Goal: Task Accomplishment & Management: Complete application form

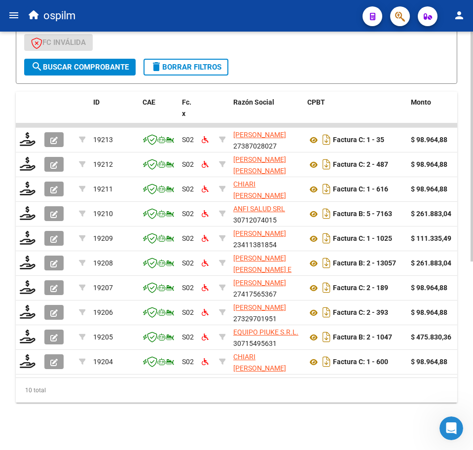
scroll to position [343, 0]
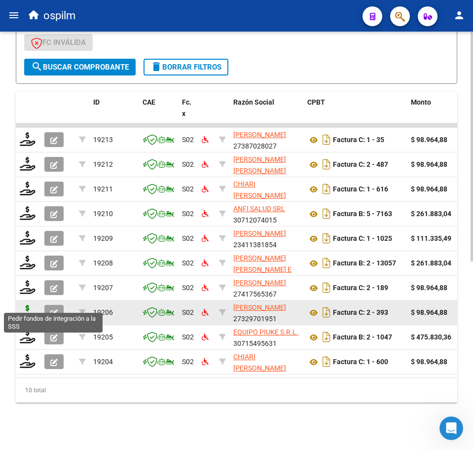
click at [26, 305] on icon at bounding box center [28, 312] width 16 height 14
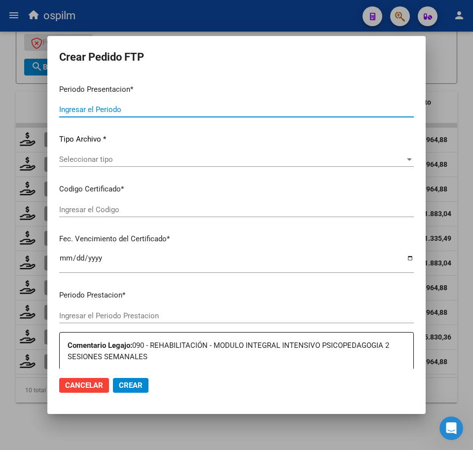
type input "202509"
type input "$ 98.964,88"
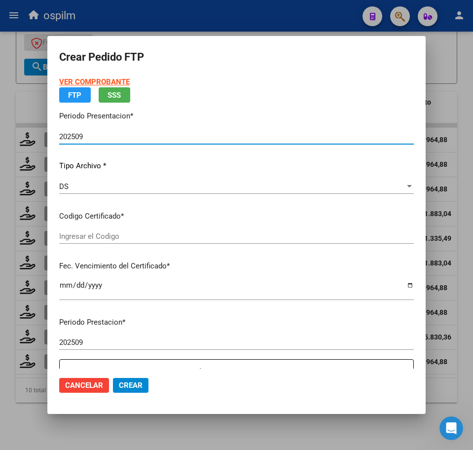
type input "ARG02000573098452022050320270503BS436"
type input "2027-05-03"
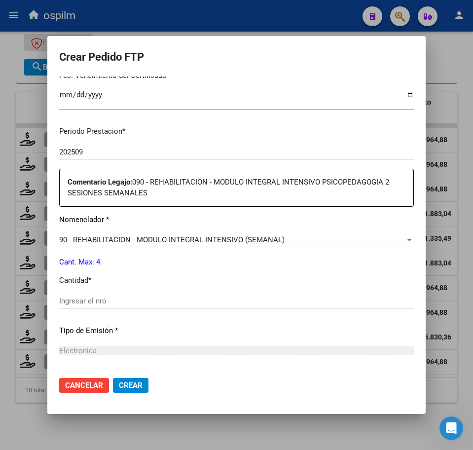
scroll to position [365, 0]
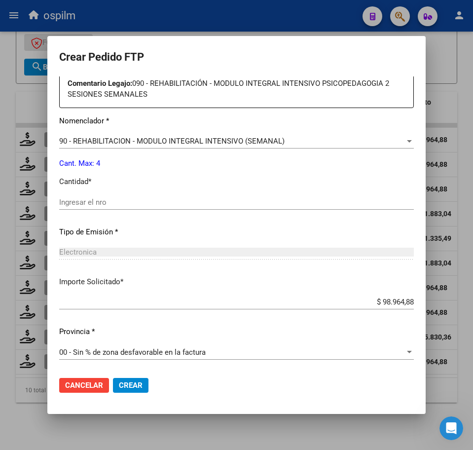
click at [119, 207] on div "Ingresar el nro" at bounding box center [236, 202] width 355 height 15
type input "5"
type input "4"
click at [130, 389] on span "Crear" at bounding box center [131, 385] width 24 height 9
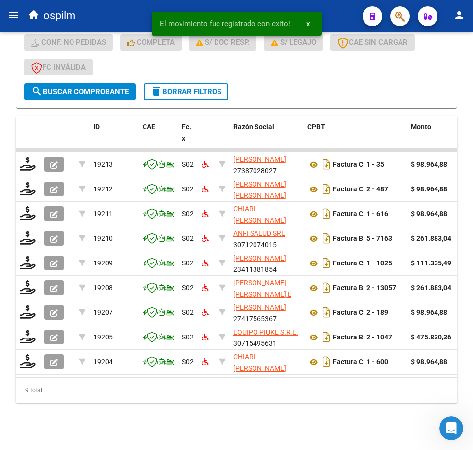
scroll to position [318, 0]
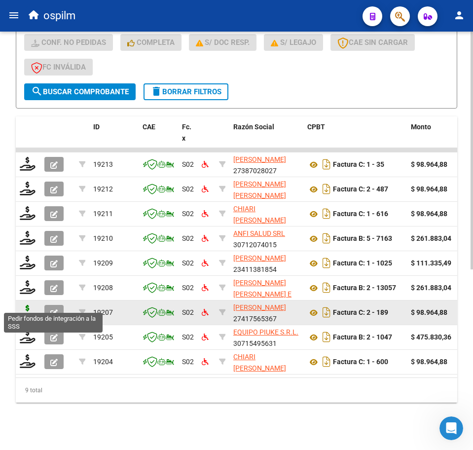
click at [27, 305] on icon at bounding box center [28, 312] width 16 height 14
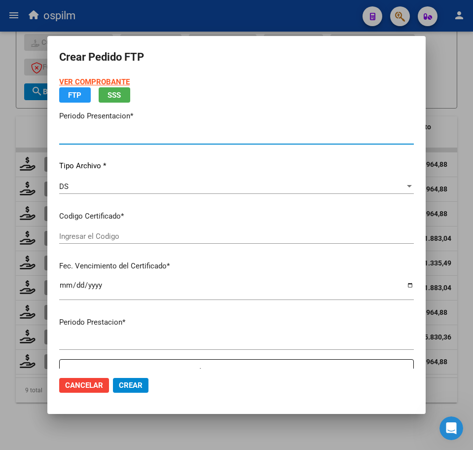
type input "202509"
type input "$ 98.964,88"
type input "ARG02000573098452022050320270503BS436"
type input "2027-05-03"
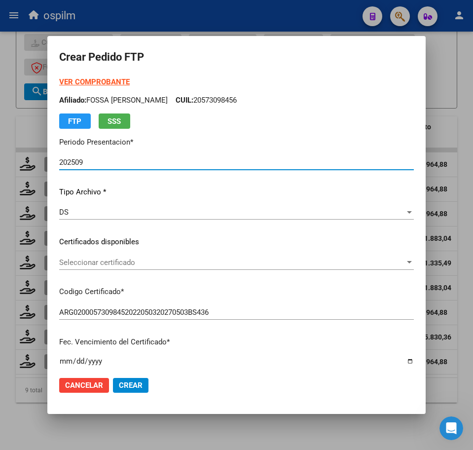
scroll to position [247, 0]
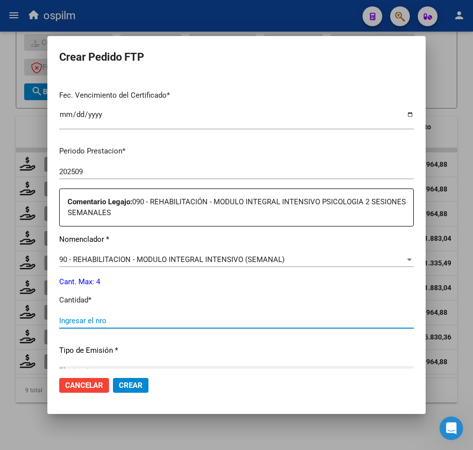
click at [106, 323] on input "Ingresar el nro" at bounding box center [236, 320] width 355 height 9
type input "4"
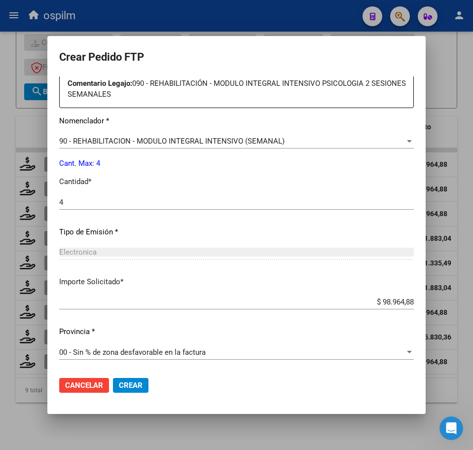
click at [134, 385] on span "Crear" at bounding box center [131, 385] width 24 height 9
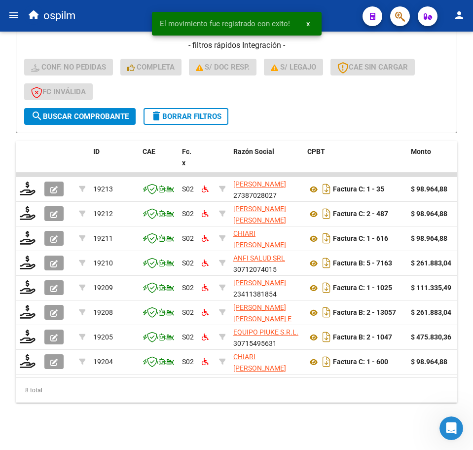
scroll to position [294, 0]
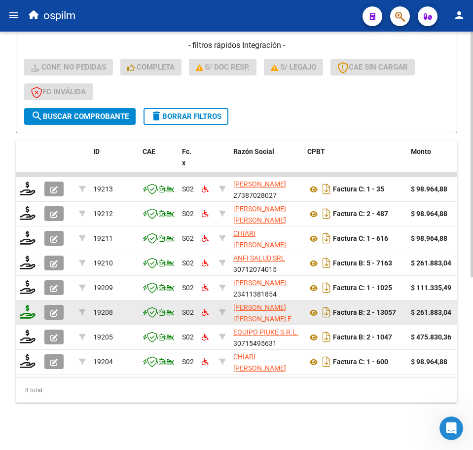
click at [28, 305] on icon at bounding box center [28, 312] width 16 height 14
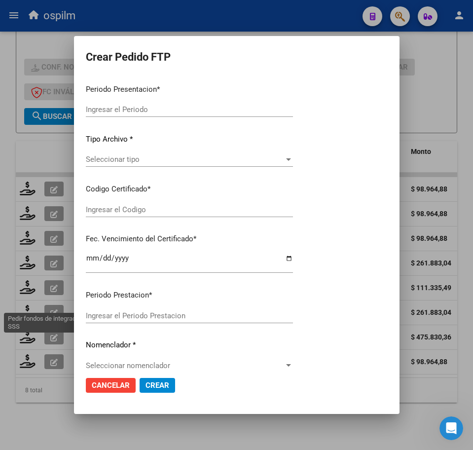
type input "202509"
type input "$ 261.883,04"
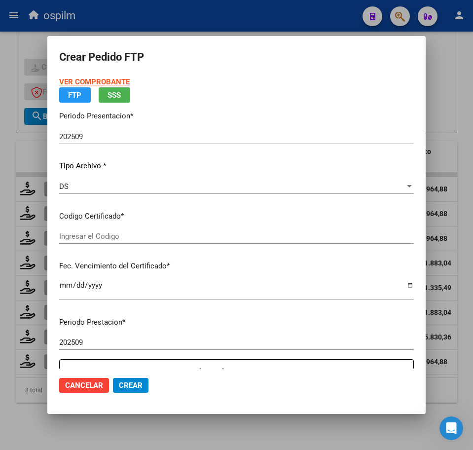
type input "ARG01000583546062020090120230901BS315"
type input "2023-09-01"
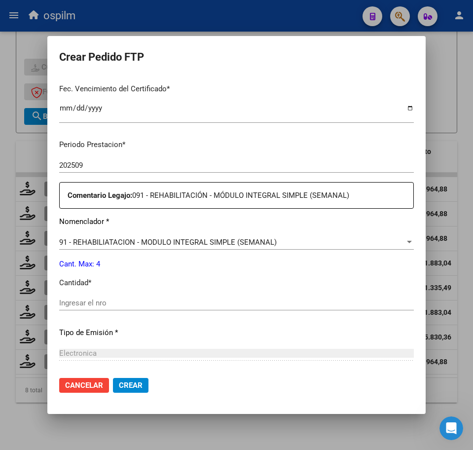
scroll to position [354, 0]
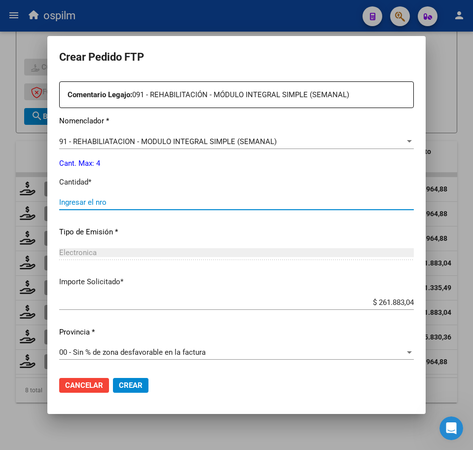
click at [117, 204] on input "Ingresar el nro" at bounding box center [236, 202] width 355 height 9
type input "4"
click at [132, 384] on span "Crear" at bounding box center [131, 385] width 24 height 9
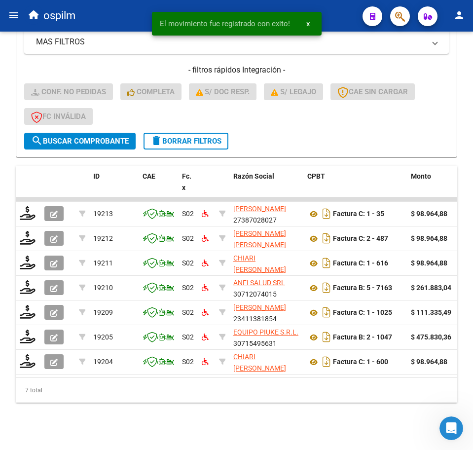
scroll to position [269, 0]
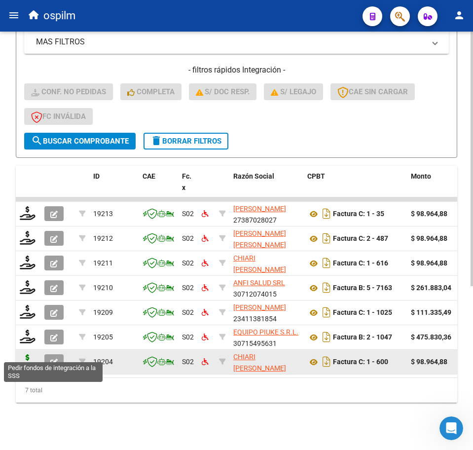
click at [24, 356] on icon at bounding box center [28, 361] width 16 height 14
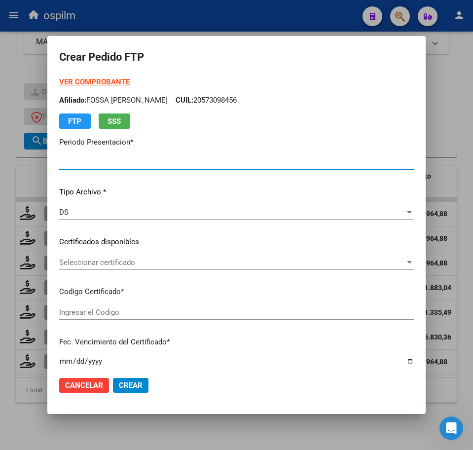
type input "202509"
type input "202508"
type input "$ 98.964,88"
type input "ARG02000561228012022091620270916BS10725"
type input "2027-09-16"
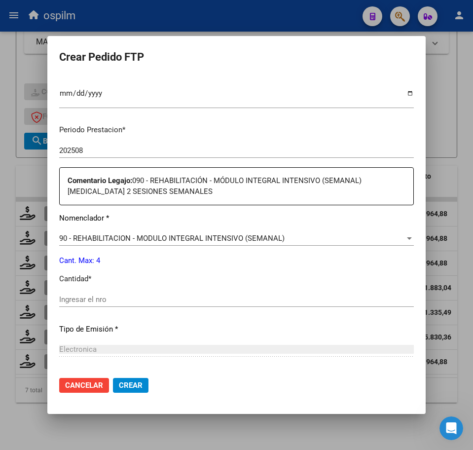
scroll to position [365, 0]
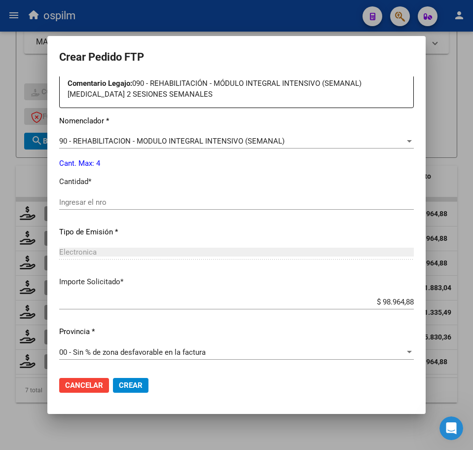
click at [114, 207] on div "Ingresar el nro" at bounding box center [236, 202] width 355 height 15
click at [111, 204] on input "Ingresar el nro" at bounding box center [236, 202] width 355 height 9
type input "4"
click at [134, 390] on span "Crear" at bounding box center [131, 385] width 24 height 9
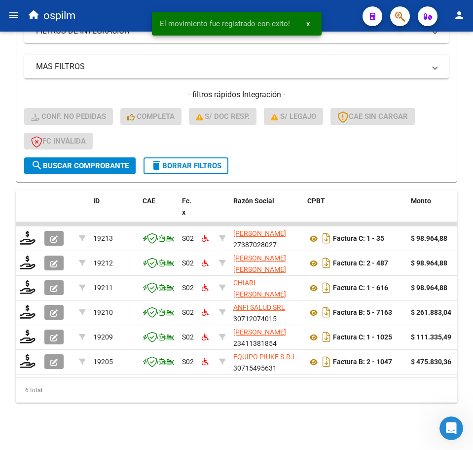
scroll to position [244, 0]
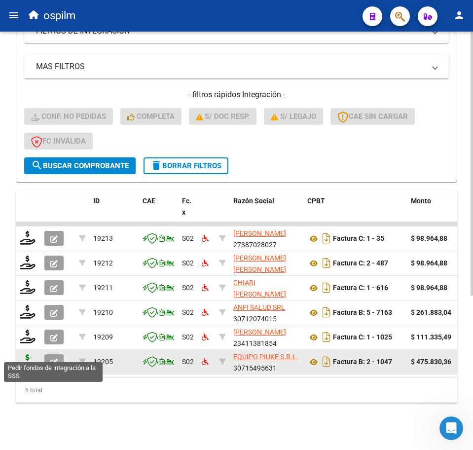
click at [26, 354] on icon at bounding box center [28, 361] width 16 height 14
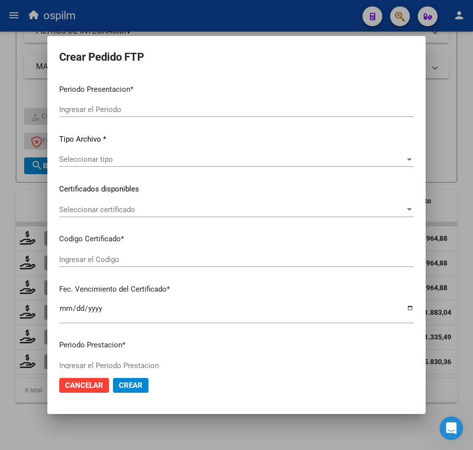
type input "202509"
type input "$ 475.830,36"
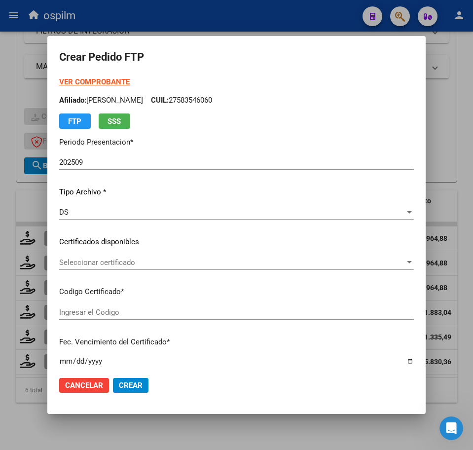
type input "ARG02000561228012022091620270916BS10725"
type input "2027-09-16"
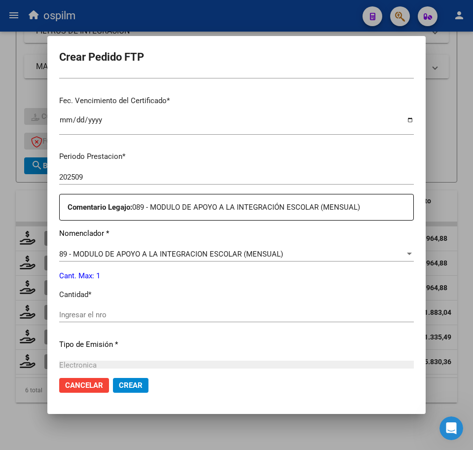
scroll to position [247, 0]
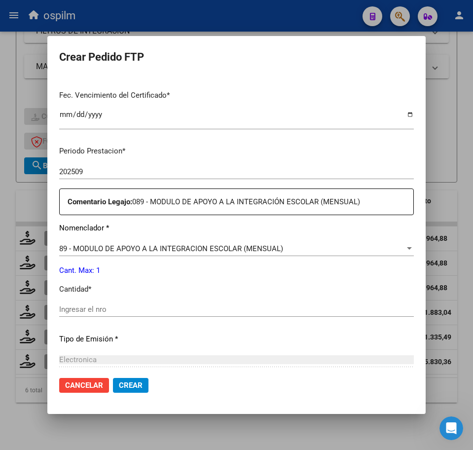
click at [91, 304] on div "Ingresar el nro" at bounding box center [236, 309] width 355 height 15
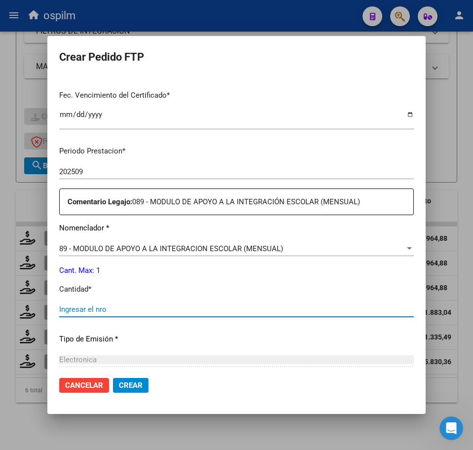
click at [97, 309] on input "Ingresar el nro" at bounding box center [236, 309] width 355 height 9
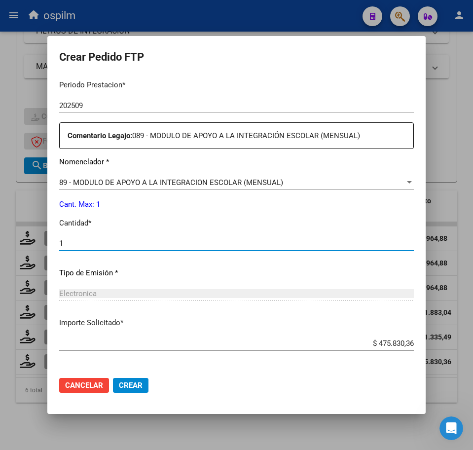
scroll to position [354, 0]
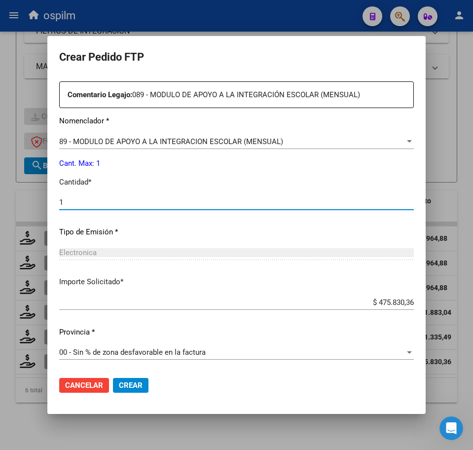
type input "1"
click at [131, 391] on button "Crear" at bounding box center [131, 385] width 36 height 15
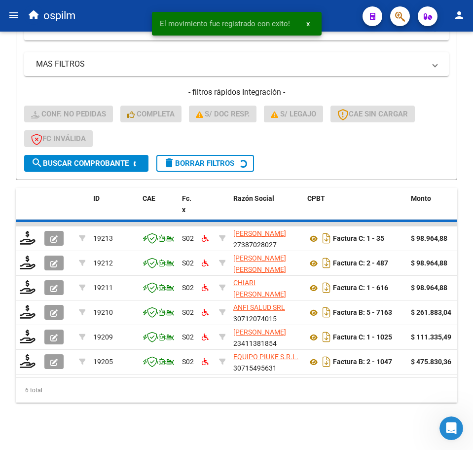
scroll to position [220, 0]
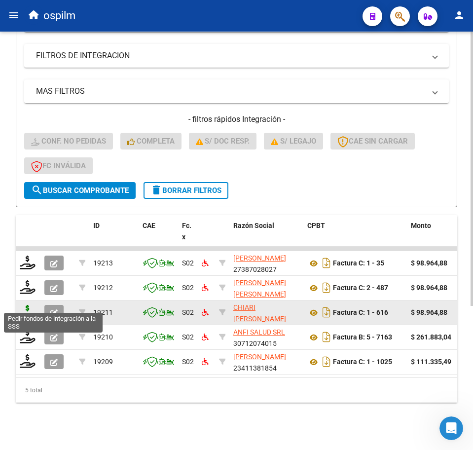
click at [24, 305] on icon at bounding box center [28, 312] width 16 height 14
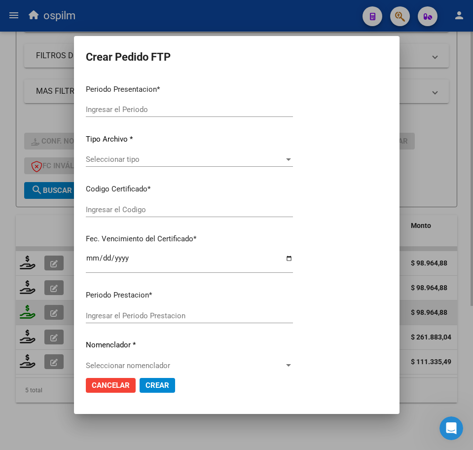
type input "202509"
type input "$ 98.964,88"
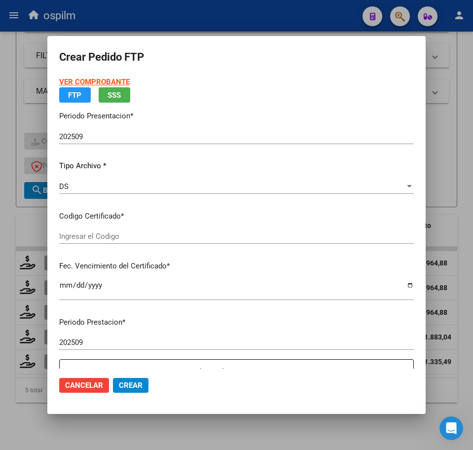
type input "ARG02000561228012022091620270916BS10725"
type input "2027-09-16"
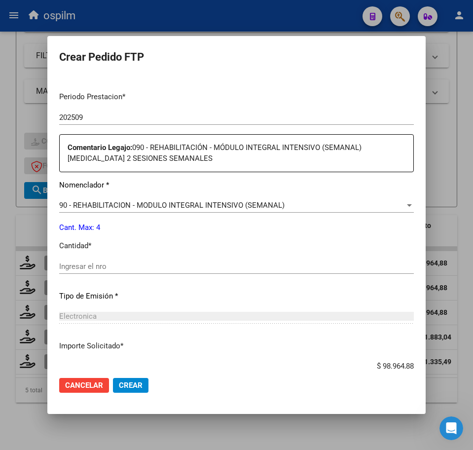
scroll to position [308, 0]
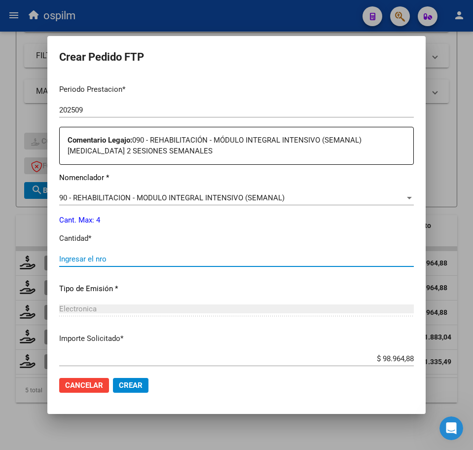
click at [105, 258] on input "Ingresar el nro" at bounding box center [236, 259] width 355 height 9
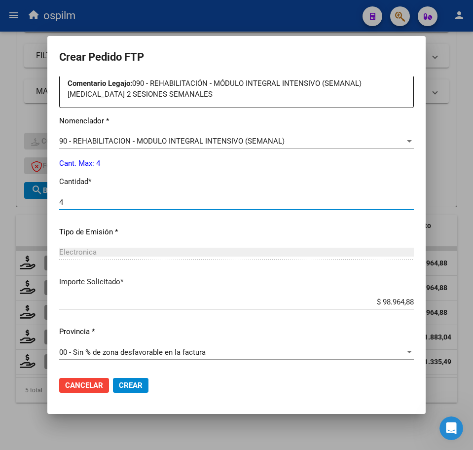
type input "4"
click at [127, 388] on span "Crear" at bounding box center [131, 385] width 24 height 9
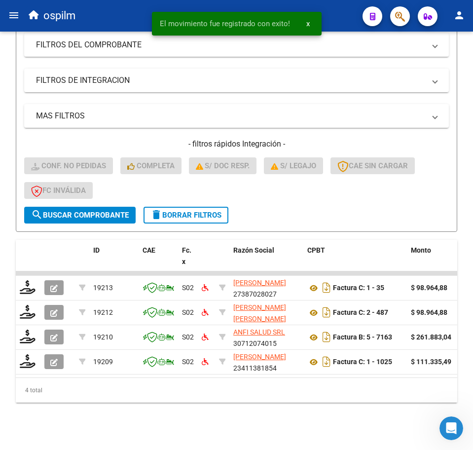
scroll to position [195, 0]
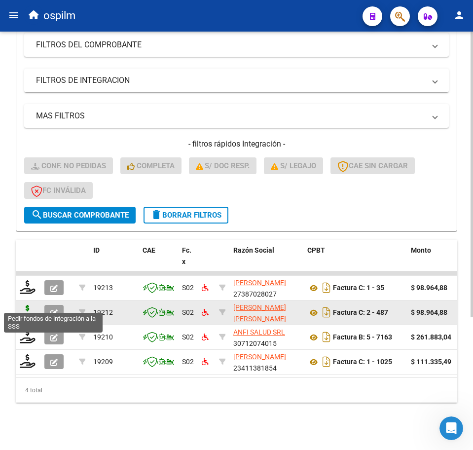
click at [26, 305] on icon at bounding box center [28, 312] width 16 height 14
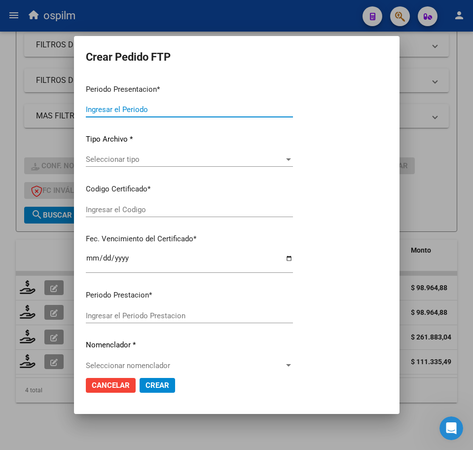
type input "202509"
type input "$ 98.964,88"
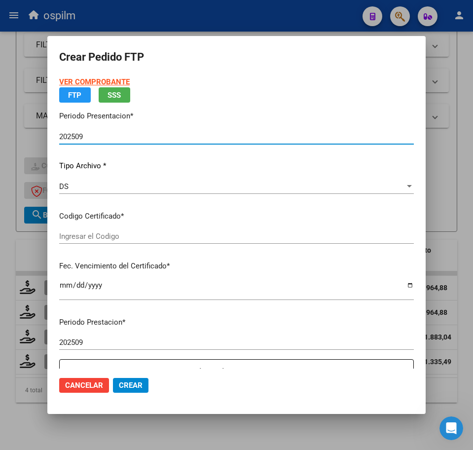
type input "ARG02000561228012022091620270916BS10725"
type input "2027-09-16"
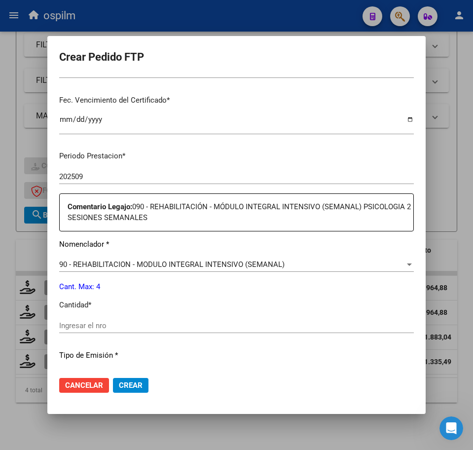
scroll to position [308, 0]
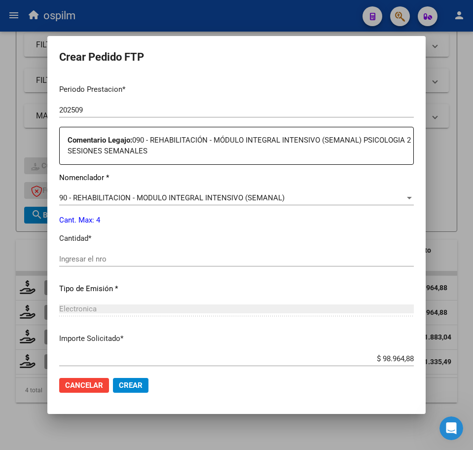
click at [106, 260] on input "Ingresar el nro" at bounding box center [236, 259] width 355 height 9
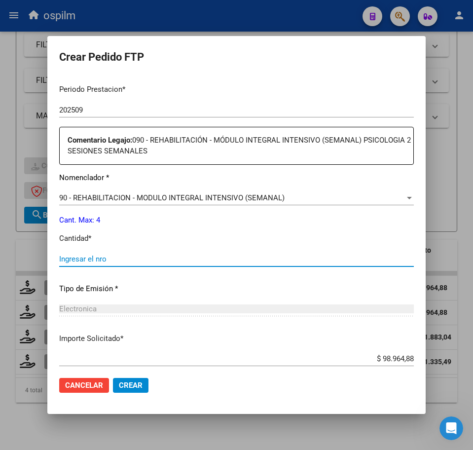
type input "5"
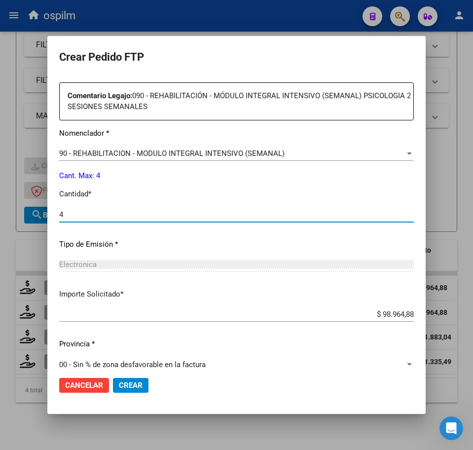
scroll to position [365, 0]
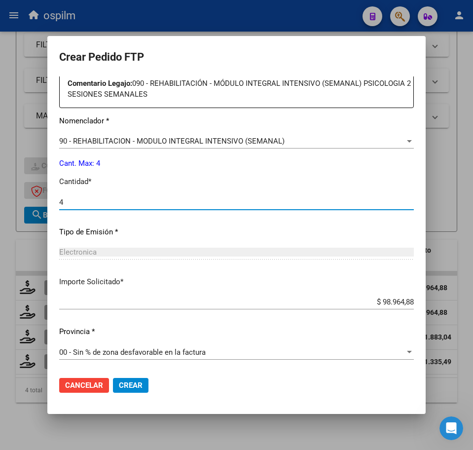
type input "4"
click at [125, 381] on span "Crear" at bounding box center [131, 385] width 24 height 9
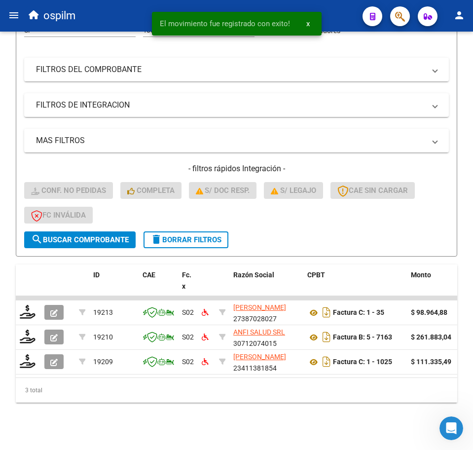
scroll to position [170, 0]
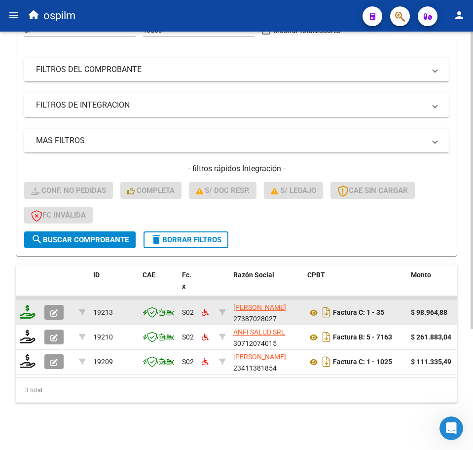
click at [28, 305] on icon at bounding box center [28, 312] width 16 height 14
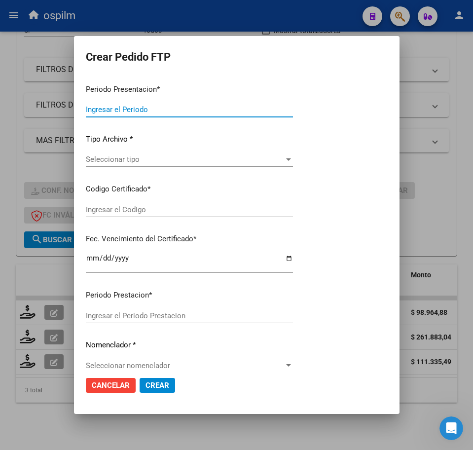
type input "202509"
type input "$ 98.964,88"
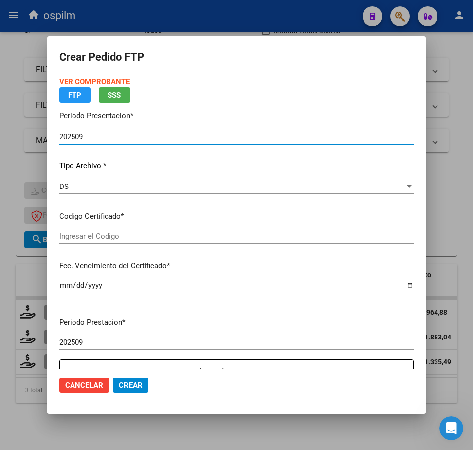
type input "ARG02000561228012022091620270916BS10725"
type input "2027-09-16"
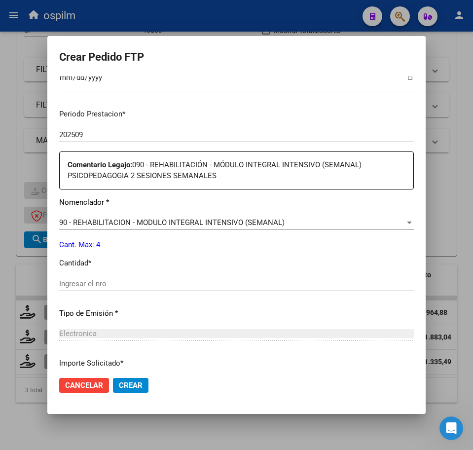
scroll to position [308, 0]
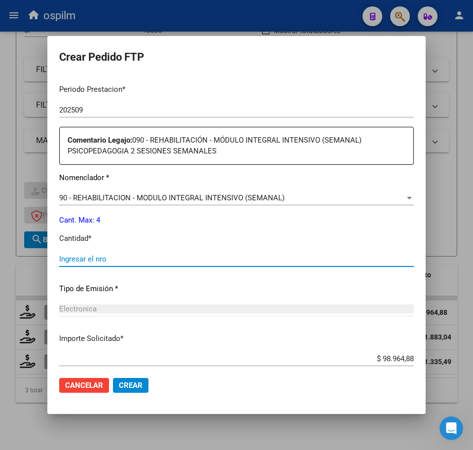
click at [107, 262] on input "Ingresar el nro" at bounding box center [236, 259] width 355 height 9
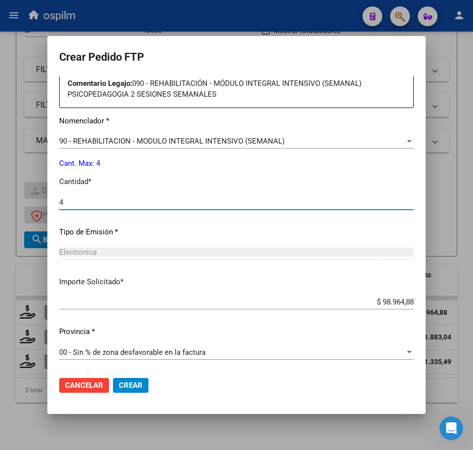
type input "4"
click at [136, 389] on span "Crear" at bounding box center [131, 385] width 24 height 9
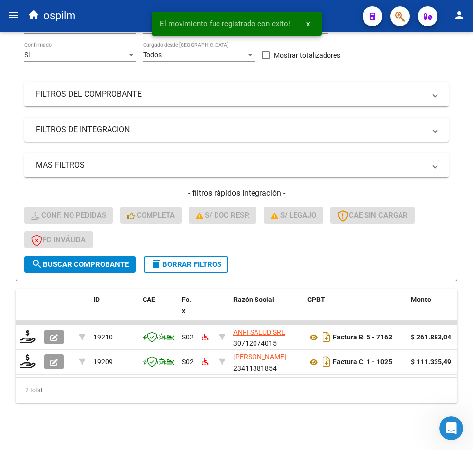
scroll to position [146, 0]
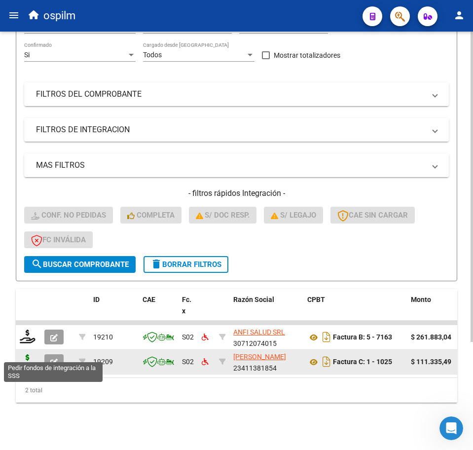
click at [32, 354] on icon at bounding box center [28, 361] width 16 height 14
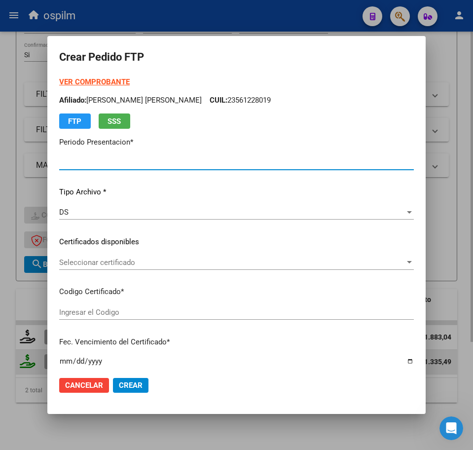
type input "202509"
type input "$ 111.335,49"
type input "ARG02000561228012022091620270916BS10725"
type input "2027-09-16"
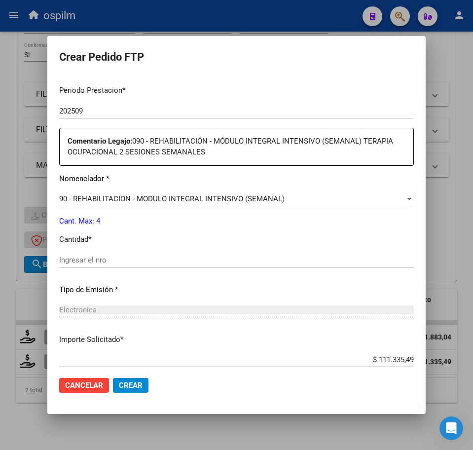
scroll to position [308, 0]
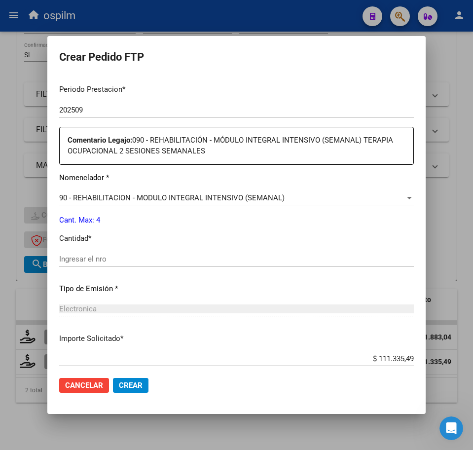
click at [96, 259] on input "Ingresar el nro" at bounding box center [236, 259] width 355 height 9
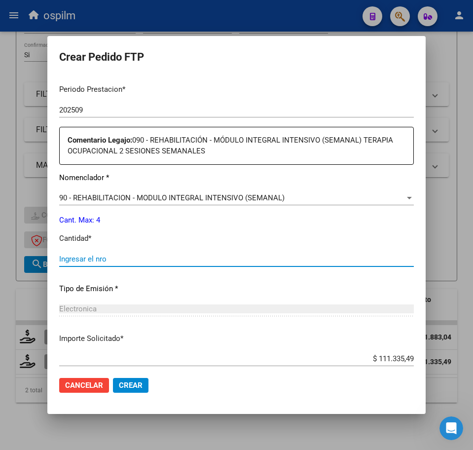
type input "5"
type input "4"
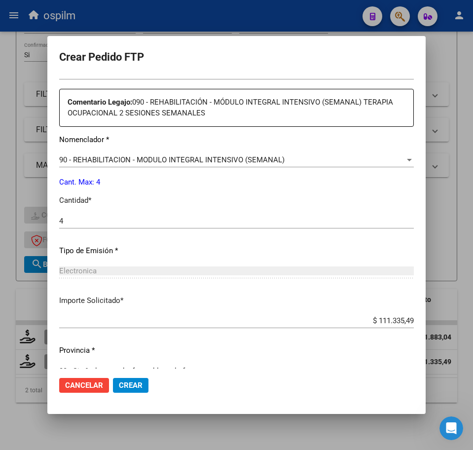
scroll to position [365, 0]
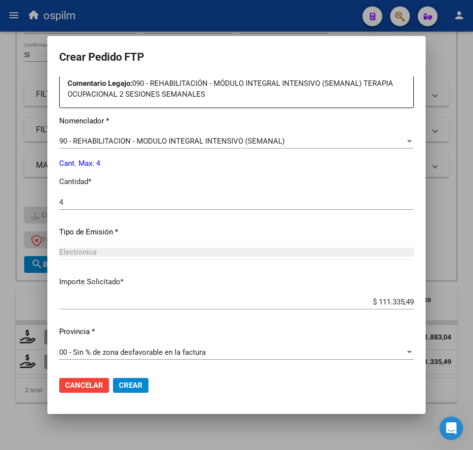
click at [133, 385] on span "Crear" at bounding box center [131, 385] width 24 height 9
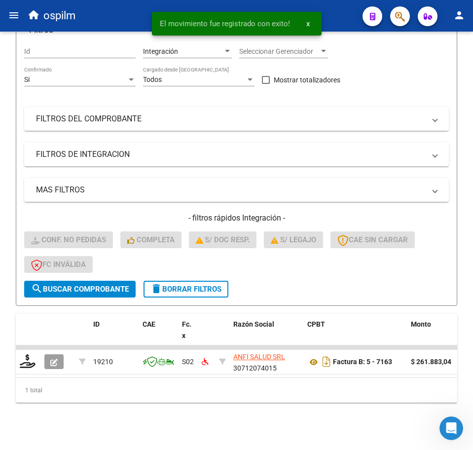
scroll to position [121, 0]
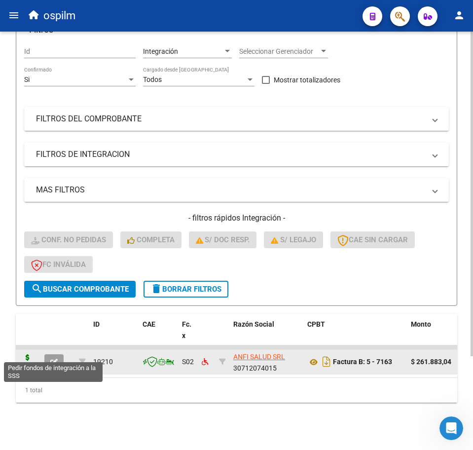
click at [27, 354] on icon at bounding box center [28, 361] width 16 height 14
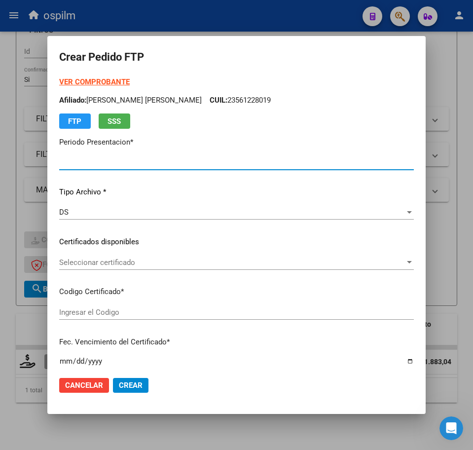
type input "202509"
type input "$ 261.883,04"
type input "ARG02000527174642018073020200730BS436"
type input "2027-02-10"
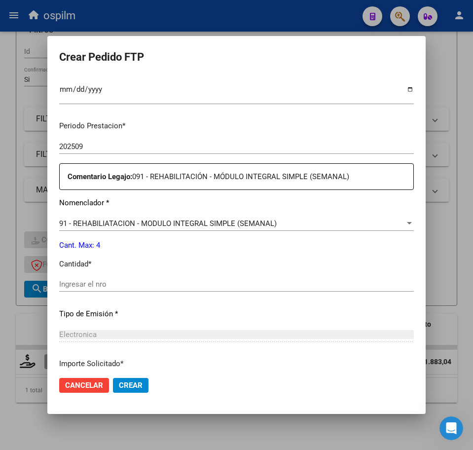
scroll to position [308, 0]
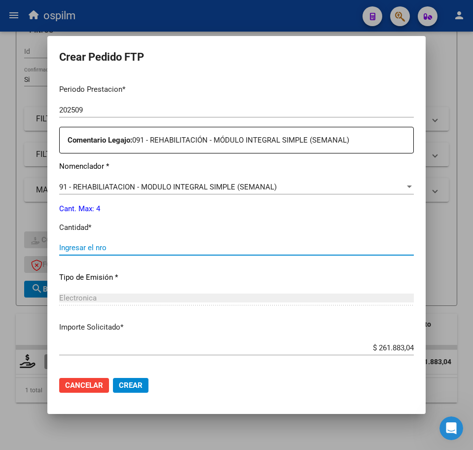
click at [129, 250] on input "Ingresar el nro" at bounding box center [236, 247] width 355 height 9
type input "4"
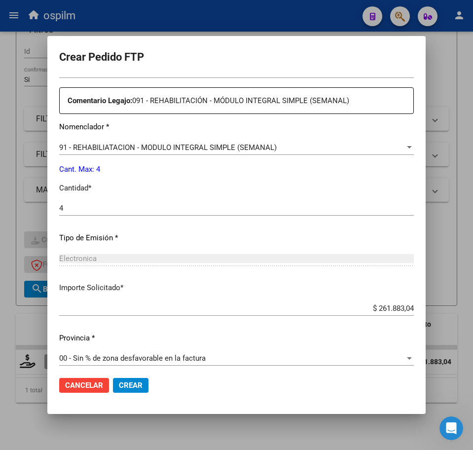
scroll to position [354, 0]
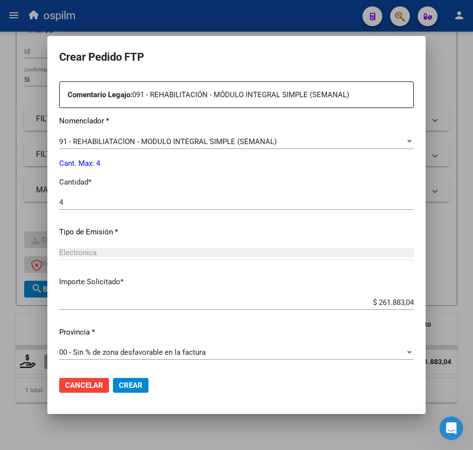
click at [126, 387] on span "Crear" at bounding box center [131, 385] width 24 height 9
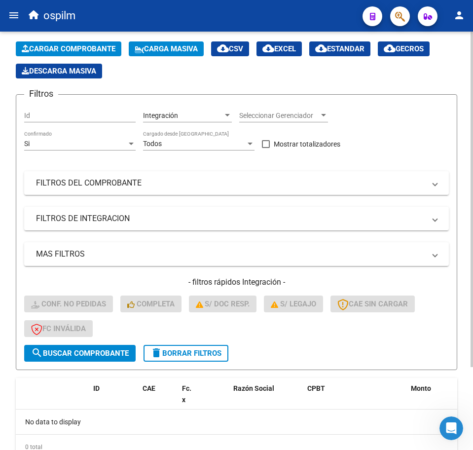
scroll to position [0, 0]
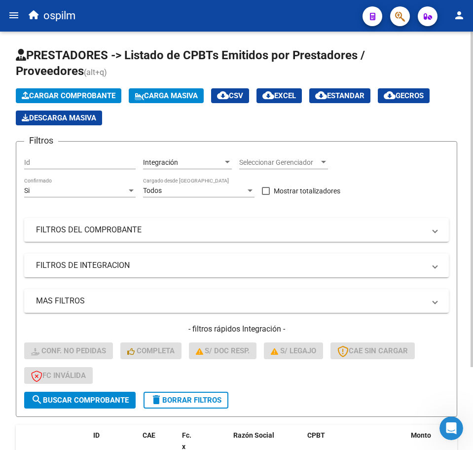
click at [151, 97] on span "Carga Masiva" at bounding box center [166, 95] width 63 height 9
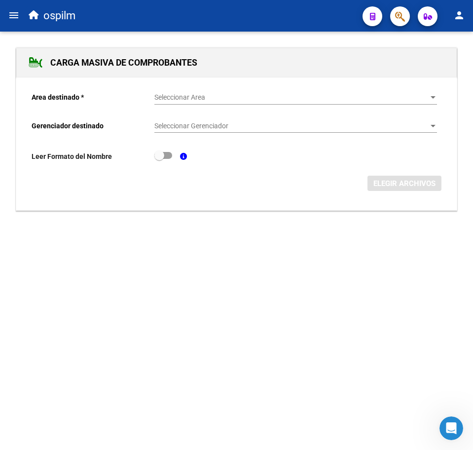
click at [178, 90] on div "Seleccionar Area Seleccionar Area" at bounding box center [295, 95] width 283 height 20
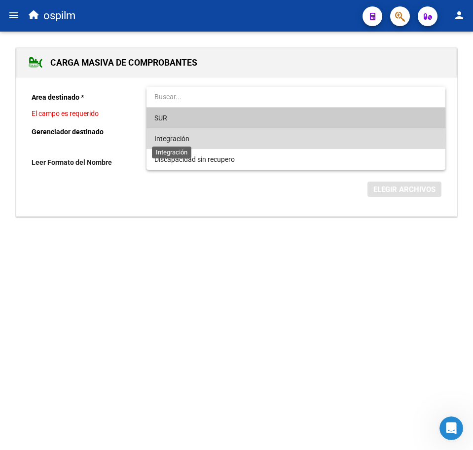
click at [172, 137] on span "Integración" at bounding box center [171, 139] width 35 height 8
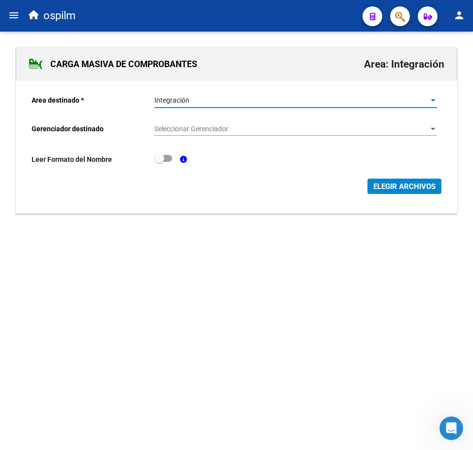
click at [172, 125] on span "Seleccionar Gerenciador" at bounding box center [291, 129] width 274 height 8
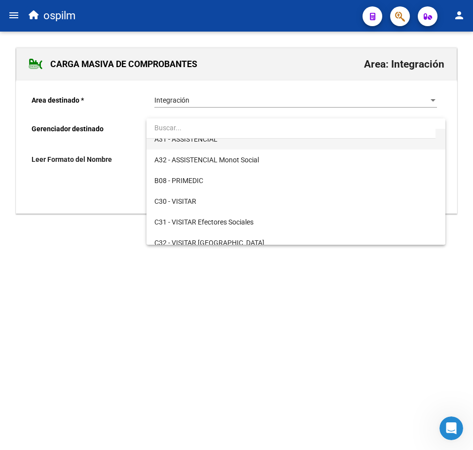
scroll to position [123, 0]
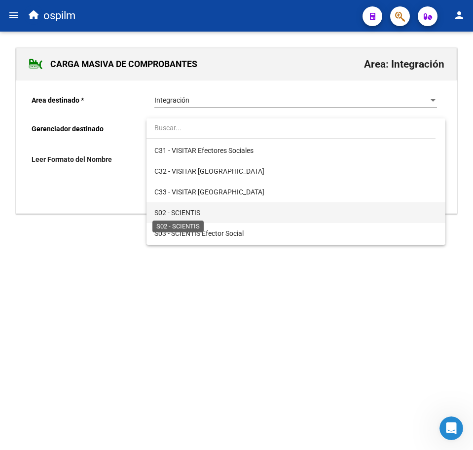
click at [200, 211] on span "S02 - SCIENTIS" at bounding box center [177, 213] width 46 height 8
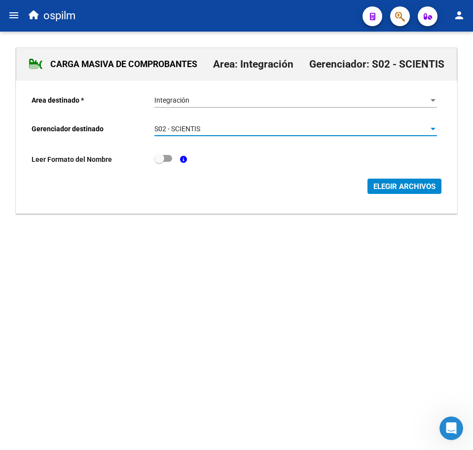
click at [436, 191] on button "ELEGIR ARCHIVOS" at bounding box center [405, 186] width 74 height 15
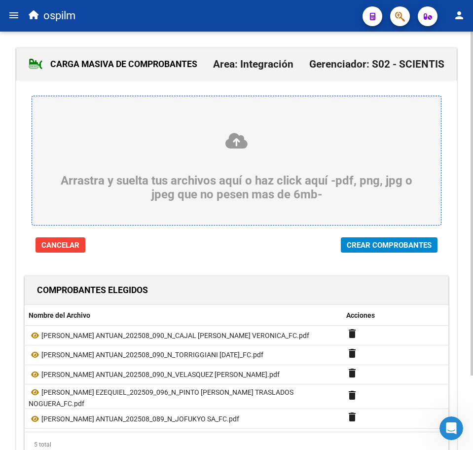
click at [360, 255] on div at bounding box center [236, 260] width 441 height 15
click at [355, 243] on span "Crear Comprobantes" at bounding box center [389, 245] width 85 height 9
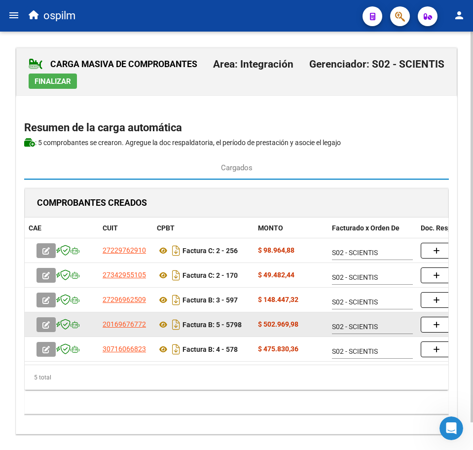
click at [433, 330] on button "button" at bounding box center [437, 325] width 32 height 16
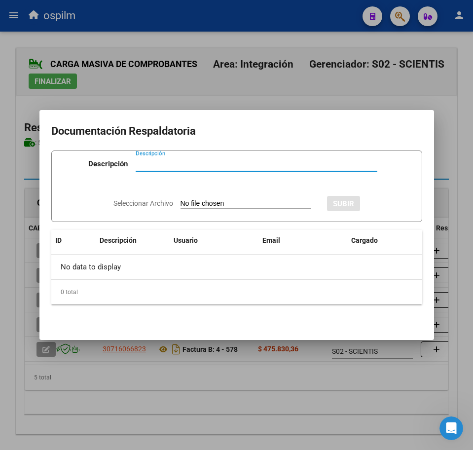
paste input "202509"
type input "202509"
drag, startPoint x: 170, startPoint y: 166, endPoint x: 29, endPoint y: 197, distance: 144.0
click at [29, 197] on div "Documentación Respaldatoria Descripción 202509 Descripción Seleccionar Archivo …" at bounding box center [236, 225] width 473 height 450
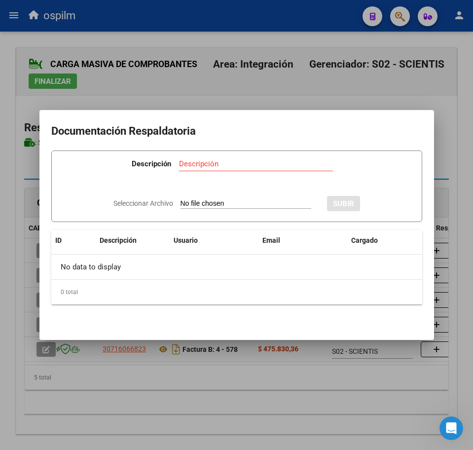
click at [310, 400] on div at bounding box center [236, 225] width 473 height 450
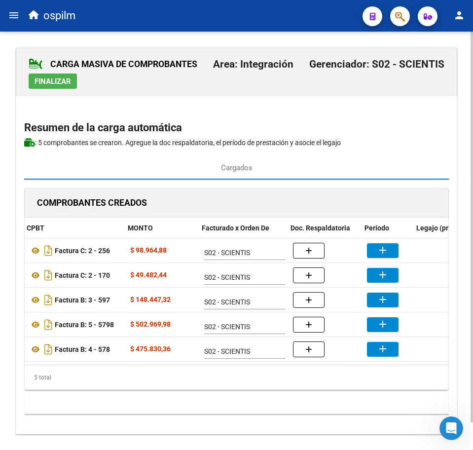
scroll to position [0, 136]
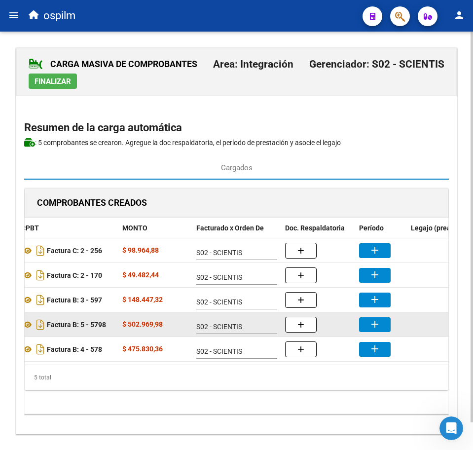
click at [380, 321] on mat-icon "add" at bounding box center [375, 324] width 12 height 12
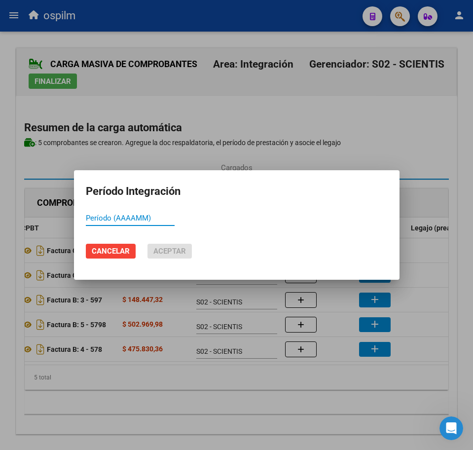
paste input "202509"
type input "202509"
click at [168, 256] on span "Aceptar" at bounding box center [169, 251] width 33 height 9
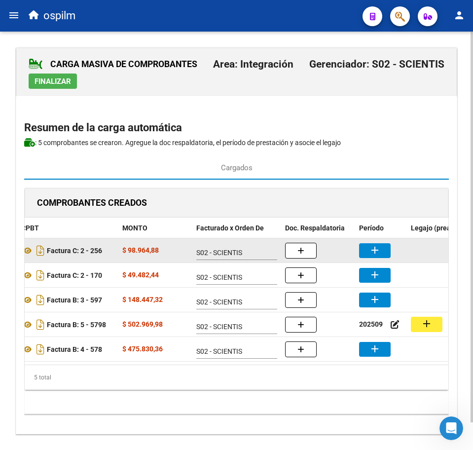
click at [383, 250] on button "add" at bounding box center [375, 250] width 32 height 15
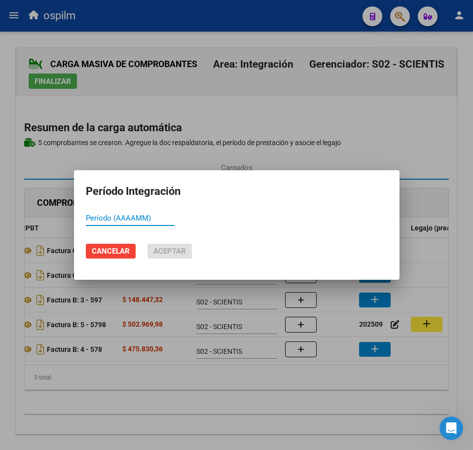
paste input "202509"
drag, startPoint x: 97, startPoint y: 214, endPoint x: 58, endPoint y: 214, distance: 39.0
click at [58, 214] on div "Período Integración 202508 Período (AAAAMM) Cancelar Aceptar" at bounding box center [236, 225] width 473 height 450
type input "202508"
click at [182, 249] on span "Aceptar" at bounding box center [169, 251] width 33 height 9
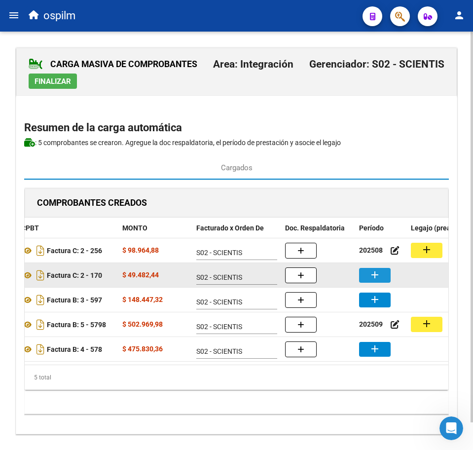
click at [371, 273] on mat-icon "add" at bounding box center [375, 275] width 12 height 12
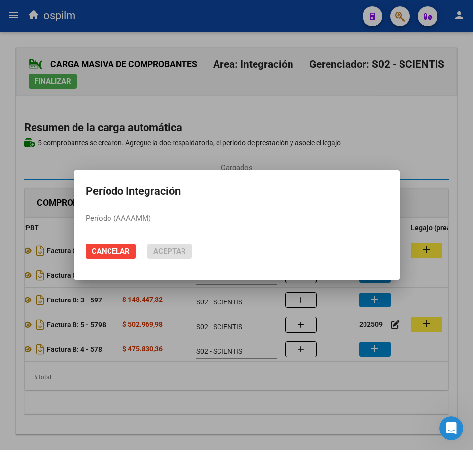
paste input "202508"
type input "202508"
click at [173, 248] on span "Aceptar" at bounding box center [169, 251] width 33 height 9
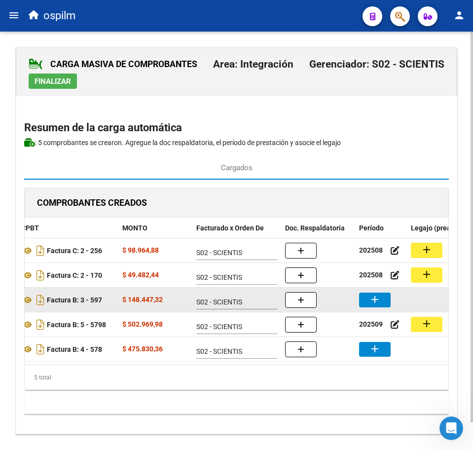
click at [369, 300] on button "add" at bounding box center [375, 300] width 32 height 15
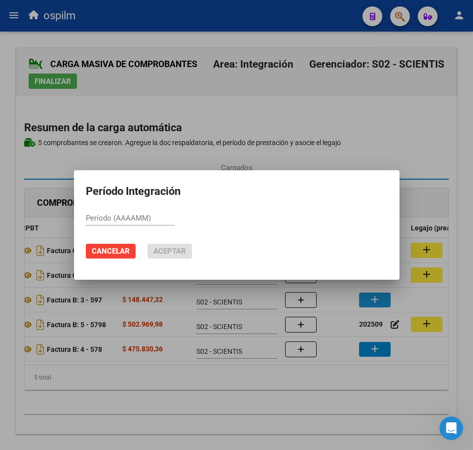
paste input "202508"
type input "202508"
click at [163, 246] on button "Aceptar" at bounding box center [170, 251] width 44 height 15
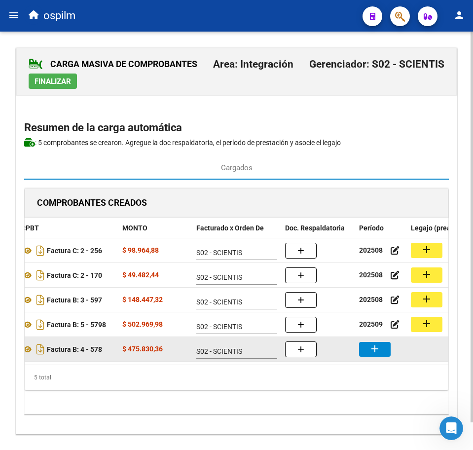
click at [376, 347] on mat-icon "add" at bounding box center [375, 349] width 12 height 12
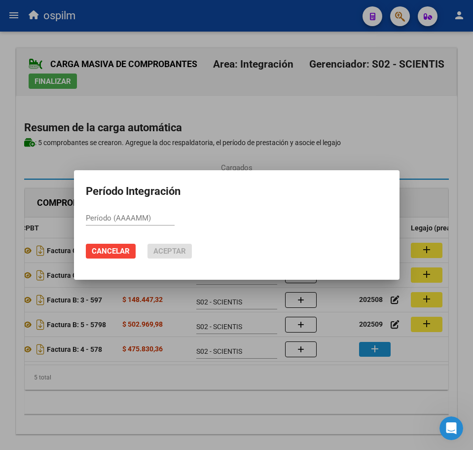
paste input "202508"
type input "202508"
click at [162, 251] on span "Aceptar" at bounding box center [169, 251] width 33 height 9
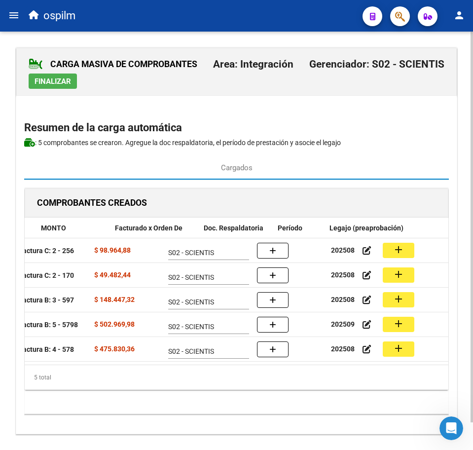
scroll to position [0, 242]
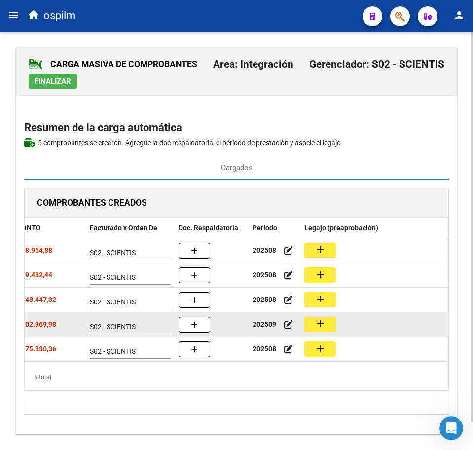
click at [316, 324] on mat-icon "add" at bounding box center [320, 324] width 12 height 12
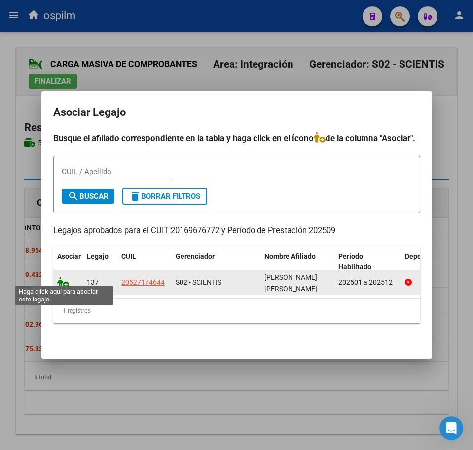
click at [64, 277] on icon at bounding box center [63, 282] width 12 height 11
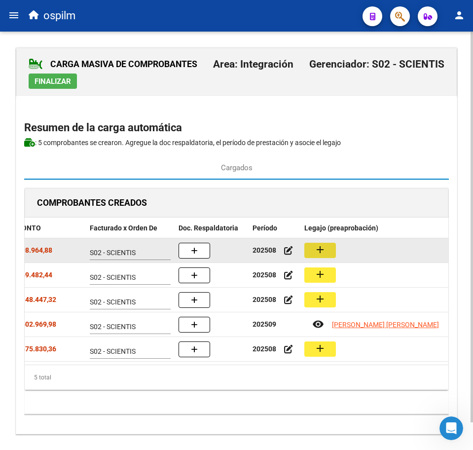
click at [321, 248] on mat-icon "add" at bounding box center [320, 250] width 12 height 12
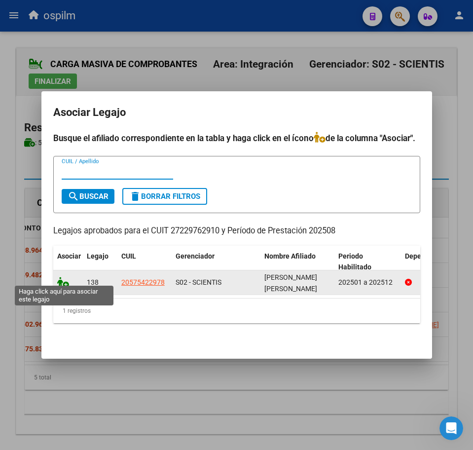
click at [59, 277] on icon at bounding box center [63, 282] width 12 height 11
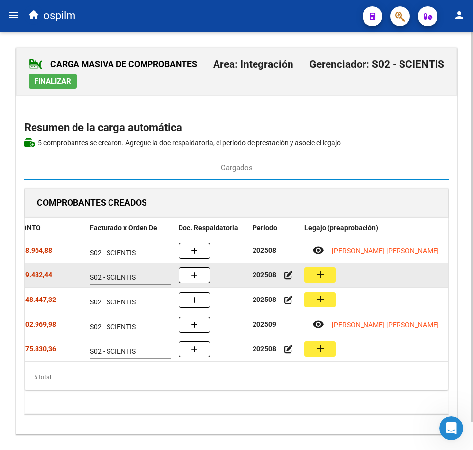
click at [321, 268] on mat-icon "add" at bounding box center [320, 274] width 12 height 12
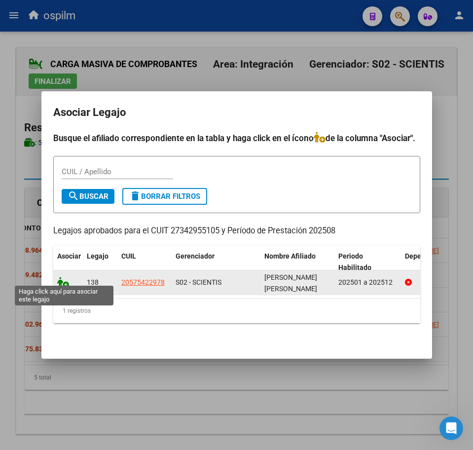
click at [63, 277] on icon at bounding box center [63, 282] width 12 height 11
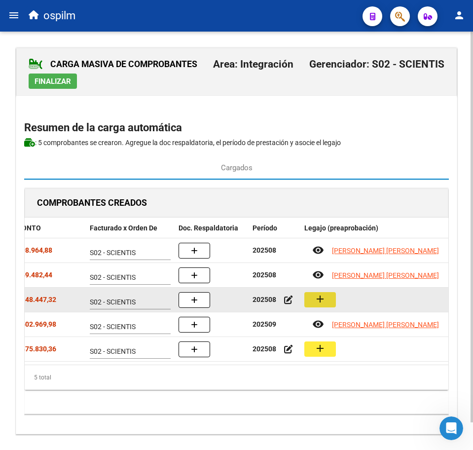
click at [333, 298] on button "add" at bounding box center [320, 299] width 32 height 15
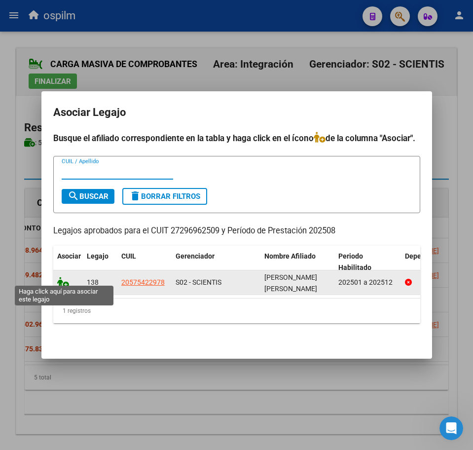
click at [65, 277] on icon at bounding box center [63, 282] width 12 height 11
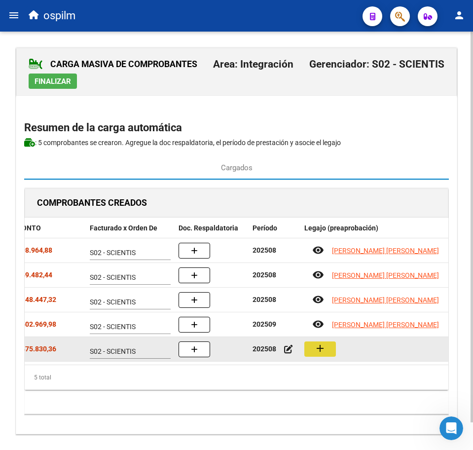
click at [322, 349] on mat-icon "add" at bounding box center [320, 348] width 12 height 12
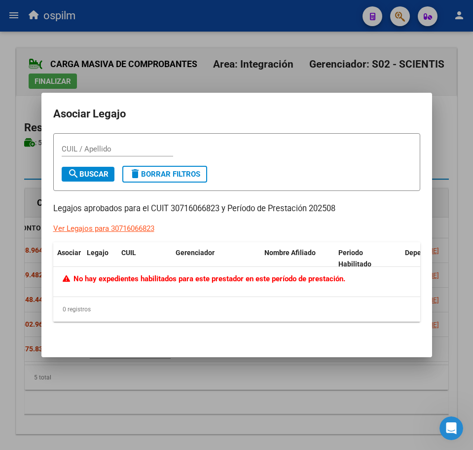
click at [166, 405] on div at bounding box center [236, 225] width 473 height 450
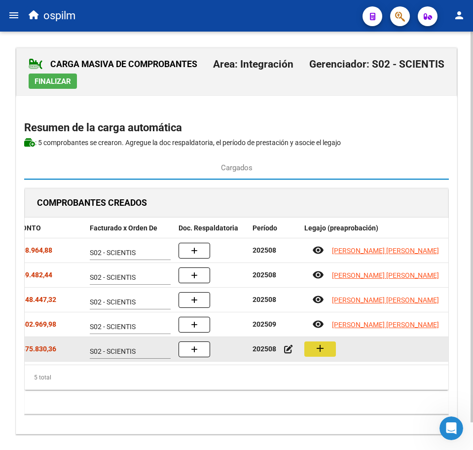
click at [314, 348] on mat-icon "add" at bounding box center [320, 348] width 12 height 12
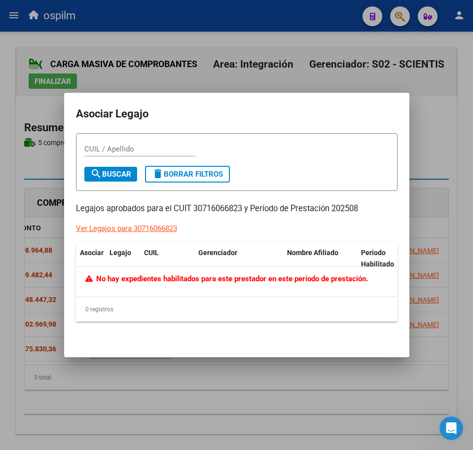
click at [269, 392] on div at bounding box center [236, 225] width 473 height 450
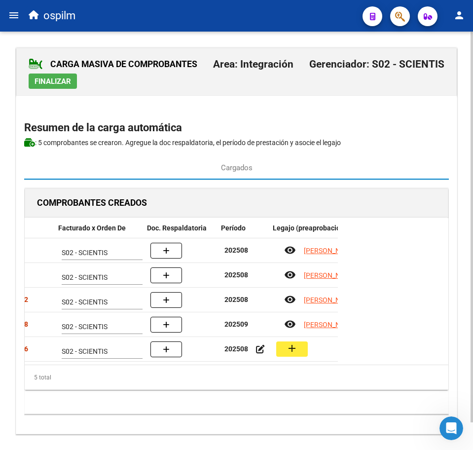
scroll to position [0, 264]
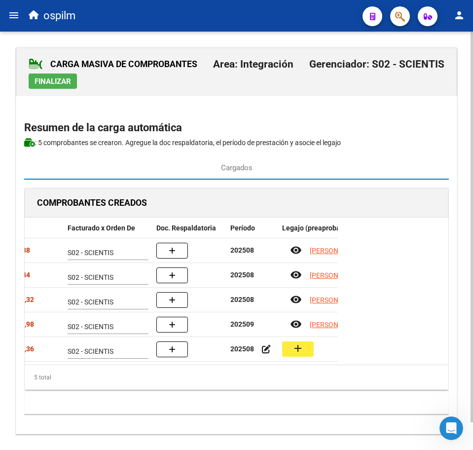
drag, startPoint x: 227, startPoint y: 365, endPoint x: 204, endPoint y: 369, distance: 23.1
click at [204, 365] on datatable-body "27229762910 Factura C: 2 - 256 $ 98.964,88 S02 - SCIENTIS 202508 remove_red_eye…" at bounding box center [181, 301] width 313 height 126
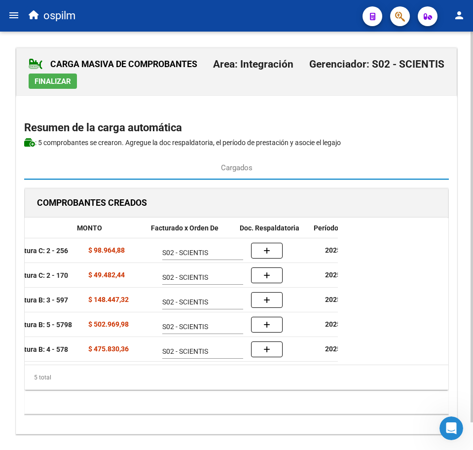
scroll to position [0, 251]
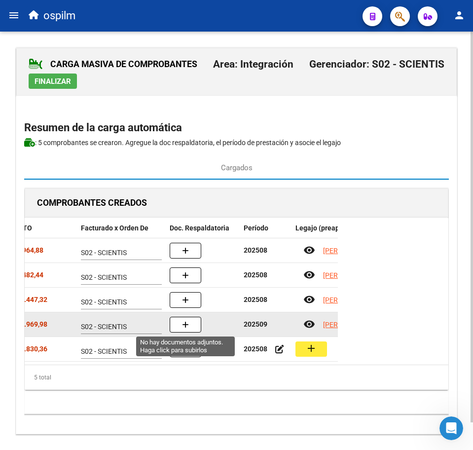
click at [175, 325] on button "button" at bounding box center [186, 325] width 32 height 16
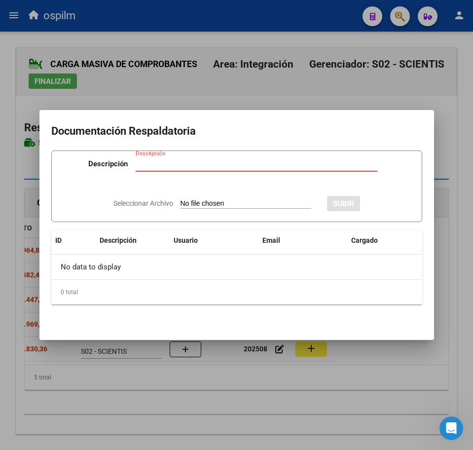
paste input "Planilla de asistencia"
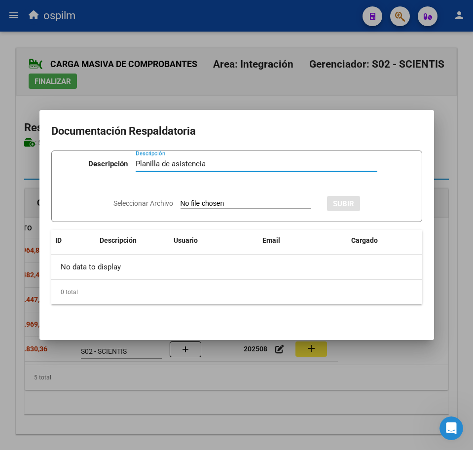
type input "Planilla de asistencia"
click at [187, 206] on input "Seleccionar Archivo" at bounding box center [246, 203] width 131 height 9
type input "C:\fakepath\GODOY IAN EZEQUIEL_202509_091_N_ANFI SALUD_PLANILLA.pdf"
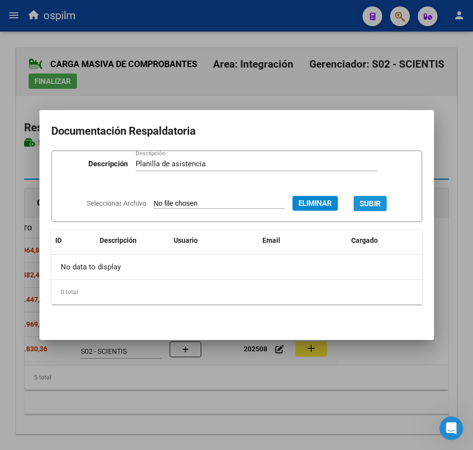
click at [378, 200] on span "SUBIR" at bounding box center [370, 203] width 21 height 9
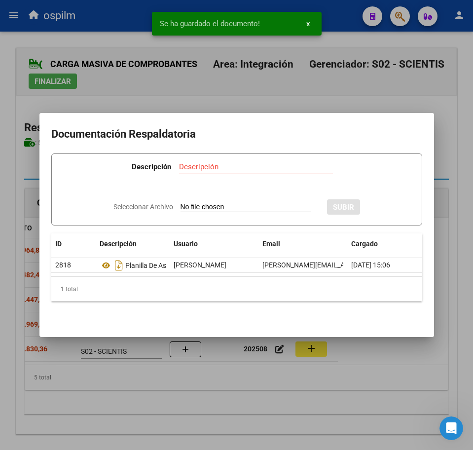
click at [367, 335] on mat-dialog-container "Documentación Respaldatoria Descripción Descripción Seleccionar Archivo SUBIR I…" at bounding box center [236, 225] width 395 height 224
click at [396, 361] on div at bounding box center [236, 225] width 473 height 450
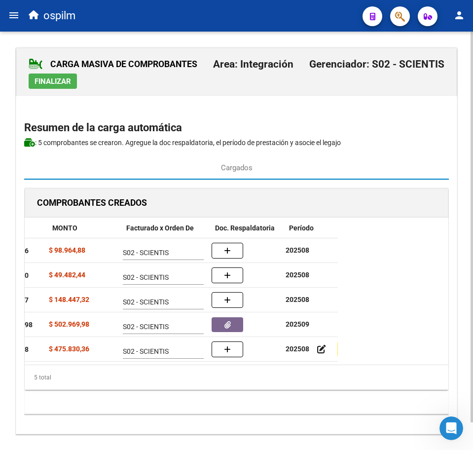
scroll to position [0, 187]
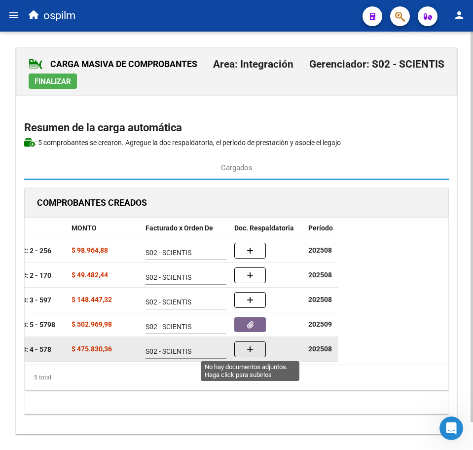
click at [247, 350] on icon "button" at bounding box center [250, 349] width 7 height 7
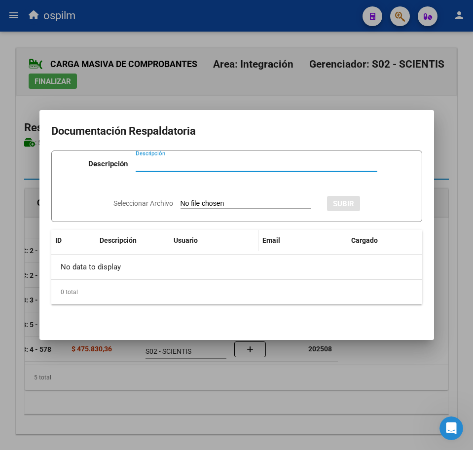
paste input "Planilla de asistencia"
type input "Planilla de asistencia"
click at [187, 204] on input "Seleccionar Archivo" at bounding box center [246, 203] width 131 height 9
type input "C:\fakepath\GONZALEZ ALVAREZ BENJAMIN ANTUAN_202509_089_N_JOFUKYO SA_PA.pdf"
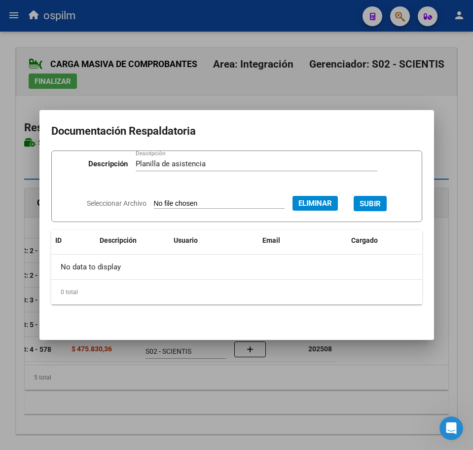
click at [373, 200] on span "SUBIR" at bounding box center [370, 203] width 21 height 9
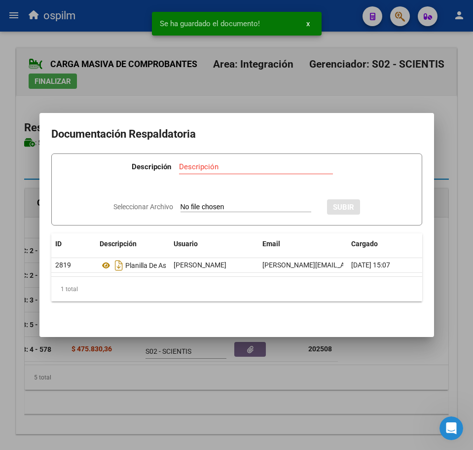
click at [119, 393] on div at bounding box center [236, 225] width 473 height 450
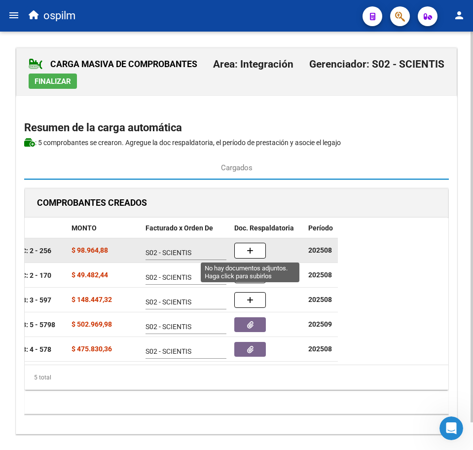
click at [255, 247] on button "button" at bounding box center [250, 251] width 32 height 16
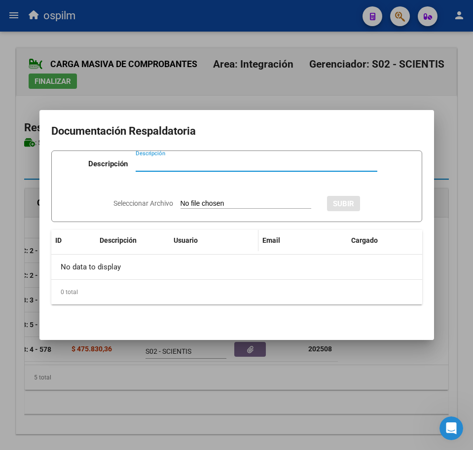
paste input "Planilla de asistencia"
type input "Planilla de asistencia"
click at [193, 201] on input "Seleccionar Archivo" at bounding box center [246, 203] width 131 height 9
type input "C:\fakepath\GONZALEZ ALVAREZ BENJAMIN ANTUAN_202509_090_N_CAJAL ROSANA VERONICA…"
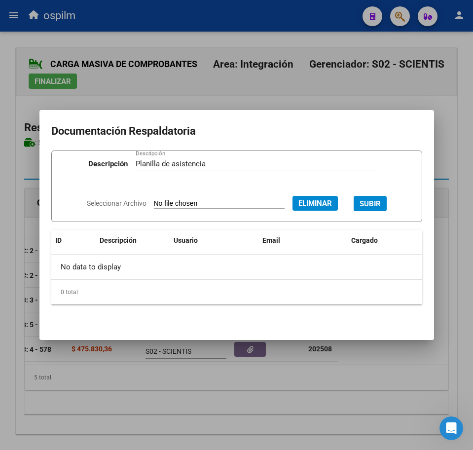
click at [319, 198] on button "Eliminar" at bounding box center [315, 203] width 45 height 15
click at [245, 195] on div "Seleccionar Archivo SUBIR" at bounding box center [236, 202] width 247 height 29
click at [245, 201] on input "Seleccionar Archivo" at bounding box center [246, 203] width 131 height 9
type input "C:\fakepath\GONZALEZ ALVAREZ BENJAMIN ANTUAN_202508_090_N_CAJAL ROSANA VERONICA…"
click at [376, 206] on span "SUBIR" at bounding box center [370, 203] width 21 height 9
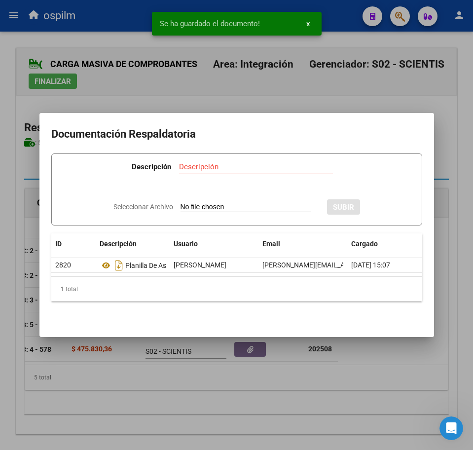
click at [187, 429] on div at bounding box center [236, 225] width 473 height 450
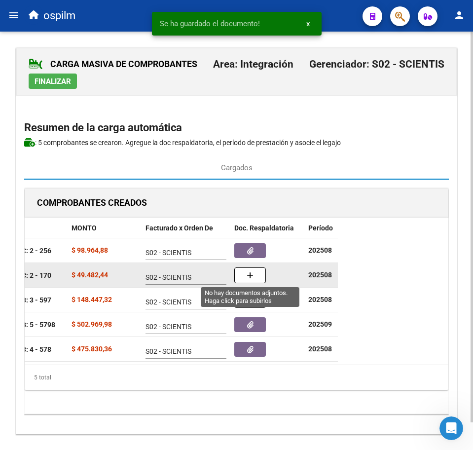
click at [252, 276] on icon "button" at bounding box center [250, 275] width 7 height 7
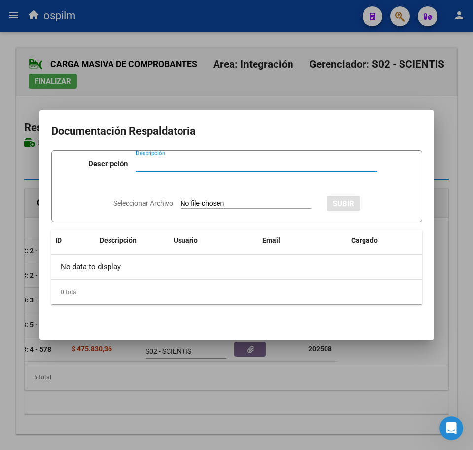
paste input "Planilla de asistencia"
type input "Planilla de asistencia"
click at [195, 199] on app-file-uploader "Seleccionar Archivo" at bounding box center [216, 203] width 206 height 9
click at [200, 202] on input "Seleccionar Archivo" at bounding box center [246, 203] width 131 height 9
type input "C:\fakepath\GONZALEZ ALVAREZ BENJAMIN ANTUAN_202508_090_N_TORRIGGIANI LUCIA_PLA…"
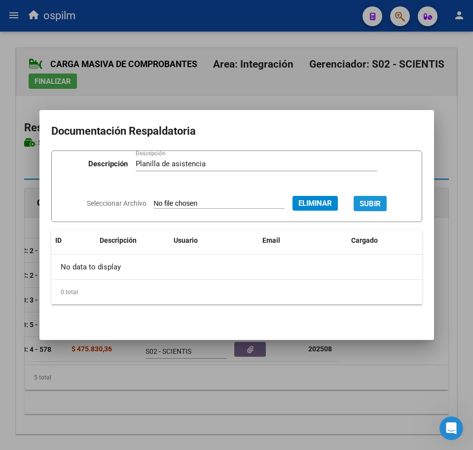
click at [381, 204] on span "SUBIR" at bounding box center [370, 203] width 21 height 9
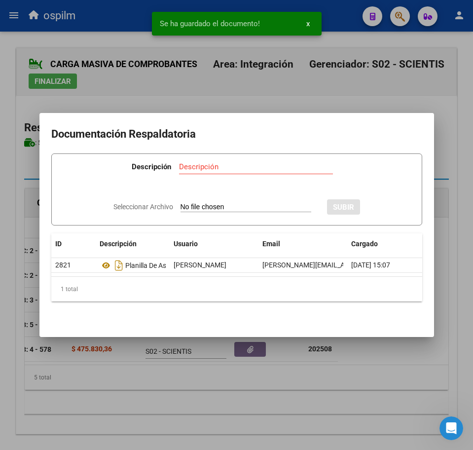
click at [79, 388] on div at bounding box center [236, 225] width 473 height 450
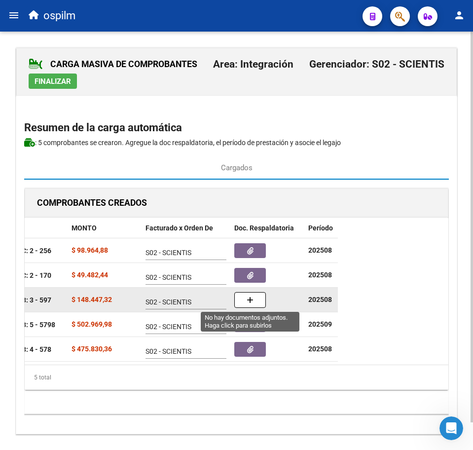
click at [253, 297] on icon "button" at bounding box center [250, 300] width 7 height 7
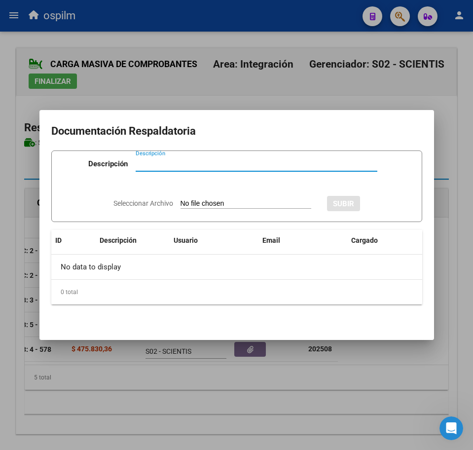
paste input "Planilla de asistencia"
type input "Planilla de asistencia"
click at [203, 194] on div "Seleccionar Archivo SUBIR" at bounding box center [236, 202] width 247 height 29
click at [210, 200] on input "Seleccionar Archivo" at bounding box center [246, 203] width 131 height 9
type input "C:\fakepath\GONZALEZ ALVAREZ BENJAMIN ANTUAN_202508_090_N_VELASQUEZ ORIAS ANDRE…"
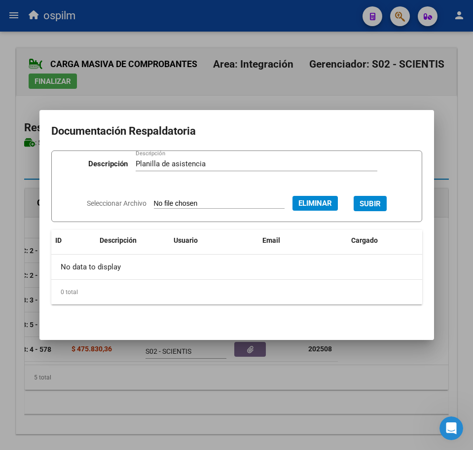
click at [375, 205] on span "SUBIR" at bounding box center [370, 203] width 21 height 9
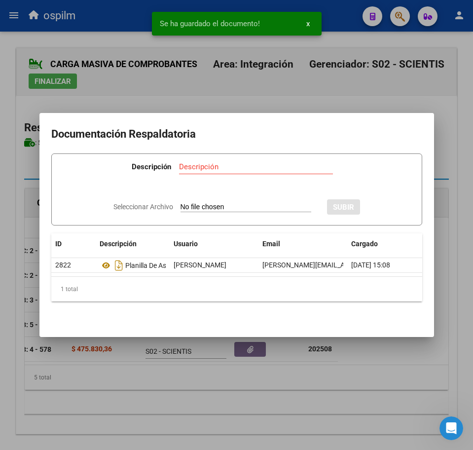
click at [195, 397] on div at bounding box center [236, 225] width 473 height 450
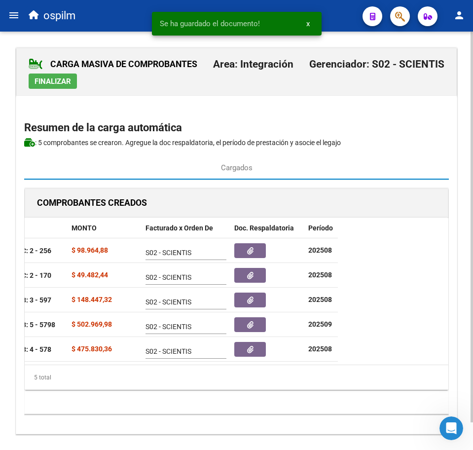
click at [55, 81] on span "Finalizar" at bounding box center [53, 81] width 37 height 9
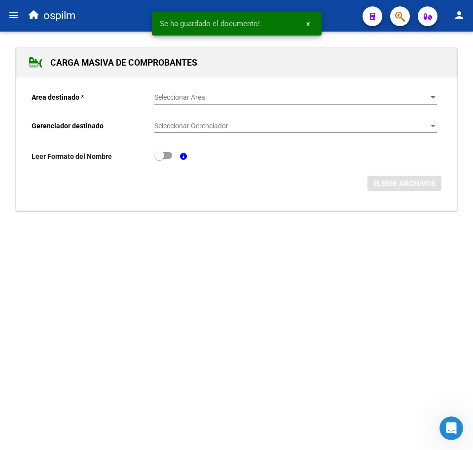
click at [13, 16] on mat-icon "menu" at bounding box center [14, 15] width 12 height 12
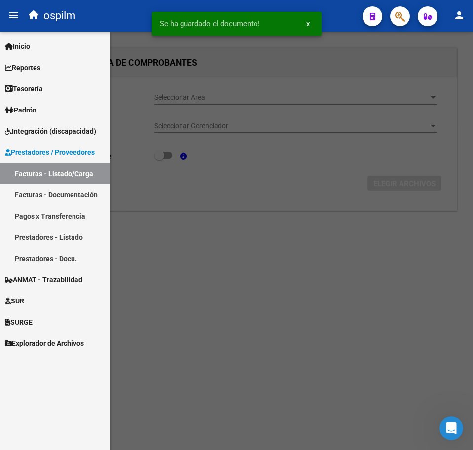
click at [53, 175] on link "Facturas - Listado/Carga" at bounding box center [55, 173] width 111 height 21
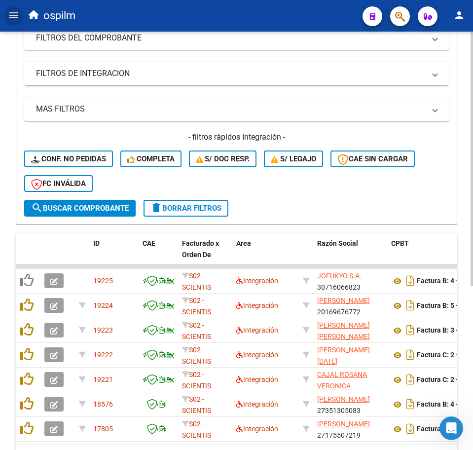
scroll to position [269, 0]
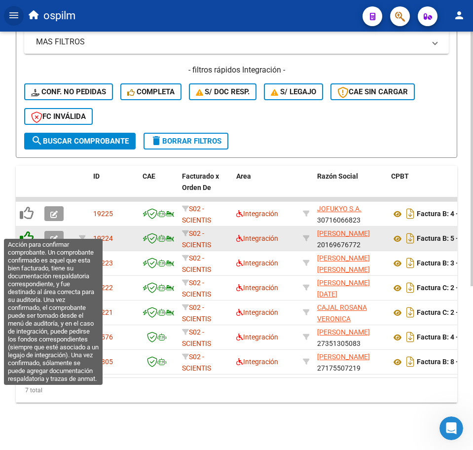
click at [26, 231] on icon at bounding box center [27, 238] width 14 height 14
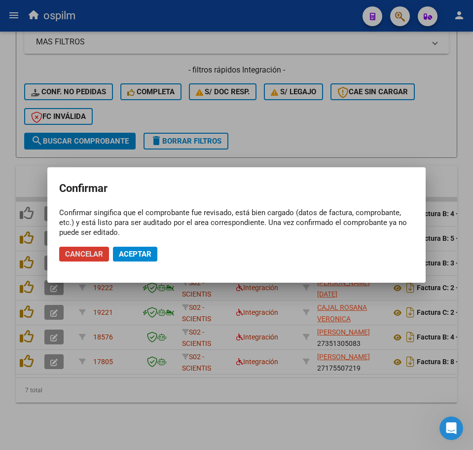
click at [122, 253] on span "Aceptar" at bounding box center [135, 254] width 33 height 9
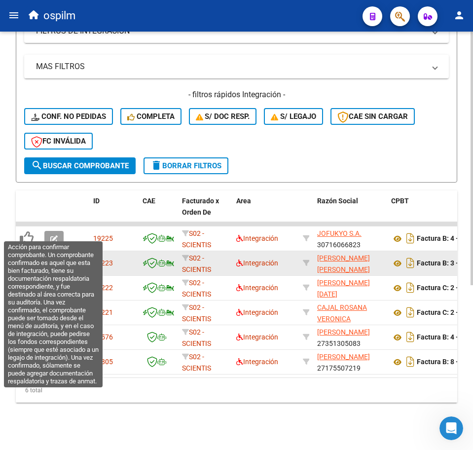
scroll to position [244, 0]
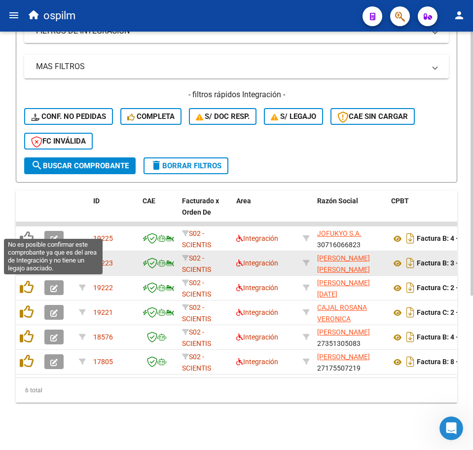
click at [30, 232] on icon at bounding box center [27, 238] width 14 height 14
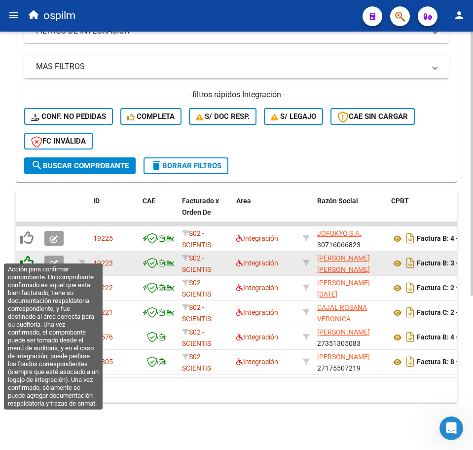
click at [24, 256] on icon at bounding box center [27, 263] width 14 height 14
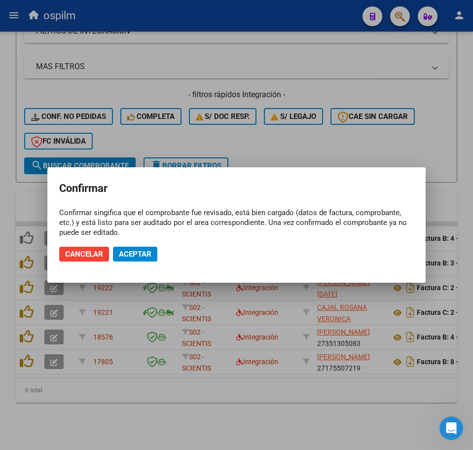
click at [27, 259] on div at bounding box center [236, 225] width 473 height 450
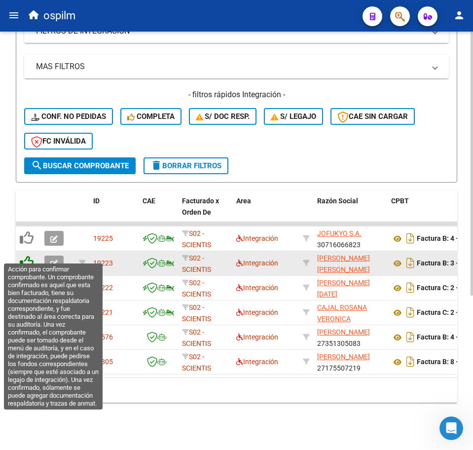
click at [29, 256] on icon at bounding box center [27, 263] width 14 height 14
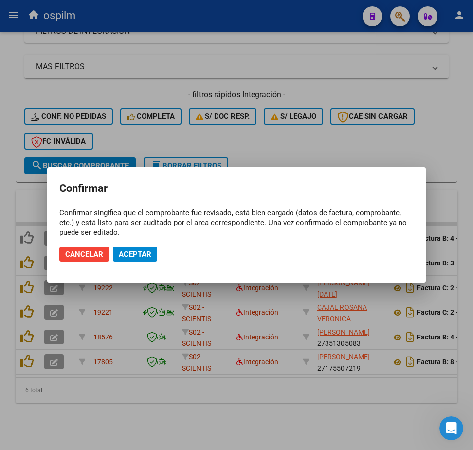
click at [135, 264] on mat-dialog-actions "Cancelar Aceptar" at bounding box center [236, 254] width 355 height 34
click at [139, 256] on span "Aceptar" at bounding box center [135, 254] width 33 height 9
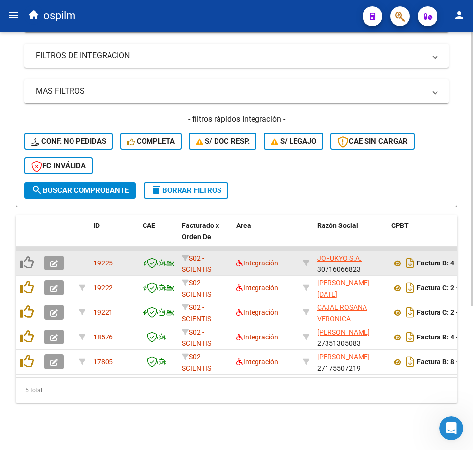
scroll to position [220, 0]
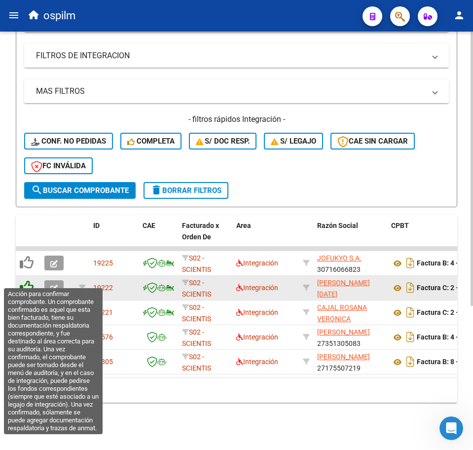
click at [27, 280] on icon at bounding box center [27, 287] width 14 height 14
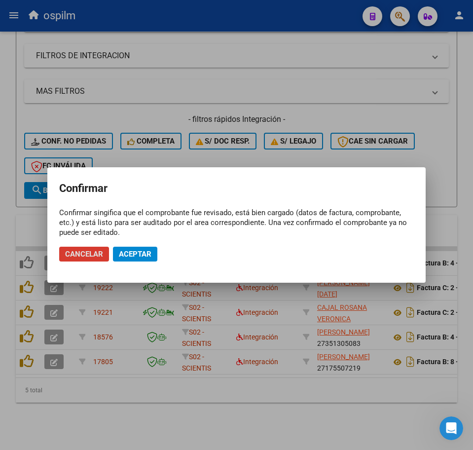
click at [145, 256] on span "Aceptar" at bounding box center [135, 254] width 33 height 9
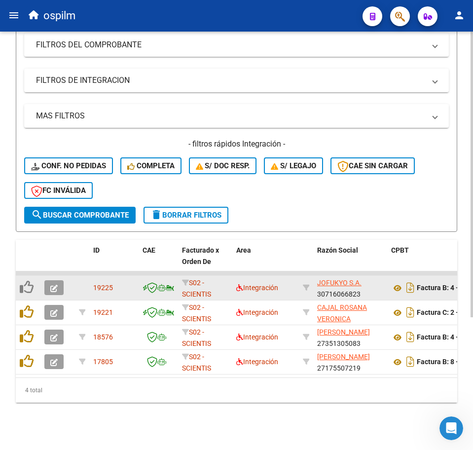
scroll to position [195, 0]
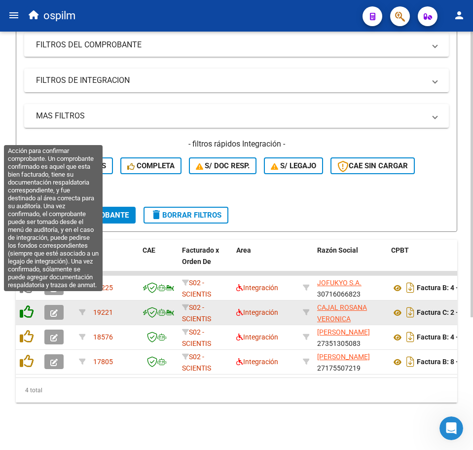
click at [26, 305] on icon at bounding box center [27, 312] width 14 height 14
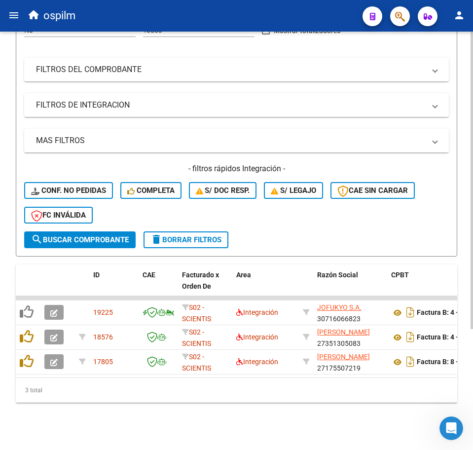
scroll to position [170, 0]
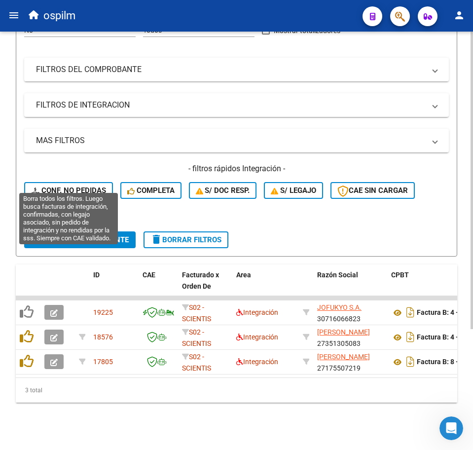
click at [75, 186] on span "Conf. no pedidas" at bounding box center [68, 190] width 75 height 9
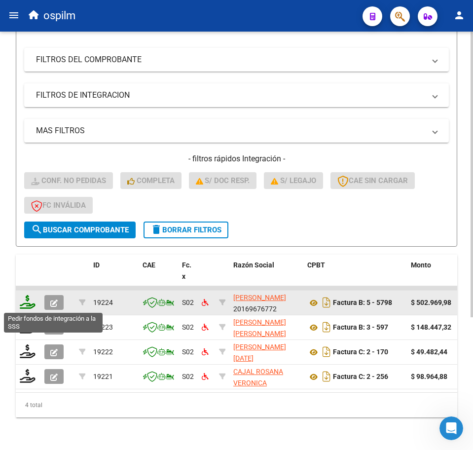
click at [33, 302] on icon at bounding box center [28, 302] width 16 height 14
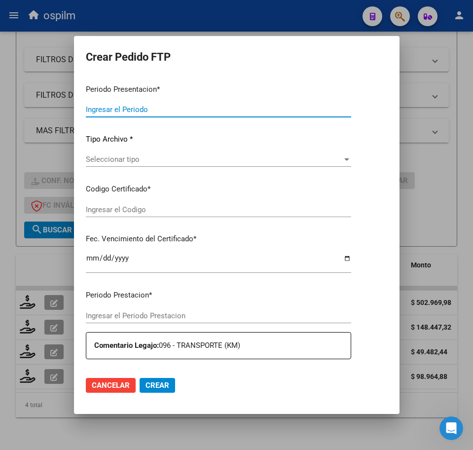
type input "202509"
type input "$ 502.969,98"
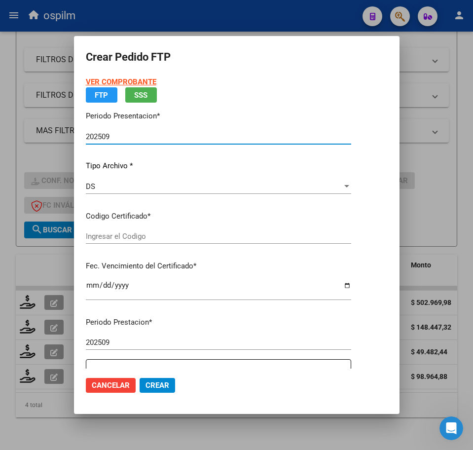
type input "ARG02000527174642018073020200730BS436"
type input "2027-02-10"
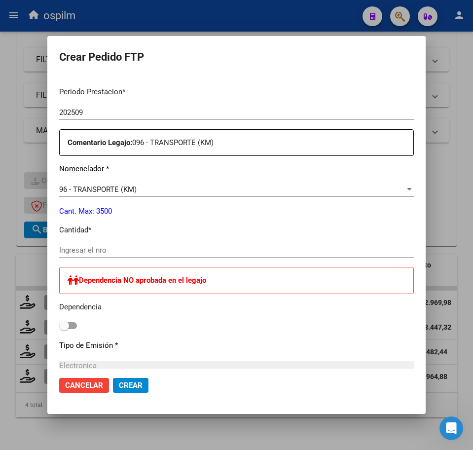
scroll to position [370, 0]
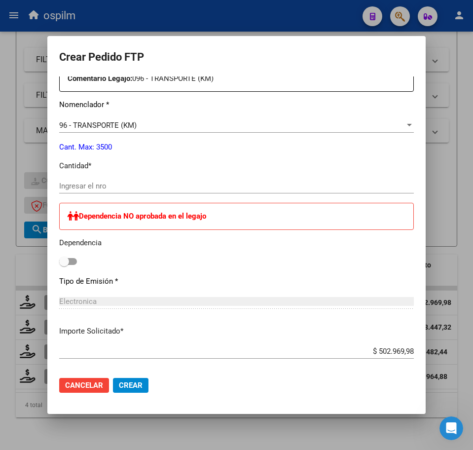
drag, startPoint x: 115, startPoint y: 184, endPoint x: 128, endPoint y: 182, distance: 13.5
click at [115, 184] on input "Ingresar el nro" at bounding box center [236, 186] width 355 height 9
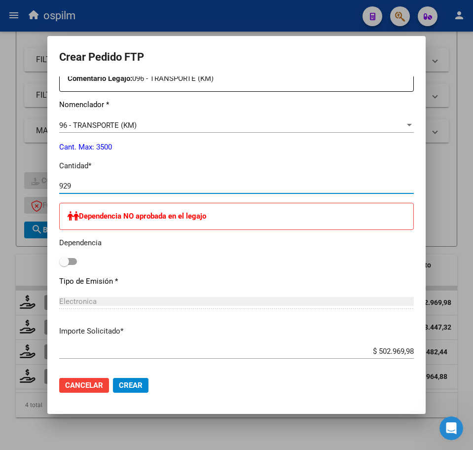
scroll to position [519, 0]
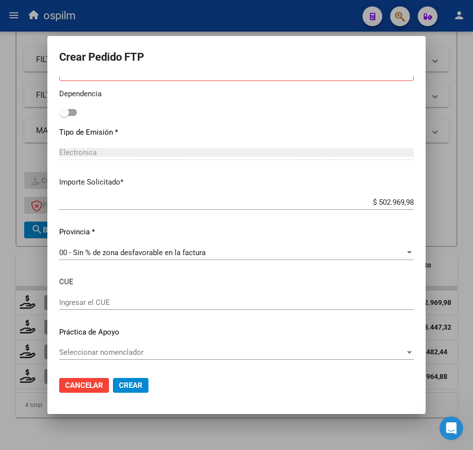
type input "929"
click at [130, 386] on span "Crear" at bounding box center [131, 385] width 24 height 9
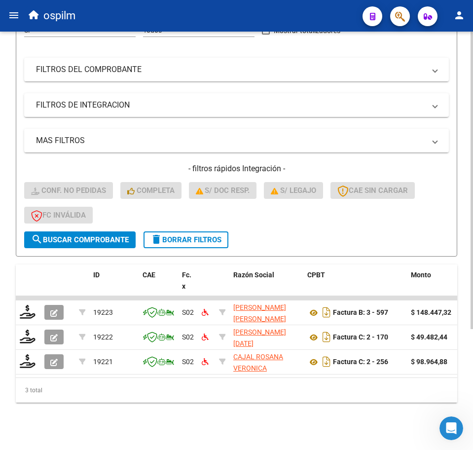
click at [153, 233] on mat-icon "delete" at bounding box center [156, 239] width 12 height 12
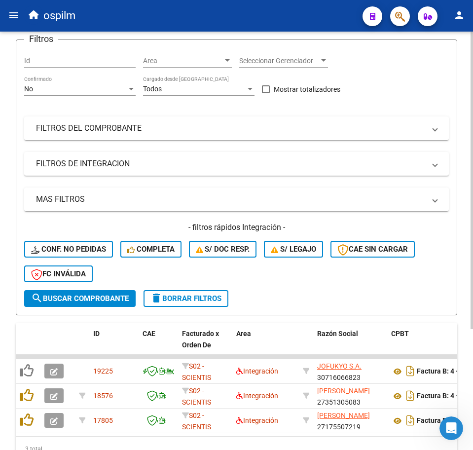
scroll to position [170, 0]
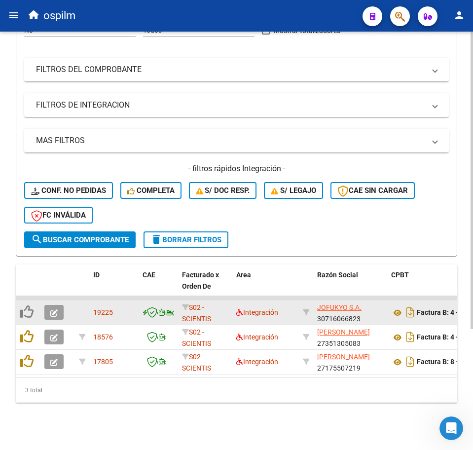
click at [55, 309] on icon "button" at bounding box center [53, 312] width 7 height 7
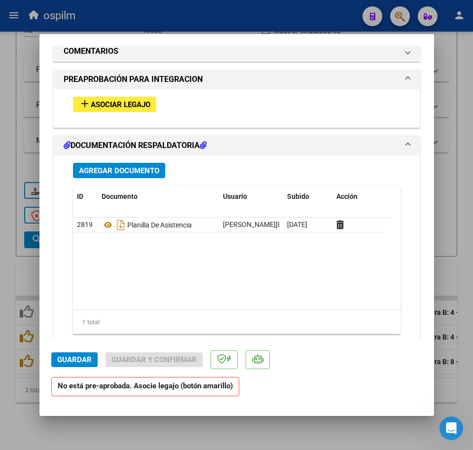
scroll to position [976, 0]
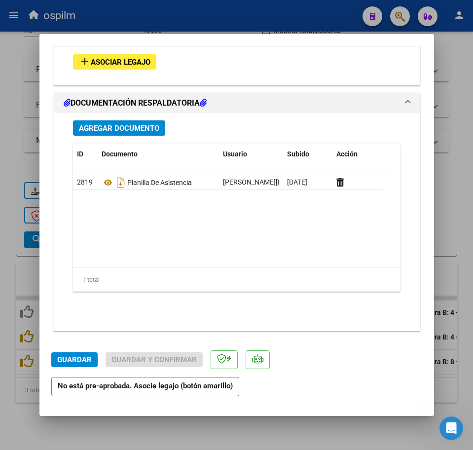
click at [144, 68] on button "add Asociar Legajo" at bounding box center [114, 61] width 83 height 15
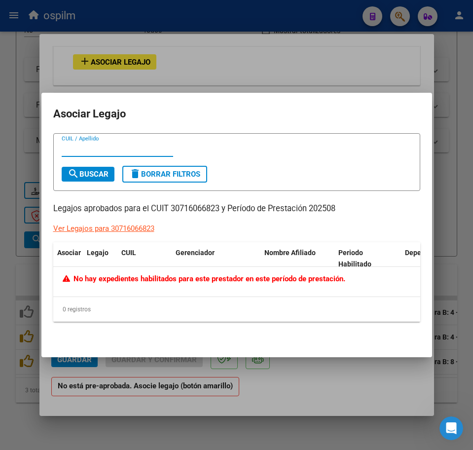
click at [261, 414] on div at bounding box center [236, 225] width 473 height 450
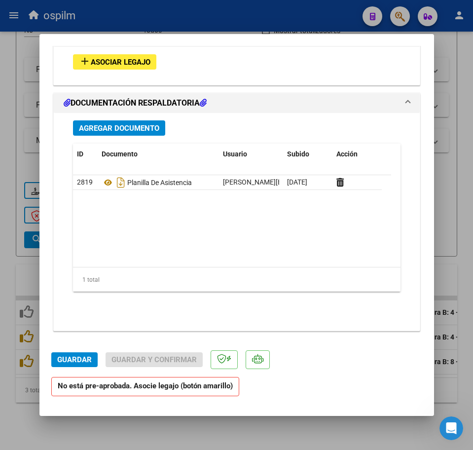
click at [464, 217] on div at bounding box center [236, 225] width 473 height 450
type input "$ 0,00"
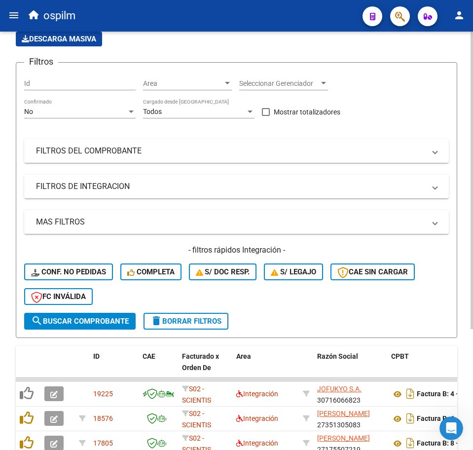
scroll to position [0, 0]
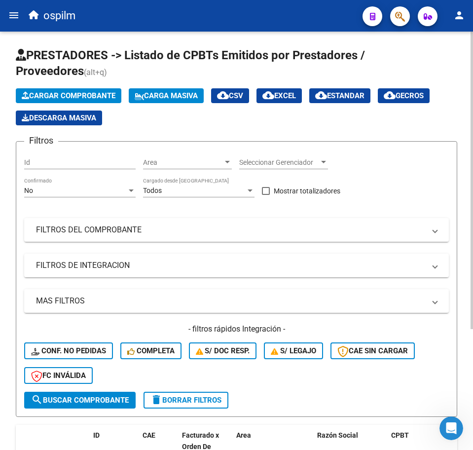
click at [162, 91] on span "Carga Masiva" at bounding box center [166, 95] width 63 height 9
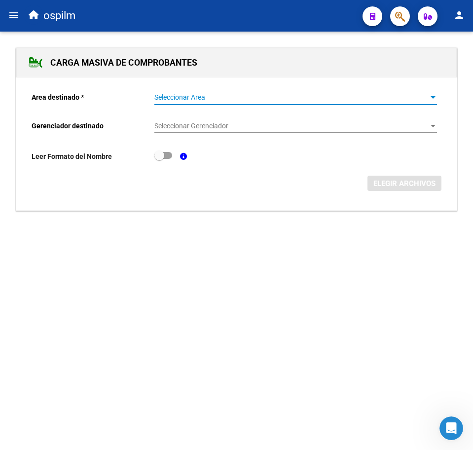
click at [222, 101] on span "Seleccionar Area" at bounding box center [291, 97] width 274 height 8
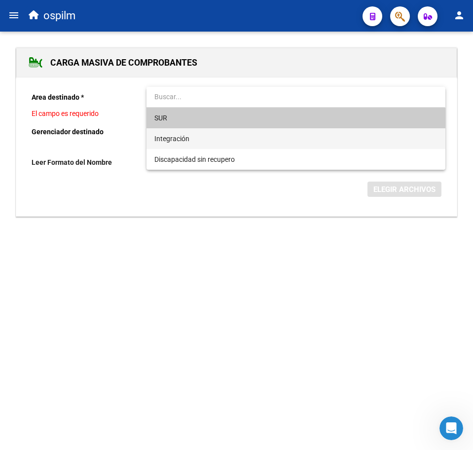
click at [215, 138] on span "Integración" at bounding box center [295, 138] width 283 height 21
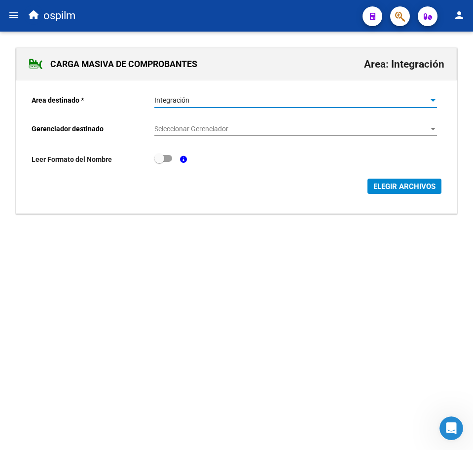
click at [215, 120] on div "Seleccionar Gerenciador Seleccionar Gerenciador" at bounding box center [295, 126] width 283 height 20
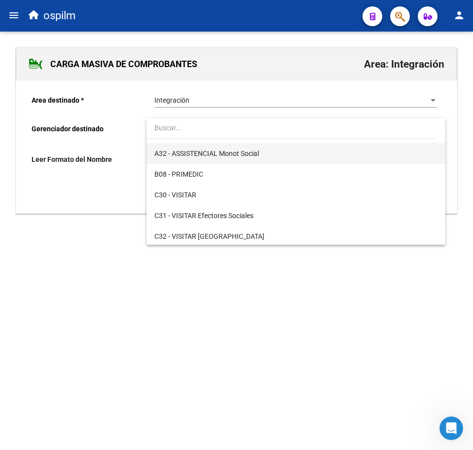
scroll to position [123, 0]
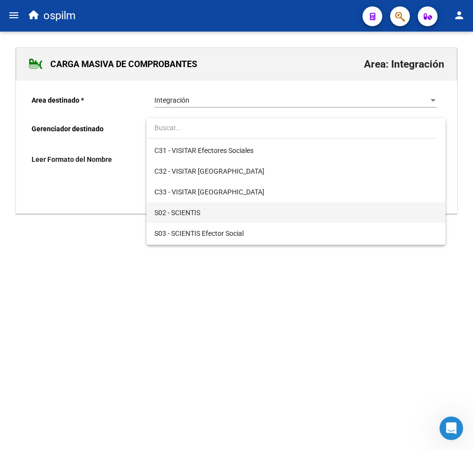
click at [208, 212] on span "S02 - SCIENTIS" at bounding box center [295, 212] width 283 height 21
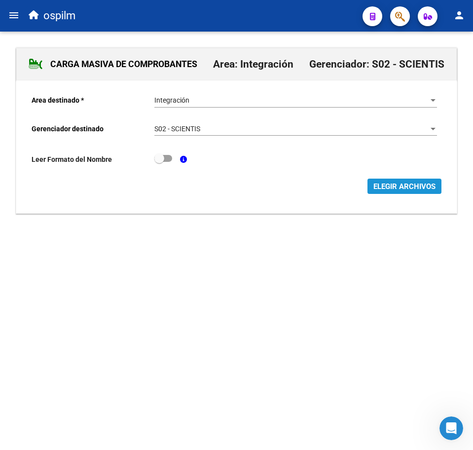
click at [422, 190] on span "ELEGIR ARCHIVOS" at bounding box center [405, 186] width 62 height 9
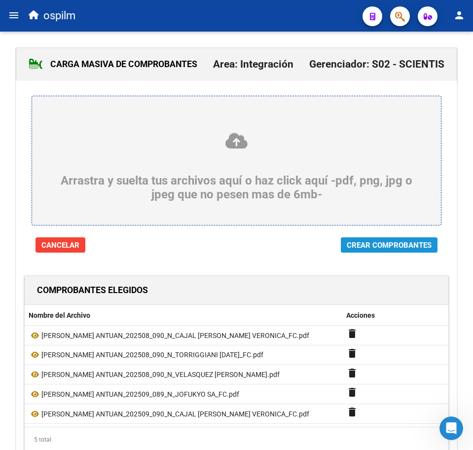
click at [400, 249] on span "Crear Comprobantes" at bounding box center [389, 245] width 85 height 9
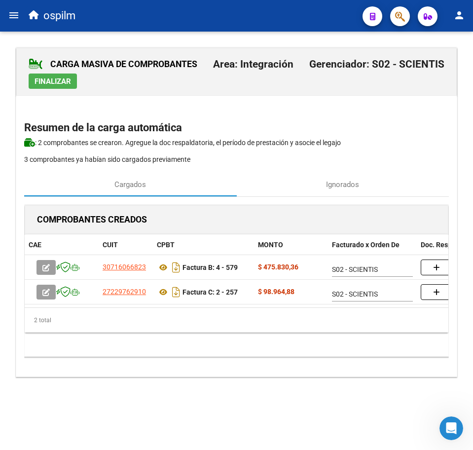
click at [129, 111] on div "CARGA MASIVA DE COMPROBANTES Area: Integración Gerenciador: S02 - SCIENTIS Fina…" at bounding box center [237, 212] width 442 height 330
click at [337, 182] on span "Ignorados" at bounding box center [342, 184] width 33 height 11
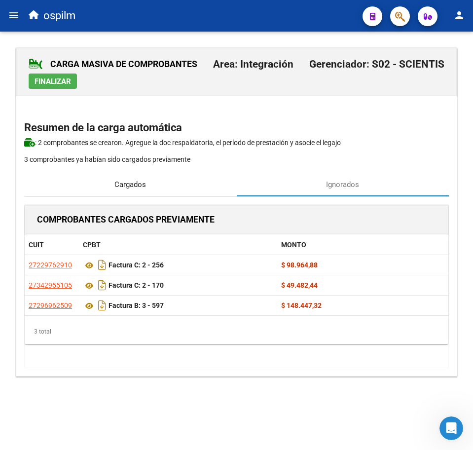
click at [129, 183] on span "Cargados" at bounding box center [130, 184] width 32 height 11
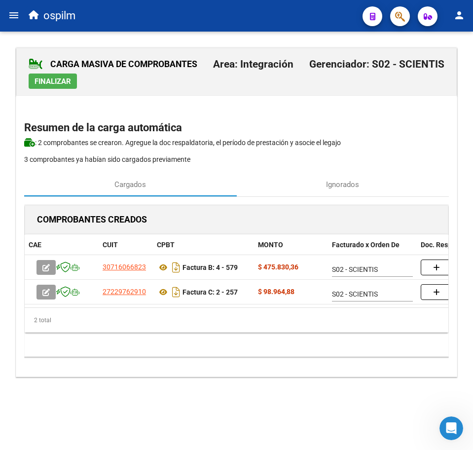
click at [286, 369] on div "COMPROBANTES CREADOS CAE CUIT CPBT MONTO Facturado x Orden De Doc. Respaldatori…" at bounding box center [236, 287] width 425 height 164
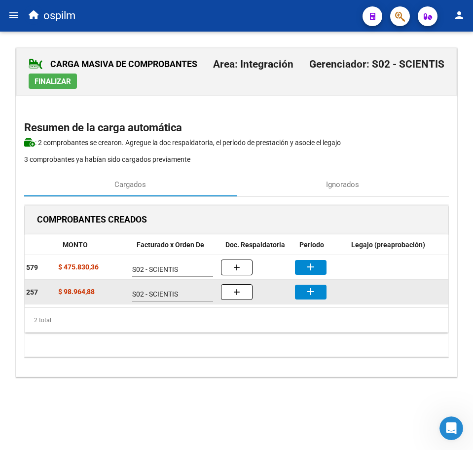
scroll to position [0, 203]
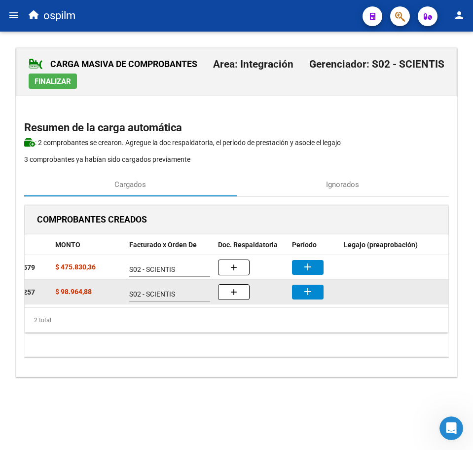
click at [301, 293] on button "add" at bounding box center [308, 292] width 32 height 15
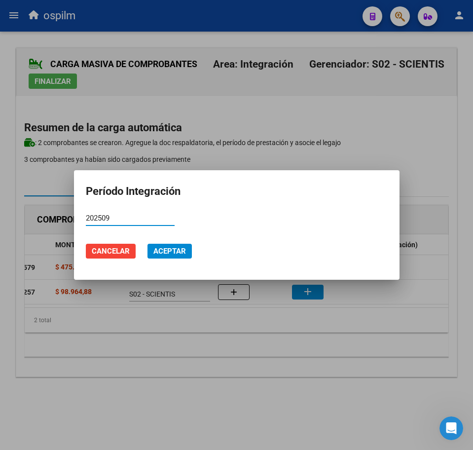
type input "202509"
click at [169, 250] on span "Aceptar" at bounding box center [169, 251] width 33 height 9
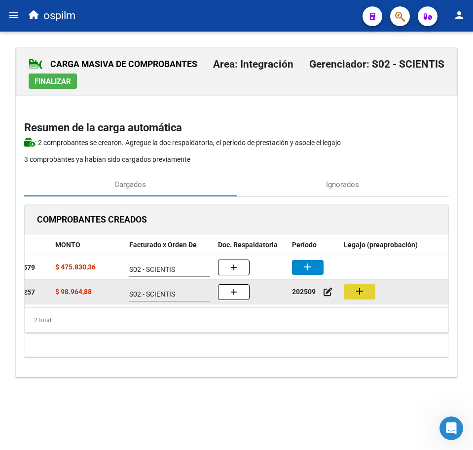
click at [357, 295] on mat-icon "add" at bounding box center [360, 291] width 12 height 12
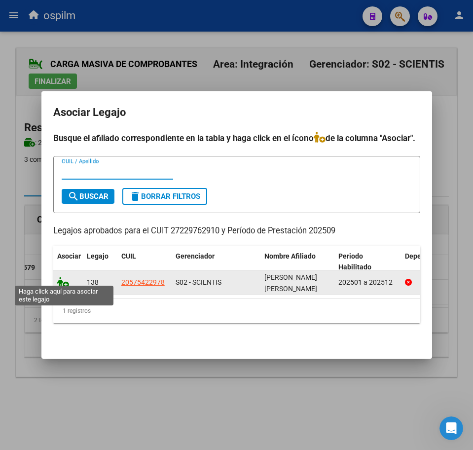
click at [64, 280] on icon at bounding box center [63, 282] width 12 height 11
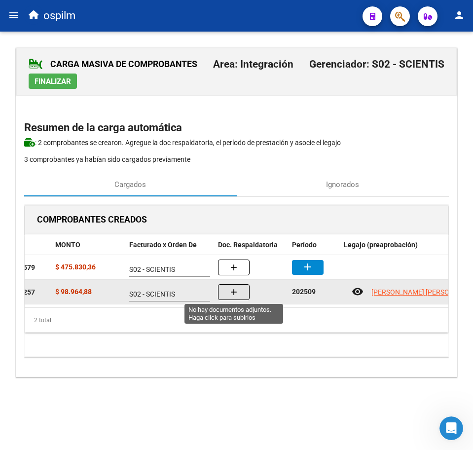
click at [233, 290] on icon "button" at bounding box center [233, 292] width 7 height 7
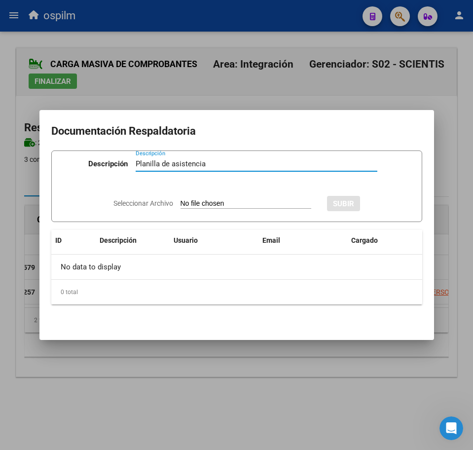
type input "Planilla de asistencia"
click at [192, 203] on input "Seleccionar Archivo" at bounding box center [246, 203] width 131 height 9
type input "C:\fakepath\GONZALEZ ALVAREZ BENJAMIN ANTUAN_202509_090_N_CAJAL ROSANA VERONICA…"
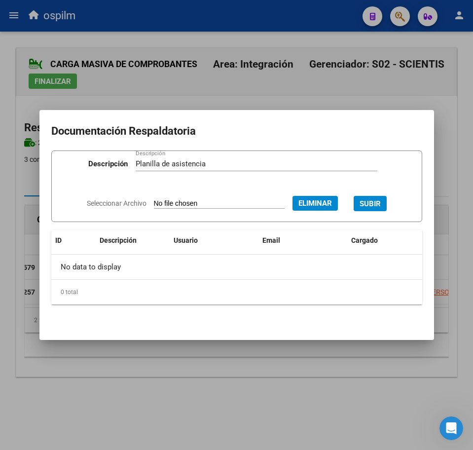
click at [369, 202] on span "SUBIR" at bounding box center [370, 203] width 21 height 9
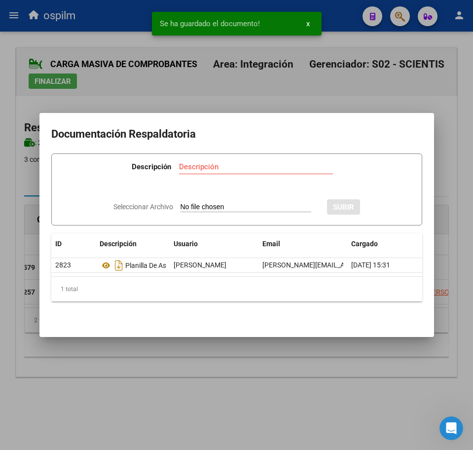
click at [197, 366] on div at bounding box center [236, 225] width 473 height 450
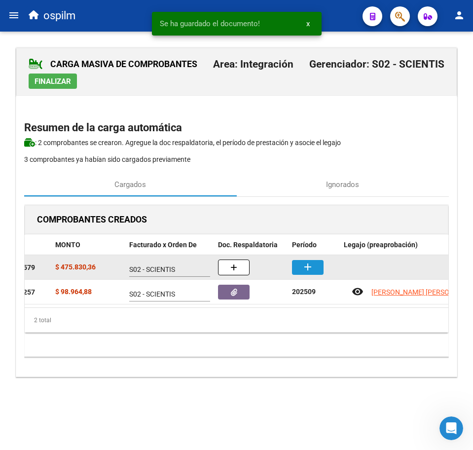
click at [301, 267] on button "add" at bounding box center [308, 267] width 32 height 15
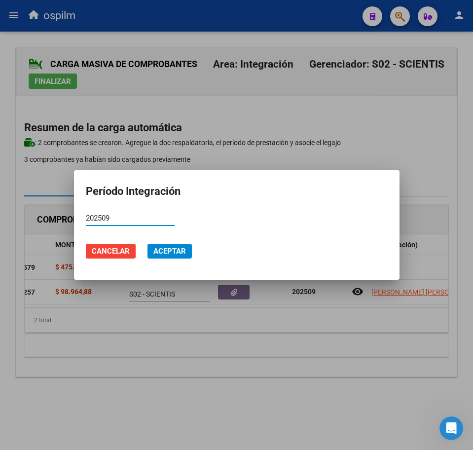
type input "202509"
click at [170, 255] on span "Aceptar" at bounding box center [169, 251] width 33 height 9
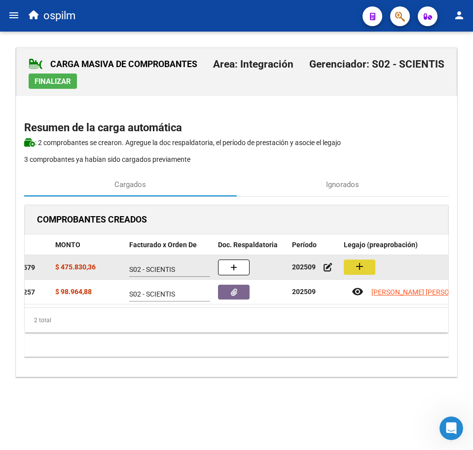
click at [361, 272] on mat-icon "add" at bounding box center [360, 267] width 12 height 12
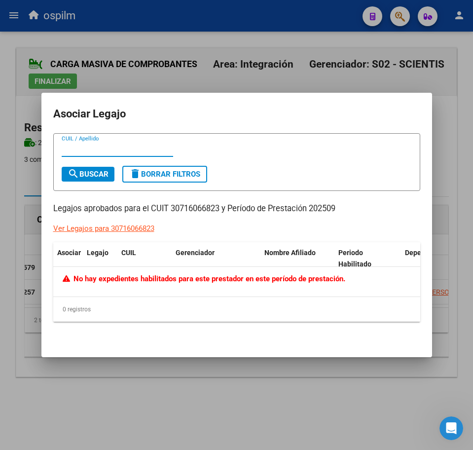
click at [139, 399] on div at bounding box center [236, 225] width 473 height 450
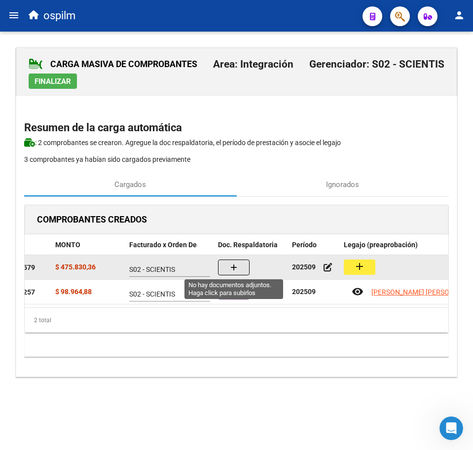
click at [239, 263] on button "button" at bounding box center [234, 268] width 32 height 16
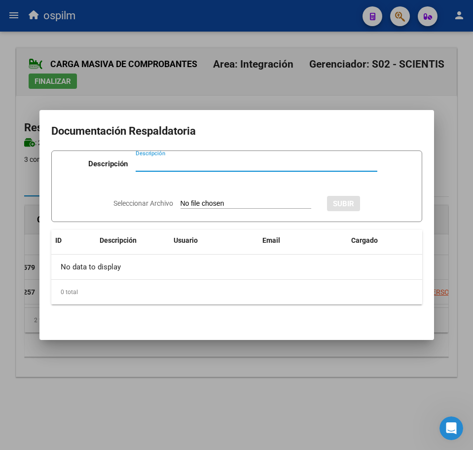
paste input "Planilla de asistencia"
type input "Planilla de asistencia"
click at [222, 203] on input "Seleccionar Archivo" at bounding box center [246, 203] width 131 height 9
type input "C:\fakepath\GONZALEZ ALVAREZ BENJAMIN ANTUAN_202509_090_N_TORRIGGIANI LUCIA_PLA…"
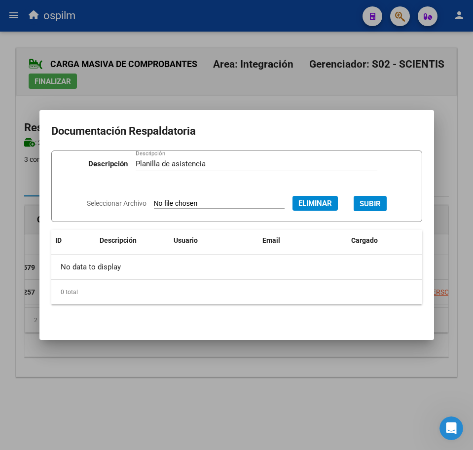
click at [374, 202] on span "SUBIR" at bounding box center [370, 203] width 21 height 9
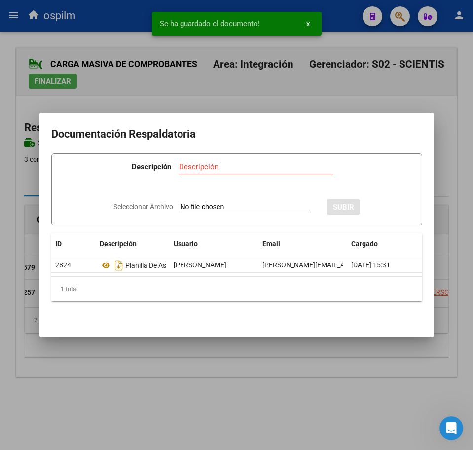
click at [167, 370] on div at bounding box center [236, 225] width 473 height 450
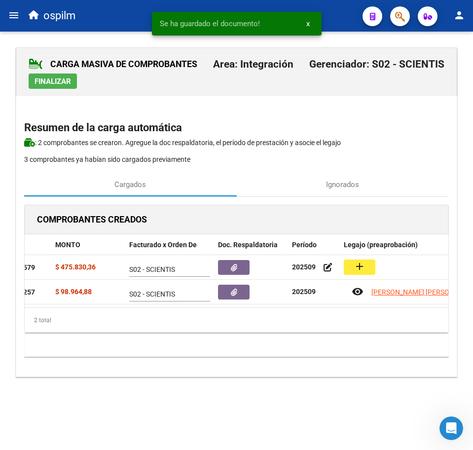
click at [52, 75] on button "Finalizar" at bounding box center [53, 81] width 48 height 15
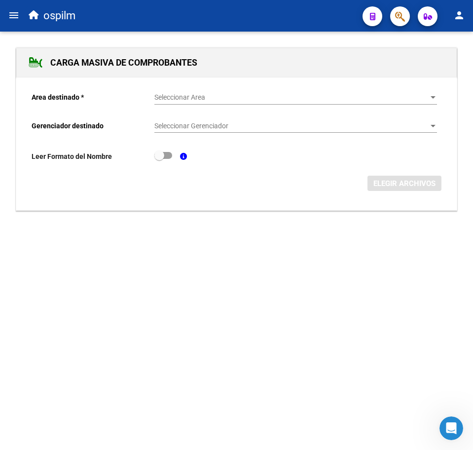
click at [184, 100] on span "Seleccionar Area" at bounding box center [291, 97] width 274 height 8
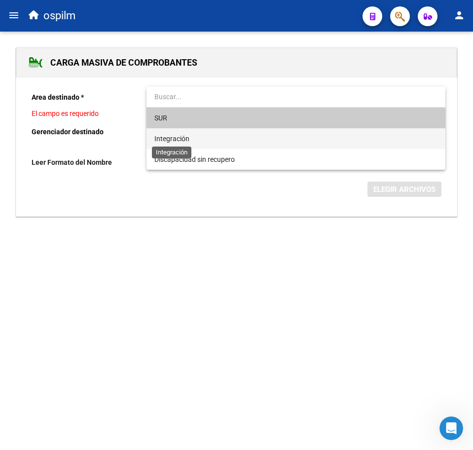
click at [175, 136] on span "Integración" at bounding box center [171, 139] width 35 height 8
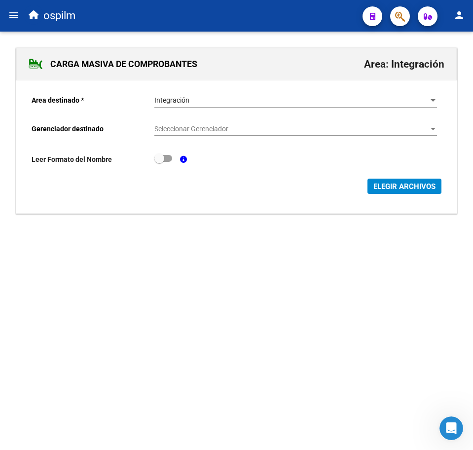
click at [178, 120] on div "Seleccionar Gerenciador Seleccionar Gerenciador" at bounding box center [295, 126] width 283 height 20
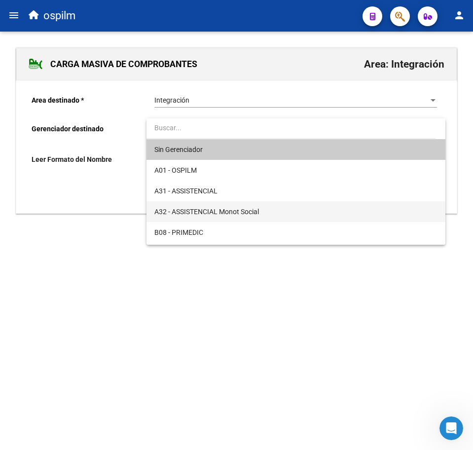
scroll to position [123, 0]
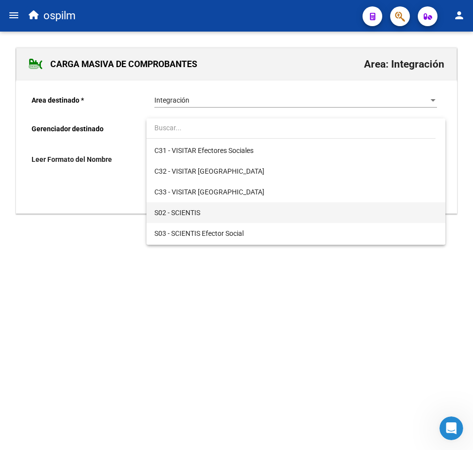
click at [203, 208] on span "S02 - SCIENTIS" at bounding box center [295, 212] width 283 height 21
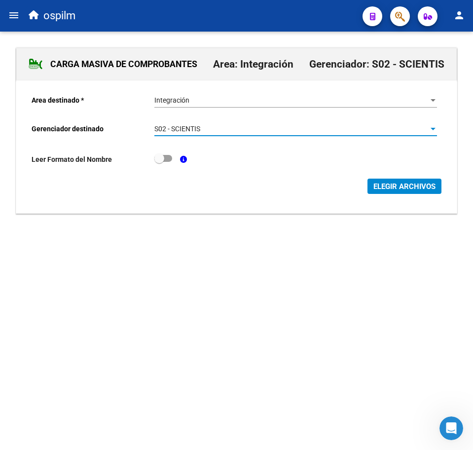
click at [388, 185] on span "ELEGIR ARCHIVOS" at bounding box center [405, 186] width 62 height 9
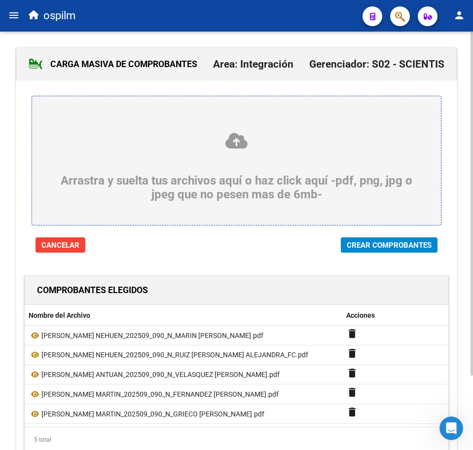
click at [368, 246] on span "Crear Comprobantes" at bounding box center [389, 245] width 85 height 9
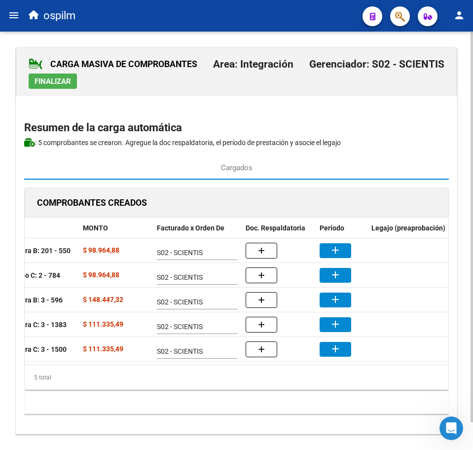
scroll to position [0, 206]
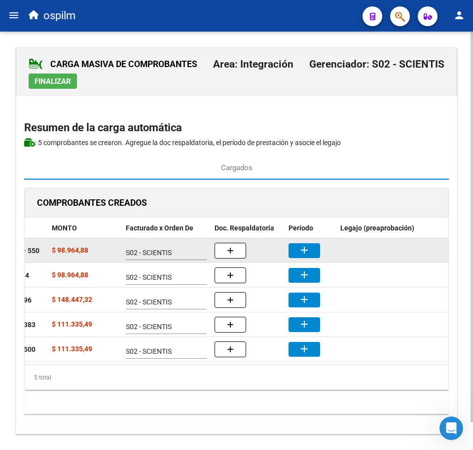
click at [307, 255] on mat-icon "add" at bounding box center [305, 250] width 12 height 12
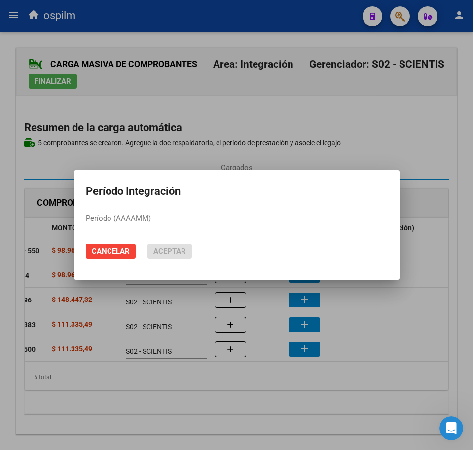
paste input "202509"
type input "202509"
click at [161, 248] on span "Aceptar" at bounding box center [169, 251] width 33 height 9
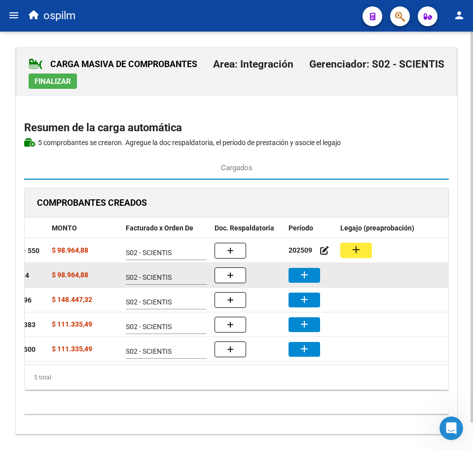
click at [311, 275] on button "add" at bounding box center [305, 275] width 32 height 15
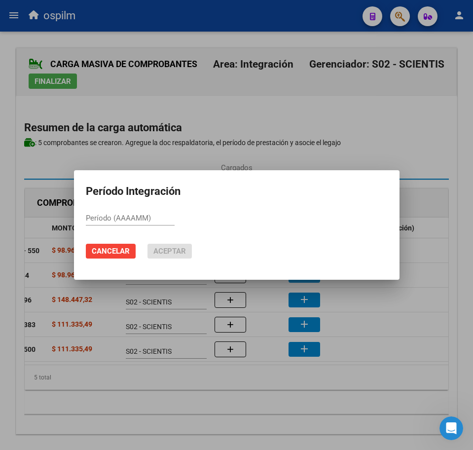
paste input "202509"
type input "202509"
click at [161, 252] on span "Aceptar" at bounding box center [169, 251] width 33 height 9
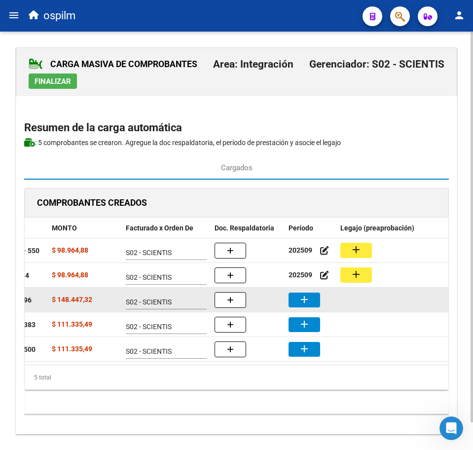
click at [307, 304] on mat-icon "add" at bounding box center [305, 300] width 12 height 12
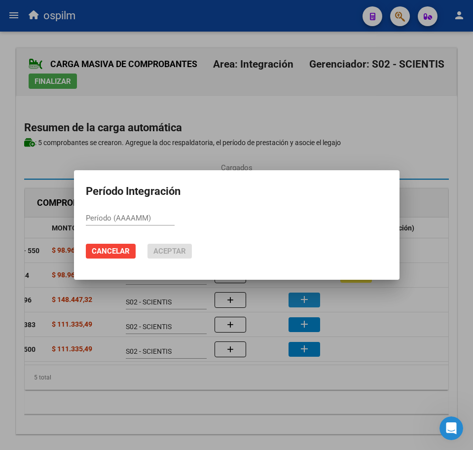
paste input "202509"
type input "202509"
click at [156, 249] on span "Aceptar" at bounding box center [169, 251] width 33 height 9
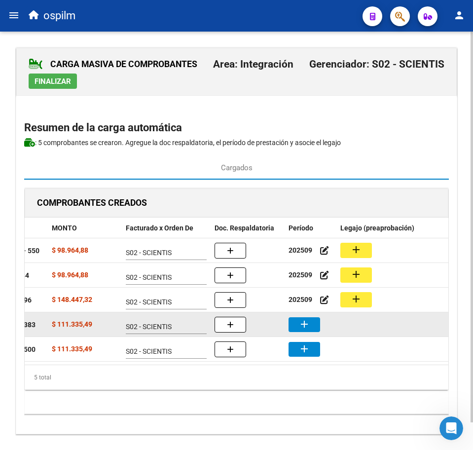
click at [312, 327] on button "add" at bounding box center [305, 324] width 32 height 15
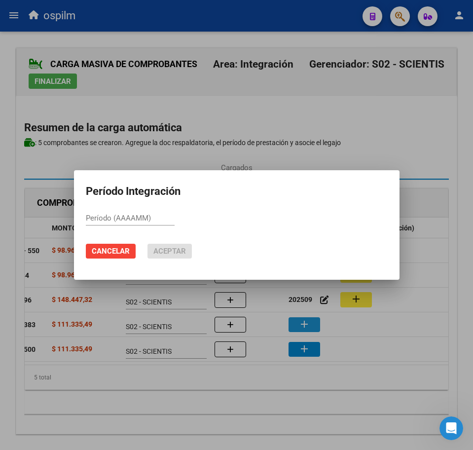
paste input "202509"
type input "202509"
click at [182, 253] on span "Aceptar" at bounding box center [169, 251] width 33 height 9
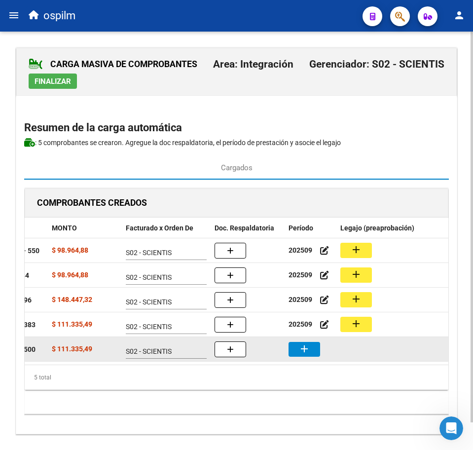
click at [319, 350] on button "add" at bounding box center [305, 349] width 32 height 15
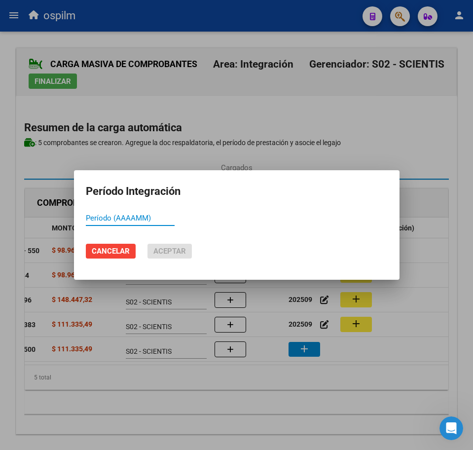
paste input "202509"
type input "202509"
click at [174, 253] on span "Aceptar" at bounding box center [169, 251] width 33 height 9
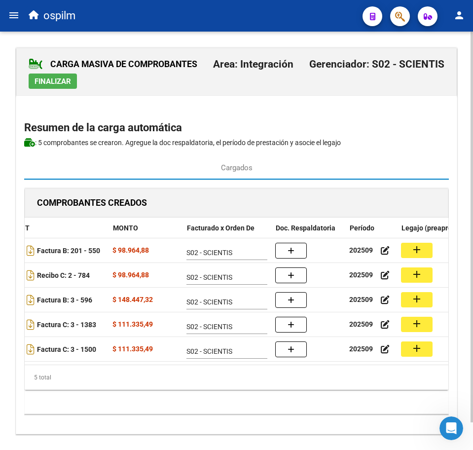
scroll to position [0, 145]
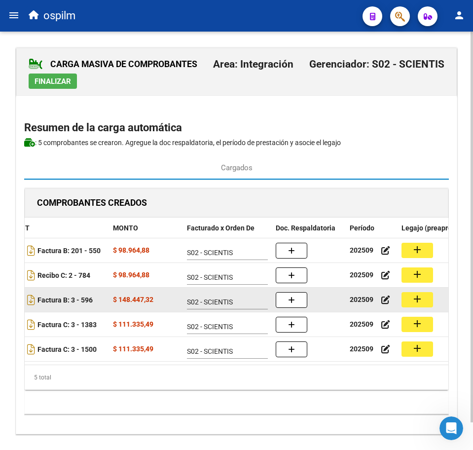
click at [421, 304] on mat-icon "add" at bounding box center [418, 299] width 12 height 12
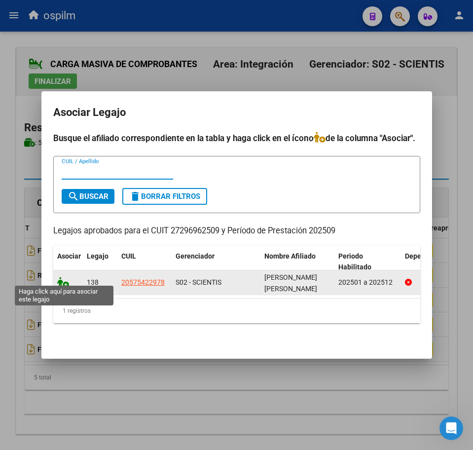
click at [61, 277] on icon at bounding box center [63, 282] width 12 height 11
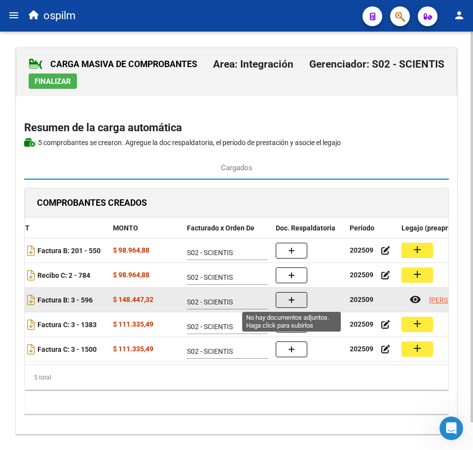
click at [293, 299] on icon "button" at bounding box center [291, 300] width 7 height 7
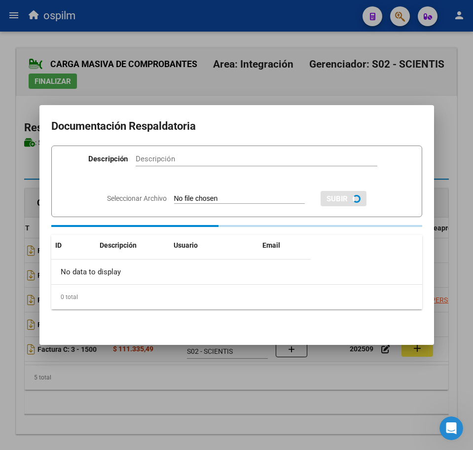
paste input "Planilla de asistencia"
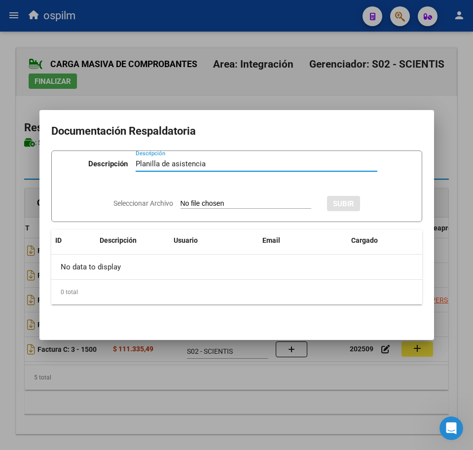
type input "Planilla de asistencia"
click at [215, 200] on input "Seleccionar Archivo" at bounding box center [246, 203] width 131 height 9
type input "C:\fakepath\GONZALEZ ALVAREZ BENJAMIN ANTUAN_202509_090_N_VELASQUEZ ORIAS ANDRE…"
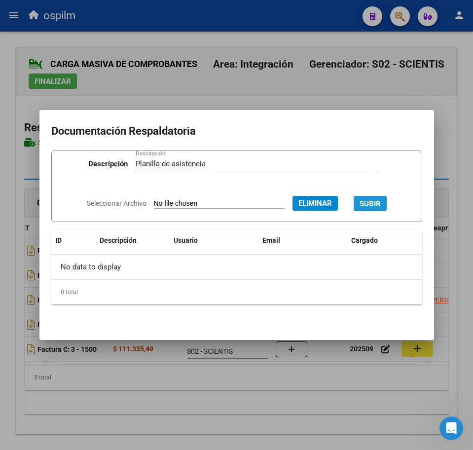
click at [374, 199] on span "SUBIR" at bounding box center [370, 203] width 21 height 9
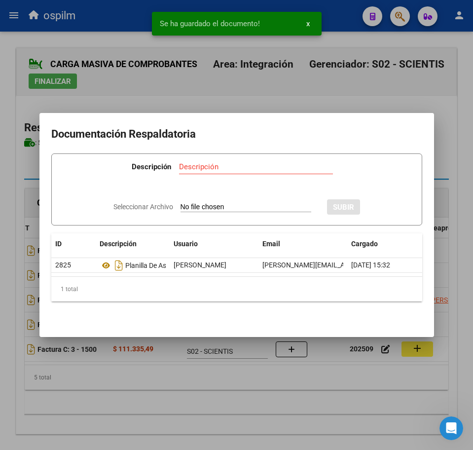
click at [157, 394] on div at bounding box center [236, 225] width 473 height 450
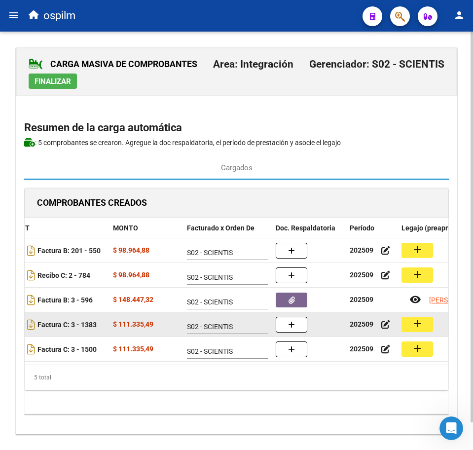
click at [418, 329] on mat-icon "add" at bounding box center [418, 324] width 12 height 12
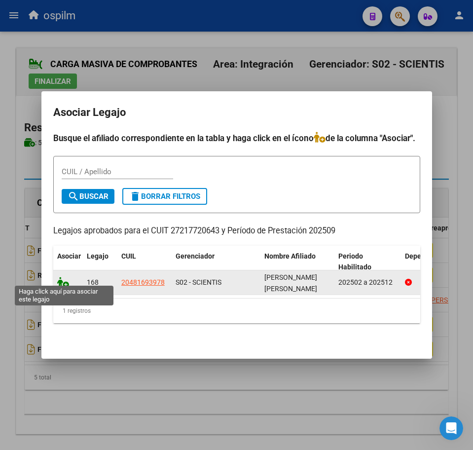
click at [62, 277] on icon at bounding box center [63, 282] width 12 height 11
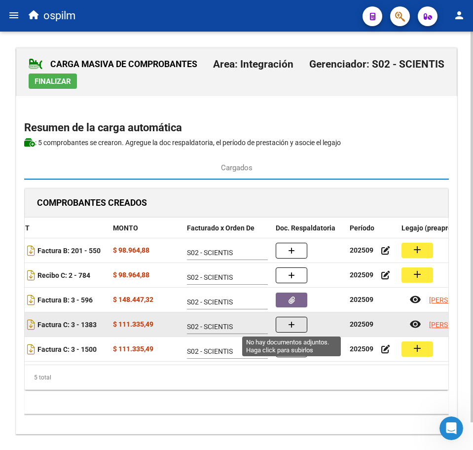
click at [299, 330] on button "button" at bounding box center [292, 325] width 32 height 16
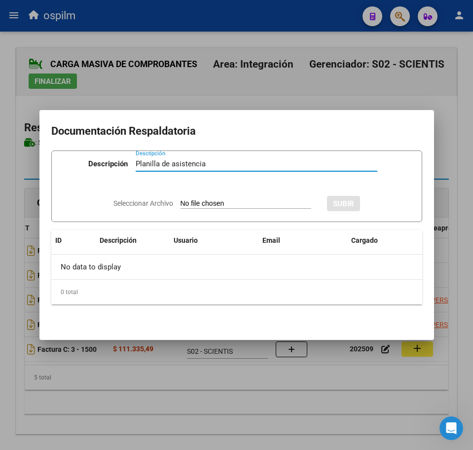
type input "Planilla de asistencia"
click at [187, 202] on input "Seleccionar Archivo" at bounding box center [246, 203] width 131 height 9
type input "C:\fakepath\GONZALEZ PEREZ JUAN MARTIN_202509_090_N_FERNANDEZ CARINA CLAUDIA_PA…"
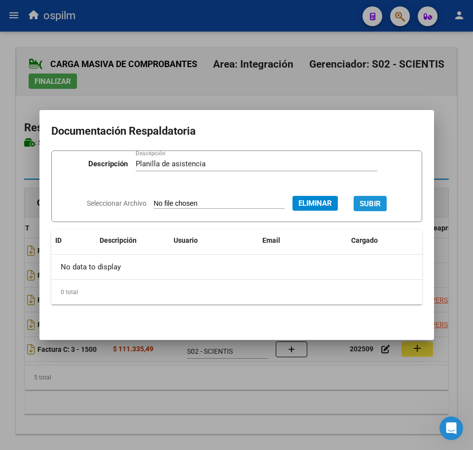
click at [378, 197] on button "SUBIR" at bounding box center [370, 203] width 33 height 15
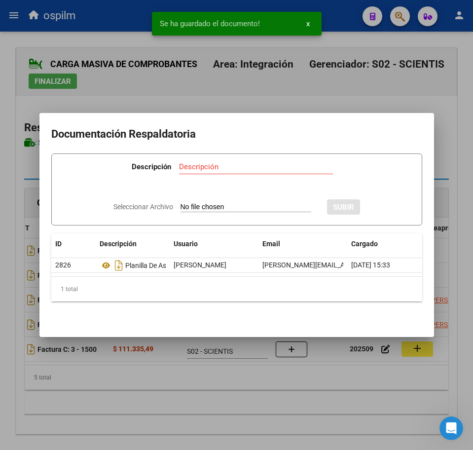
click at [216, 383] on div at bounding box center [236, 225] width 473 height 450
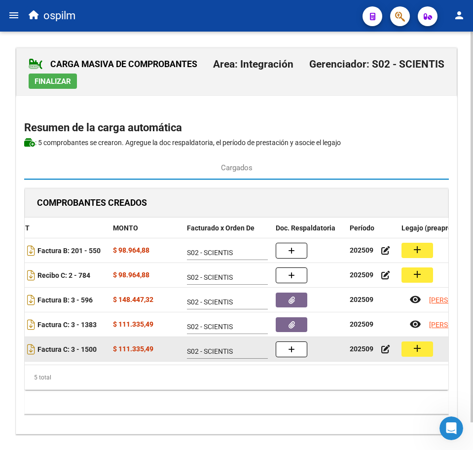
click at [414, 350] on mat-icon "add" at bounding box center [418, 348] width 12 height 12
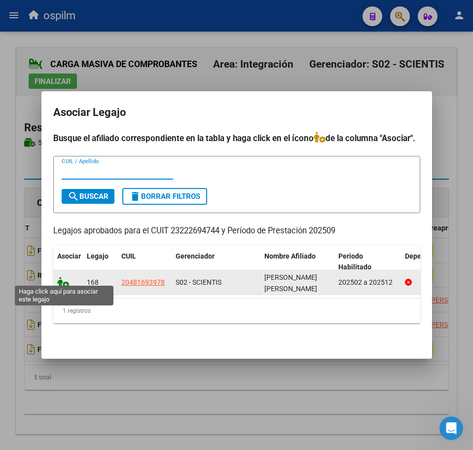
click at [68, 280] on icon at bounding box center [63, 282] width 12 height 11
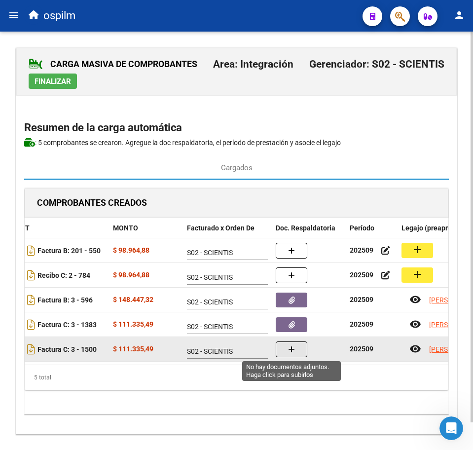
click at [293, 352] on icon "button" at bounding box center [291, 349] width 7 height 7
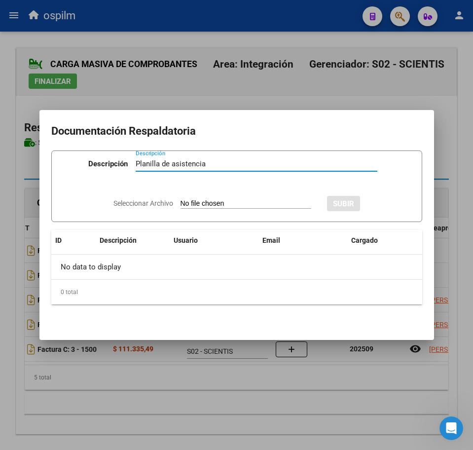
type input "Planilla de asistencia"
click at [192, 206] on input "Seleccionar Archivo" at bounding box center [246, 203] width 131 height 9
type input "C:\fakepath\GONZALEZ PEREZ JUAN MARTIN_202509_090_N_GRIECO GABRIELA VERONICA_PA…"
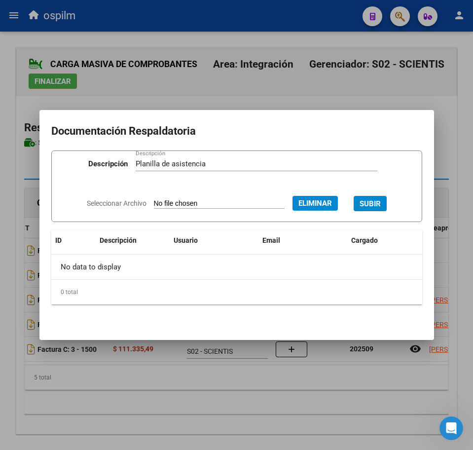
click at [379, 205] on span "SUBIR" at bounding box center [370, 203] width 21 height 9
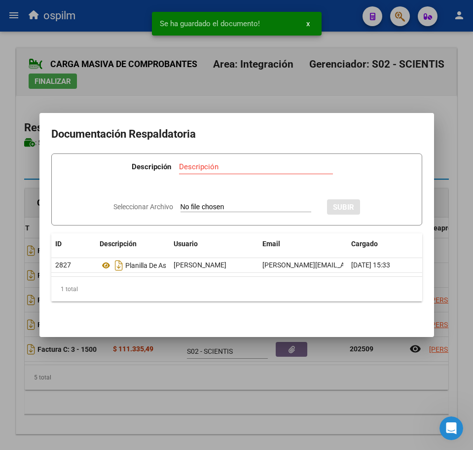
click at [237, 394] on div at bounding box center [236, 225] width 473 height 450
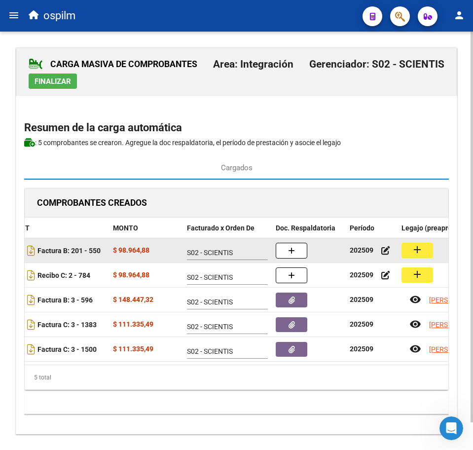
click at [417, 252] on mat-icon "add" at bounding box center [418, 250] width 12 height 12
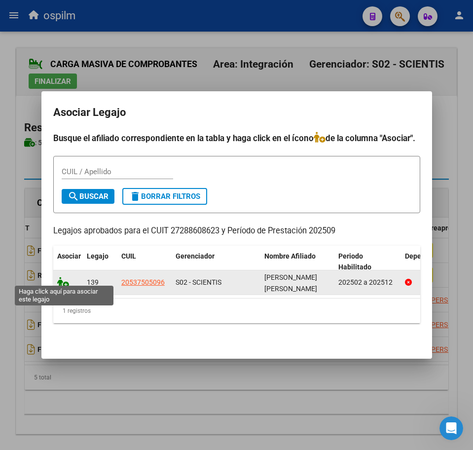
click at [59, 278] on icon at bounding box center [63, 282] width 12 height 11
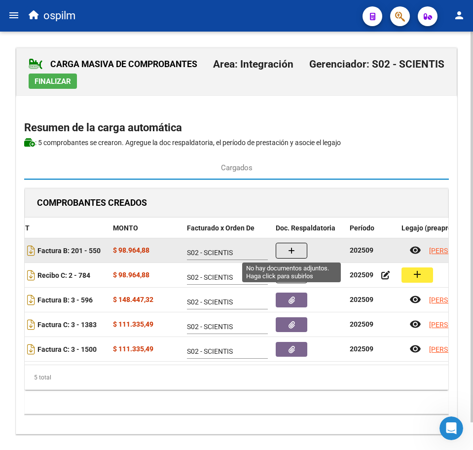
click at [284, 253] on button "button" at bounding box center [292, 251] width 32 height 16
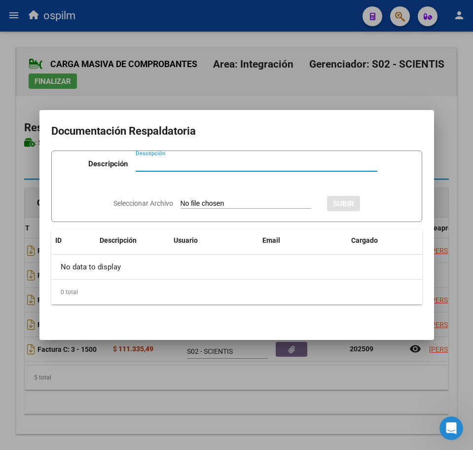
paste input "Planilla de asistencia"
type input "Planilla de asistencia"
click at [238, 210] on div "Seleccionar Archivo SUBIR" at bounding box center [236, 202] width 247 height 29
click at [238, 205] on input "Seleccionar Archivo" at bounding box center [246, 203] width 131 height 9
type input "C:\fakepath\GONZALEZ VELAZQUEZ IAN NEHUEN_202509_090_N_MARIN PAULA TAMARA_PLANI…"
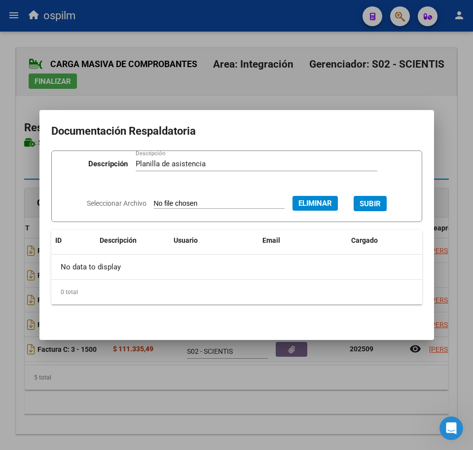
click at [381, 201] on span "SUBIR" at bounding box center [370, 203] width 21 height 9
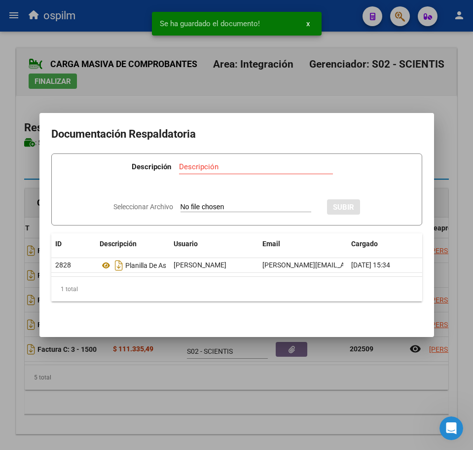
click at [200, 393] on div at bounding box center [236, 225] width 473 height 450
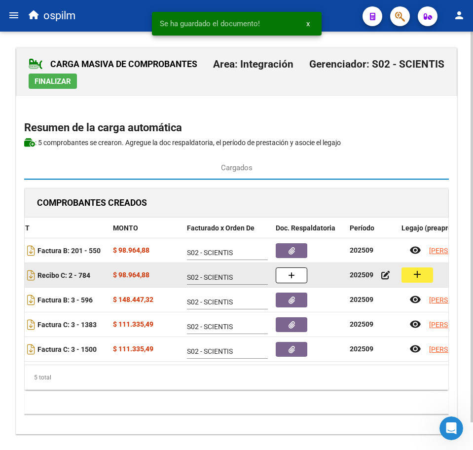
click at [413, 273] on mat-icon "add" at bounding box center [418, 274] width 12 height 12
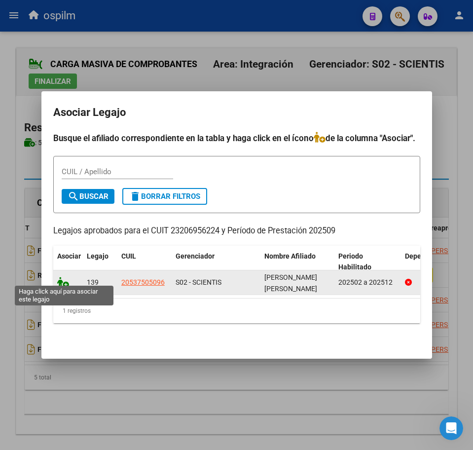
click at [64, 281] on icon at bounding box center [63, 282] width 12 height 11
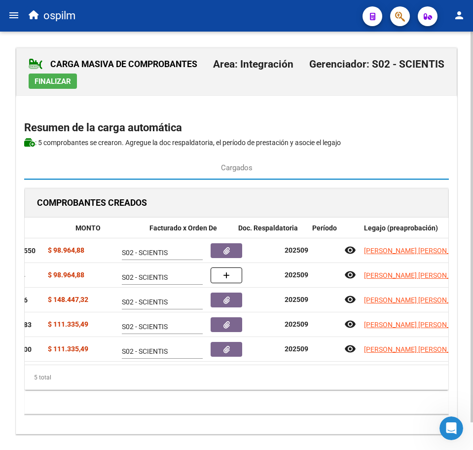
scroll to position [0, 170]
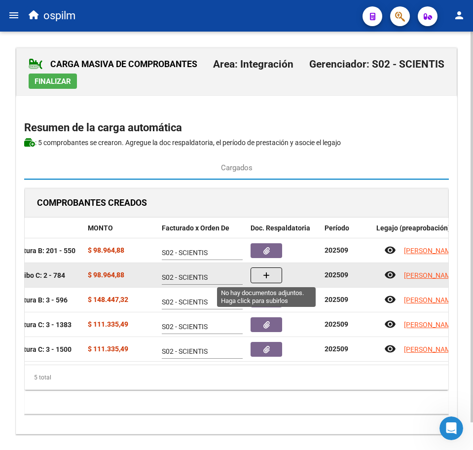
click at [275, 278] on button "button" at bounding box center [267, 275] width 32 height 16
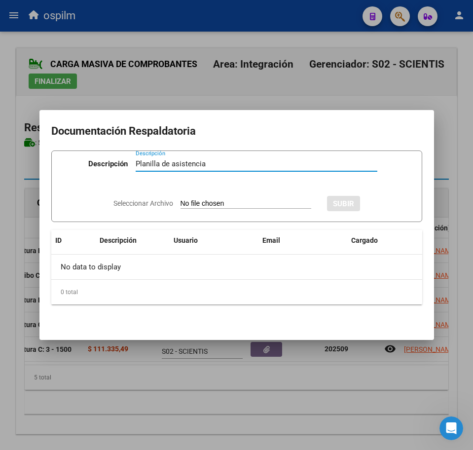
type input "Planilla de asistencia"
click at [216, 204] on input "Seleccionar Archivo" at bounding box center [246, 203] width 131 height 9
type input "C:\fakepath\GONZALEZ VELAZQUEZ IAN NEHUEN_202509_090_N_RUIZ GABRIELA ALEJANDRA_…"
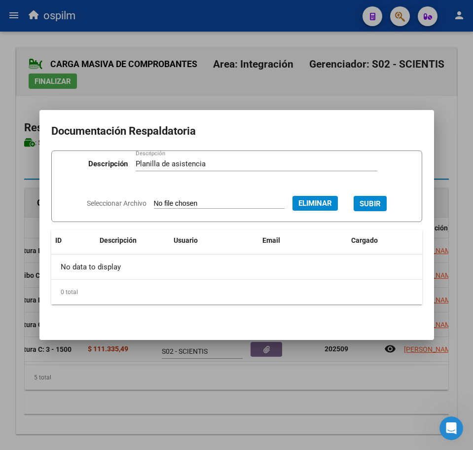
click at [376, 200] on span "SUBIR" at bounding box center [370, 203] width 21 height 9
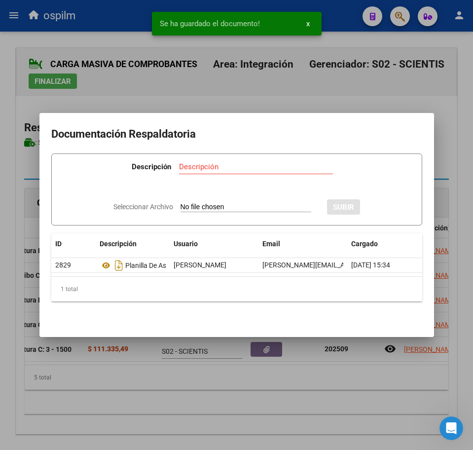
click at [46, 89] on div at bounding box center [236, 225] width 473 height 450
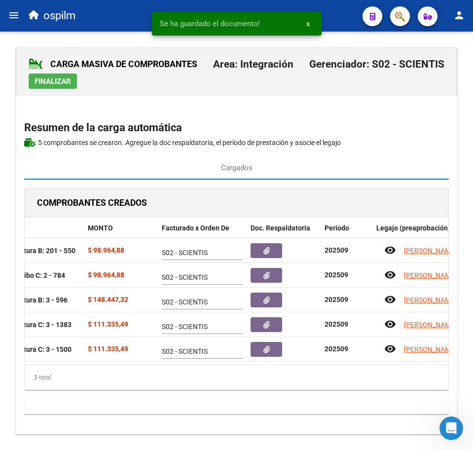
click at [47, 81] on span "Finalizar" at bounding box center [53, 81] width 37 height 9
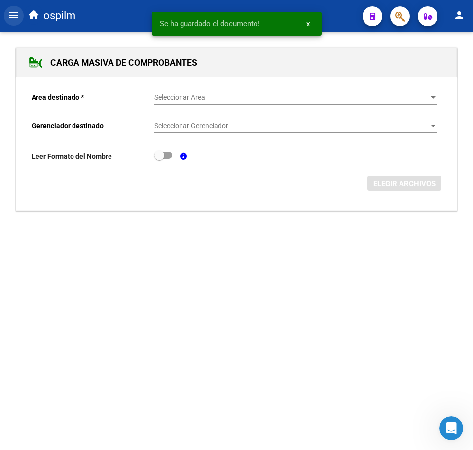
click at [9, 16] on mat-icon "menu" at bounding box center [14, 15] width 12 height 12
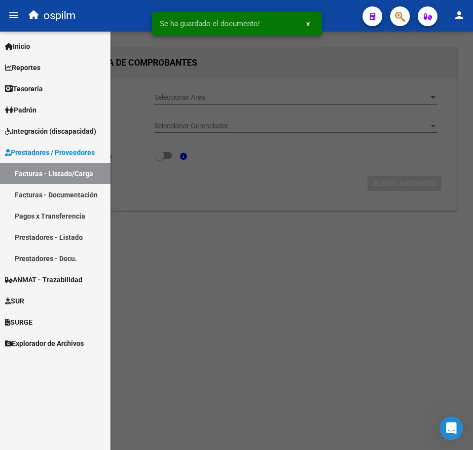
click at [37, 179] on link "Facturas - Listado/Carga" at bounding box center [55, 173] width 111 height 21
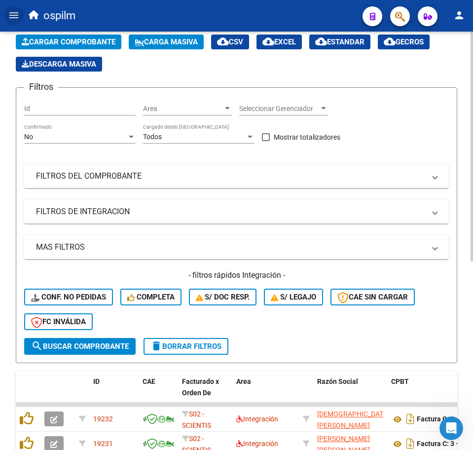
scroll to position [308, 0]
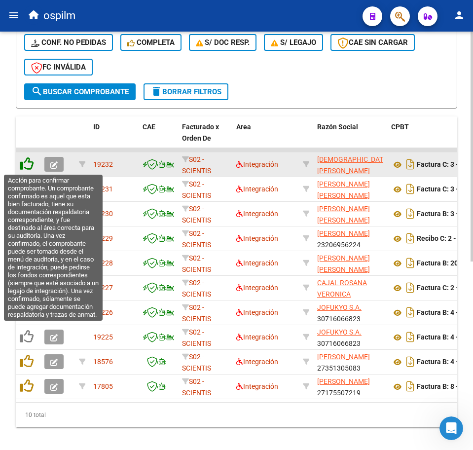
click at [27, 165] on icon at bounding box center [27, 164] width 14 height 14
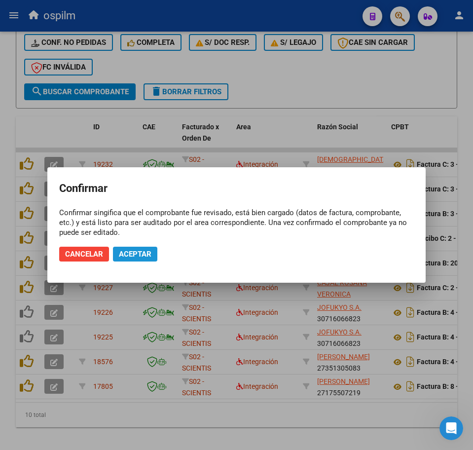
click at [132, 260] on button "Aceptar" at bounding box center [135, 254] width 44 height 15
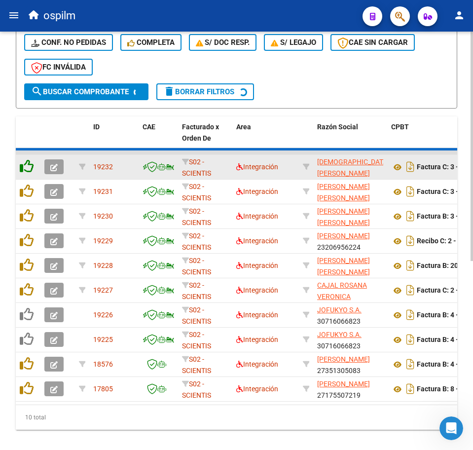
click at [23, 166] on icon at bounding box center [27, 166] width 14 height 14
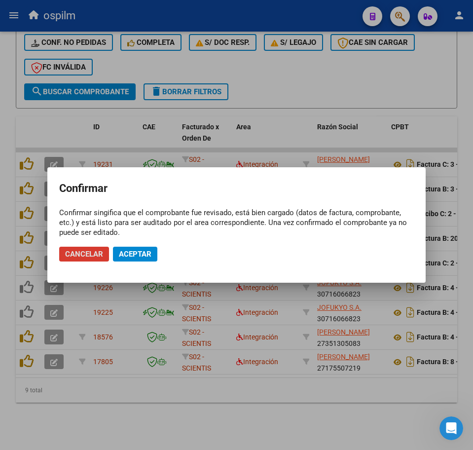
click at [125, 250] on span "Aceptar" at bounding box center [135, 254] width 33 height 9
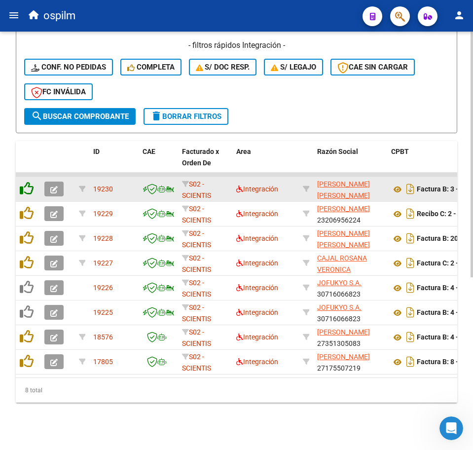
scroll to position [294, 0]
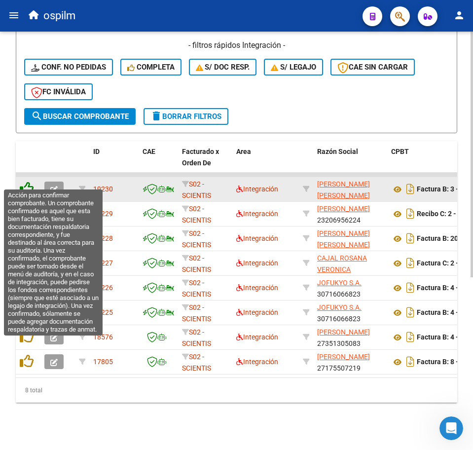
click at [27, 182] on icon at bounding box center [27, 189] width 14 height 14
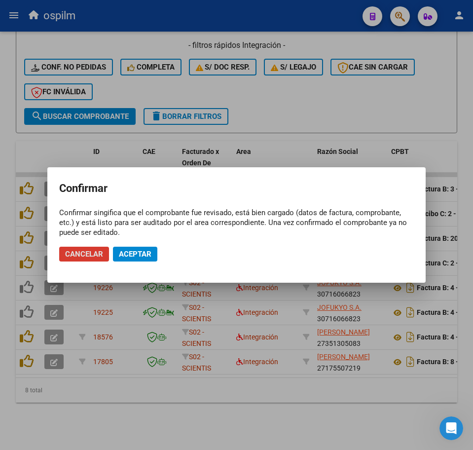
click at [130, 249] on button "Aceptar" at bounding box center [135, 254] width 44 height 15
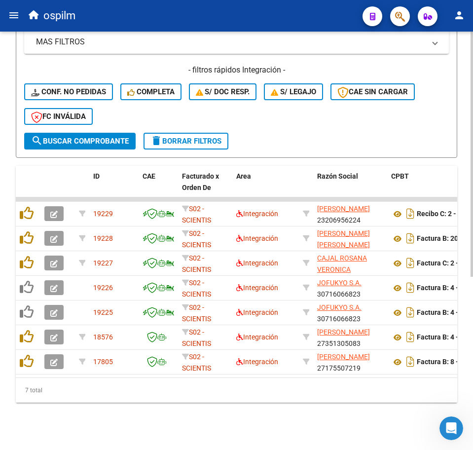
scroll to position [269, 0]
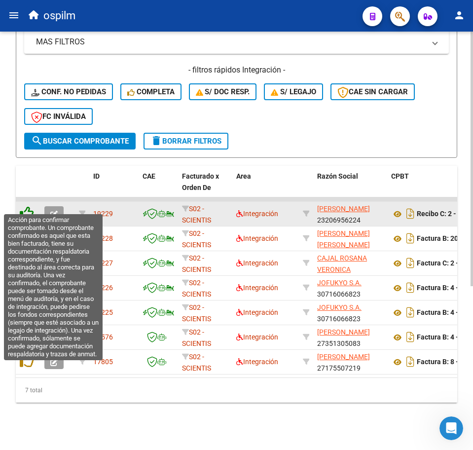
click at [30, 206] on icon at bounding box center [27, 213] width 14 height 14
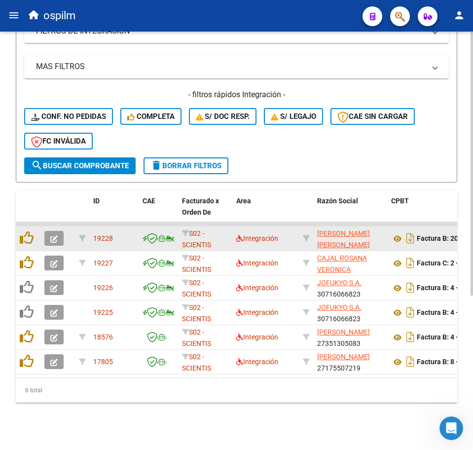
scroll to position [244, 0]
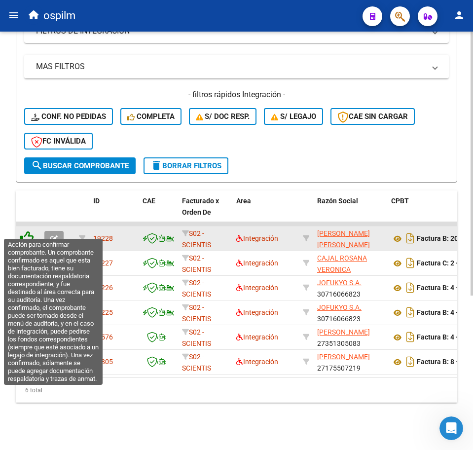
click at [27, 231] on icon at bounding box center [27, 238] width 14 height 14
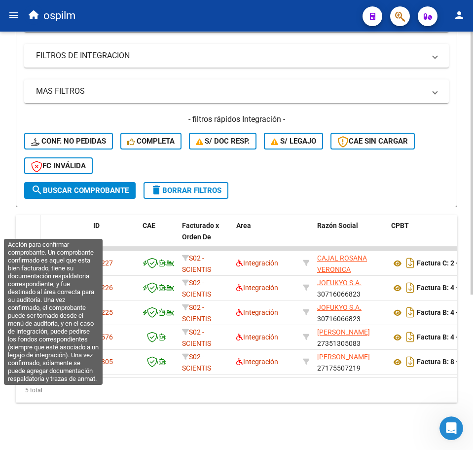
scroll to position [220, 0]
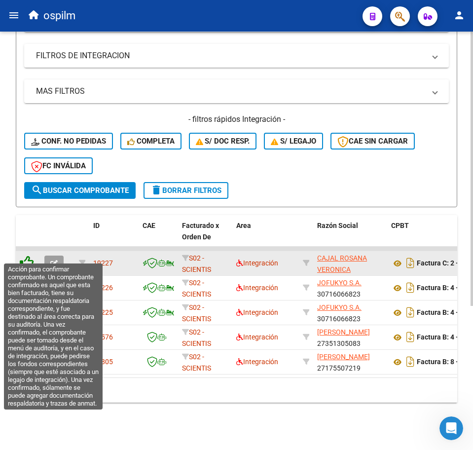
click at [25, 256] on icon at bounding box center [27, 263] width 14 height 14
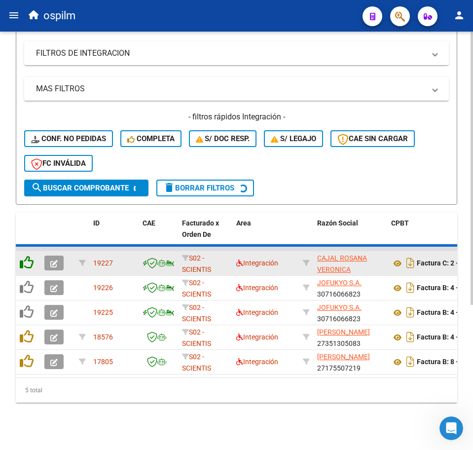
scroll to position [195, 0]
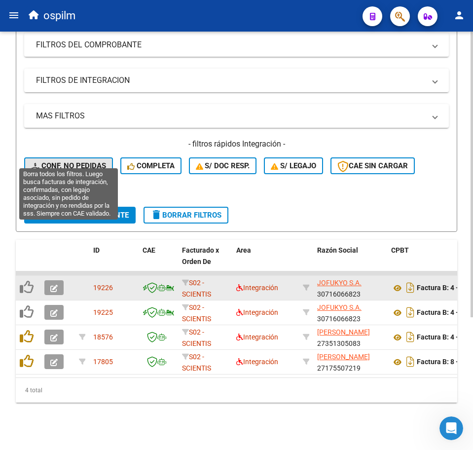
click at [83, 161] on span "Conf. no pedidas" at bounding box center [68, 165] width 75 height 9
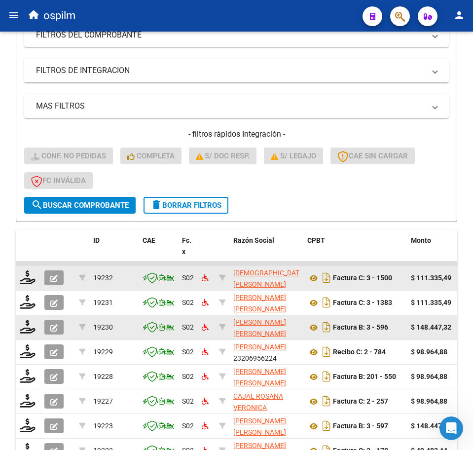
scroll to position [318, 0]
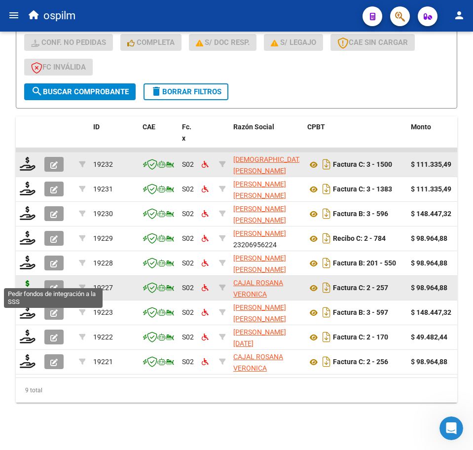
click at [28, 280] on icon at bounding box center [28, 287] width 16 height 14
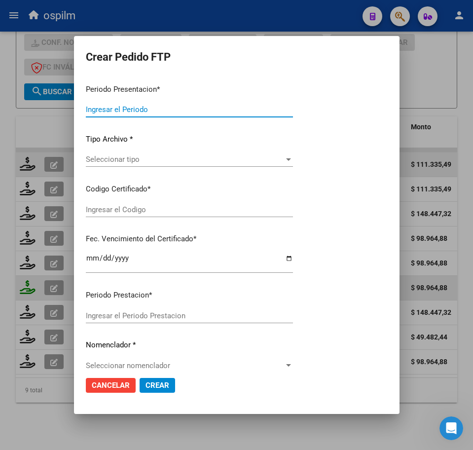
type input "202509"
type input "$ 98.964,88"
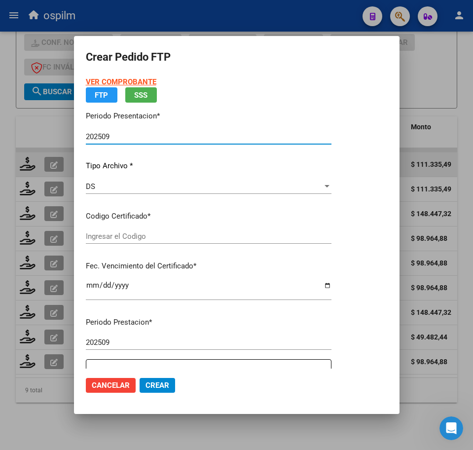
type input "ARG02000575422972023050320260503BS427"
type input "2026-05-03"
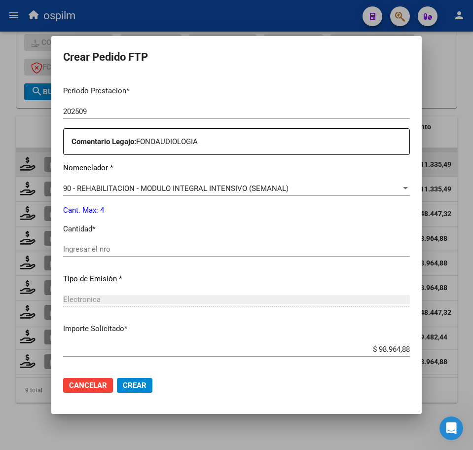
scroll to position [308, 0]
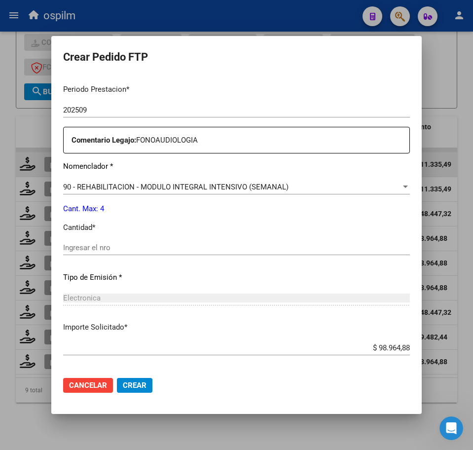
click at [109, 254] on div "Ingresar el nro" at bounding box center [236, 247] width 347 height 15
click at [110, 252] on input "Ingresar el nro" at bounding box center [236, 247] width 347 height 9
type input "4"
click at [123, 386] on span "Crear" at bounding box center [135, 385] width 24 height 9
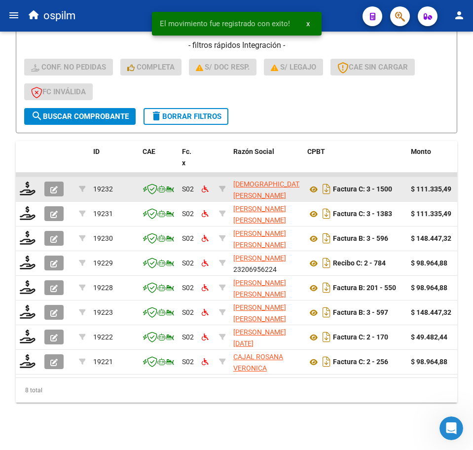
scroll to position [294, 0]
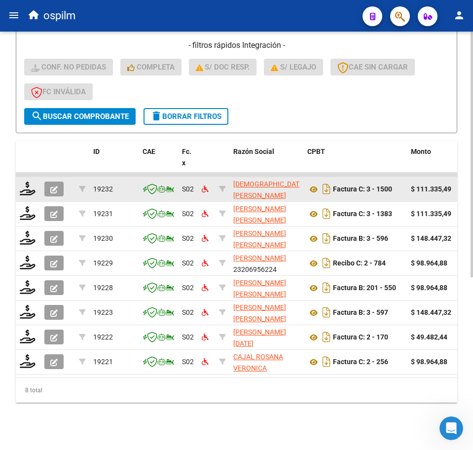
click at [161, 418] on div "Video tutorial PRESTADORES -> Listado de CPBTs Emitidos por Prestadores / Prove…" at bounding box center [236, 99] width 473 height 702
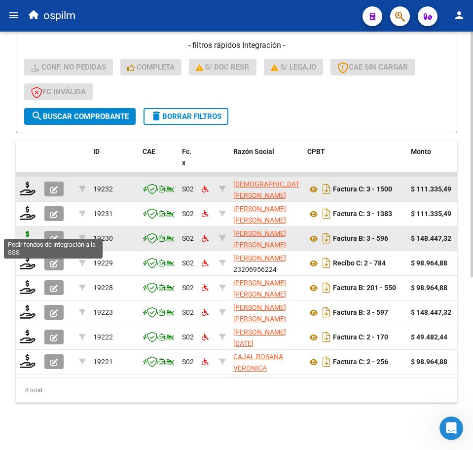
click at [32, 231] on icon at bounding box center [28, 238] width 16 height 14
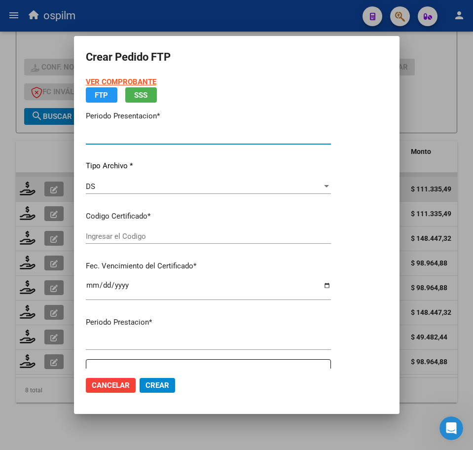
type input "202509"
type input "$ 148.447,32"
type input "ARG02000575422972023050320260503BS427"
type input "2026-05-03"
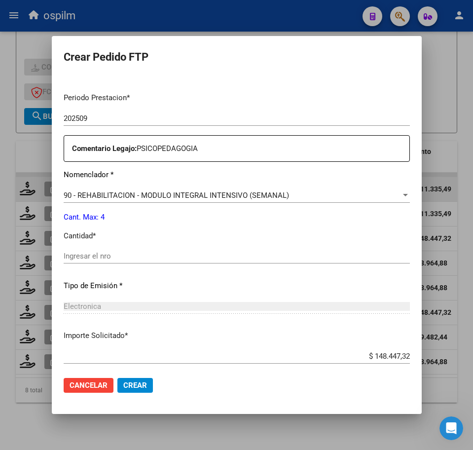
scroll to position [354, 0]
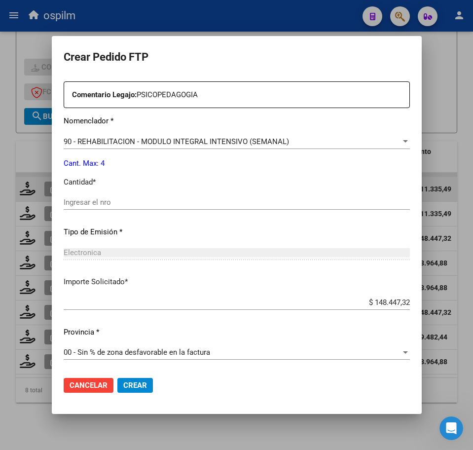
click at [79, 198] on input "Ingresar el nro" at bounding box center [237, 202] width 346 height 9
type input "4"
click at [132, 385] on span "Crear" at bounding box center [135, 385] width 24 height 9
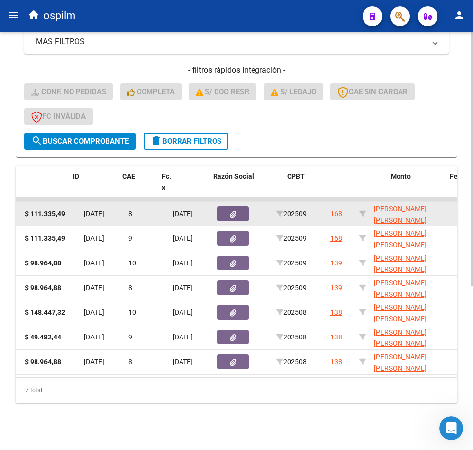
scroll to position [0, 0]
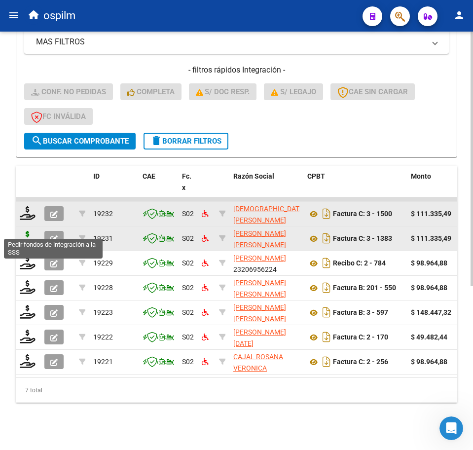
click at [25, 231] on icon at bounding box center [28, 238] width 16 height 14
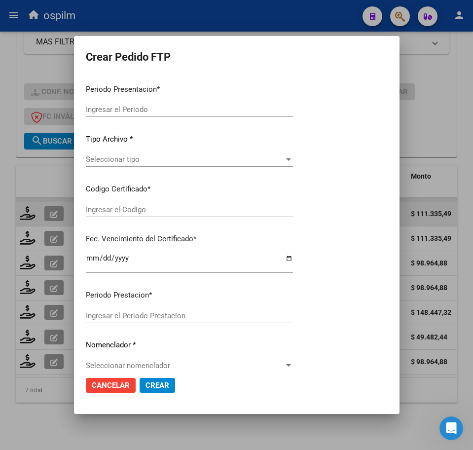
type input "202509"
type input "$ 111.335,49"
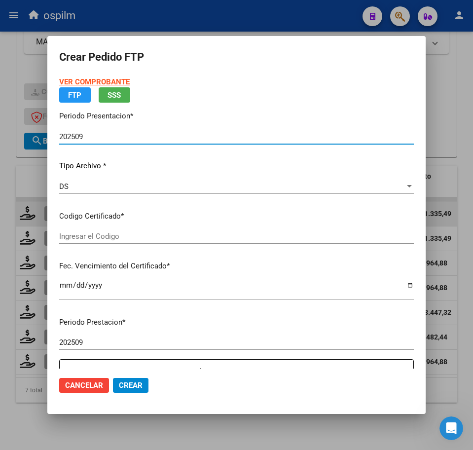
type input "ARG02000481693972018080820280808BS460"
type input "2028-08-08"
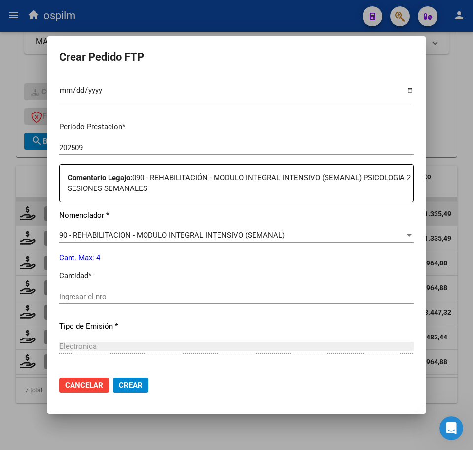
scroll to position [308, 0]
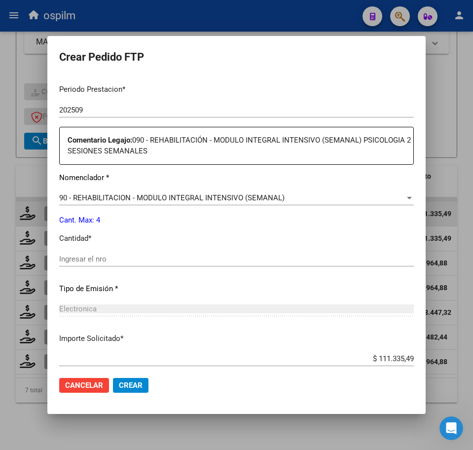
click at [113, 260] on input "Ingresar el nro" at bounding box center [236, 259] width 355 height 9
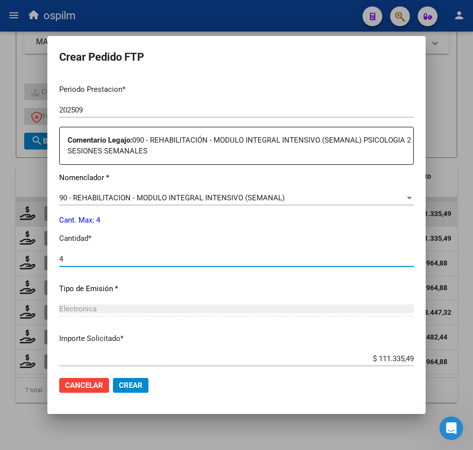
type input "4"
click at [134, 388] on span "Crear" at bounding box center [131, 385] width 24 height 9
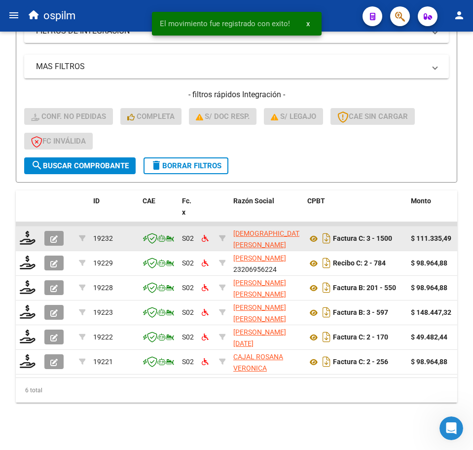
scroll to position [244, 0]
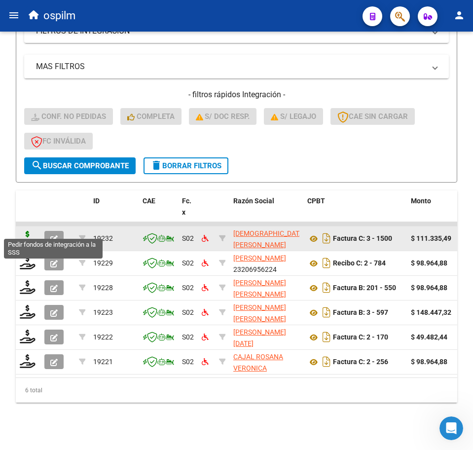
click at [25, 231] on icon at bounding box center [28, 238] width 16 height 14
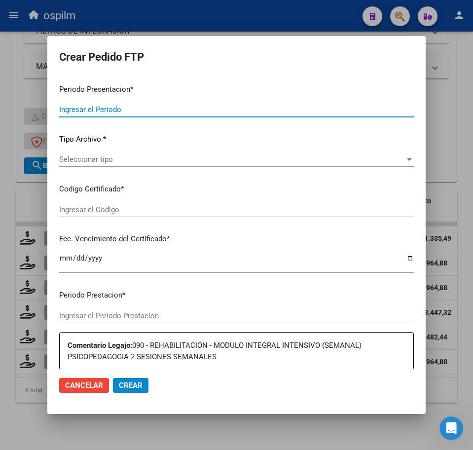
type input "202509"
type input "$ 111.335,49"
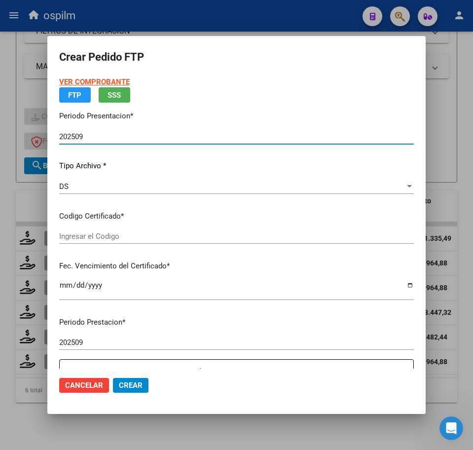
type input "ARG02000481693972018080820280808BS460"
type input "2028-08-08"
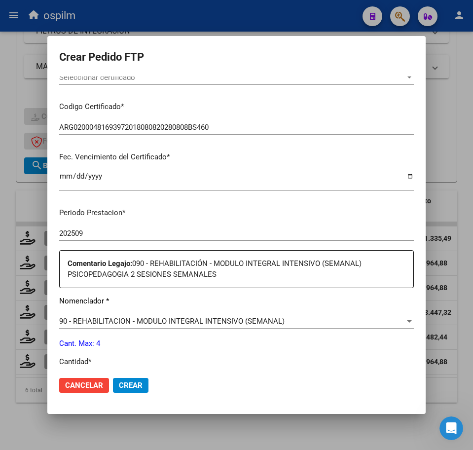
scroll to position [308, 0]
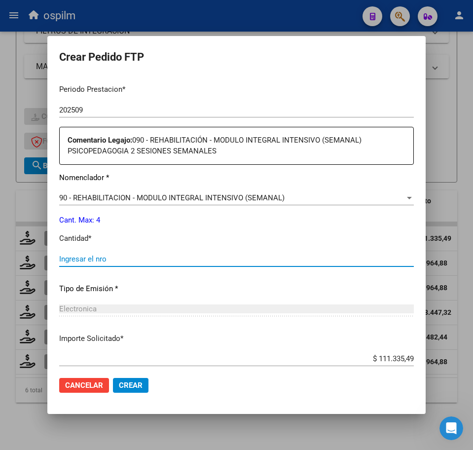
click at [133, 257] on input "Ingresar el nro" at bounding box center [236, 259] width 355 height 9
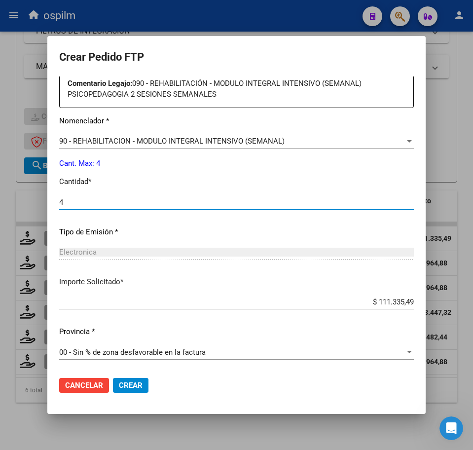
type input "4"
click at [125, 388] on span "Crear" at bounding box center [131, 385] width 24 height 9
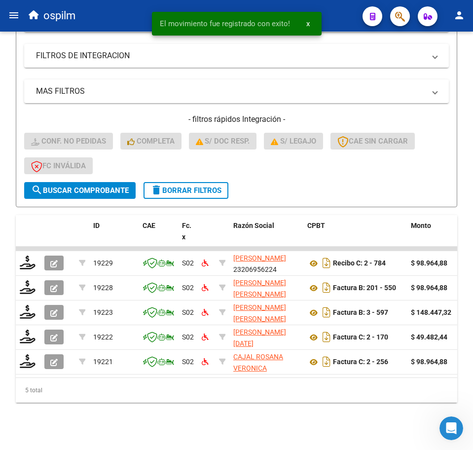
scroll to position [220, 0]
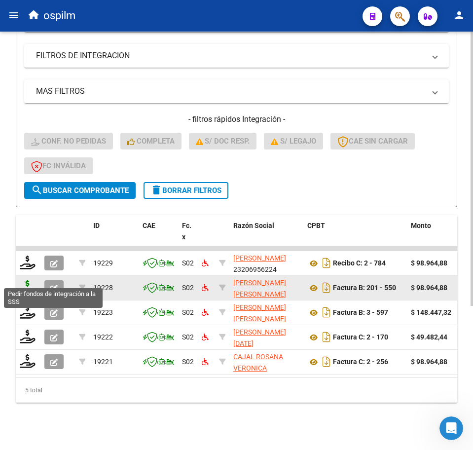
click at [21, 280] on icon at bounding box center [28, 287] width 16 height 14
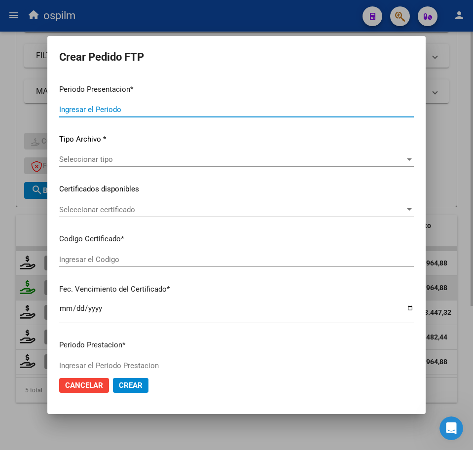
type input "202509"
type input "$ 98.964,88"
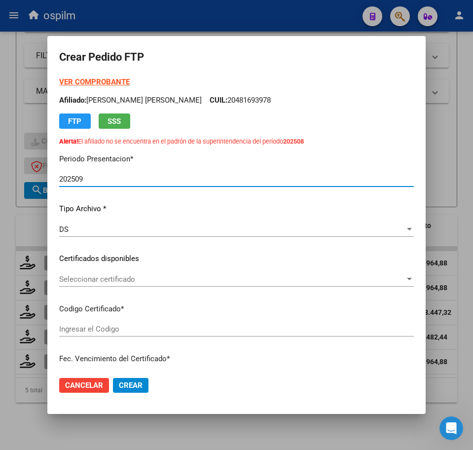
type input "ARG02000537505092020111920221119BS427"
type input "2023-08-18"
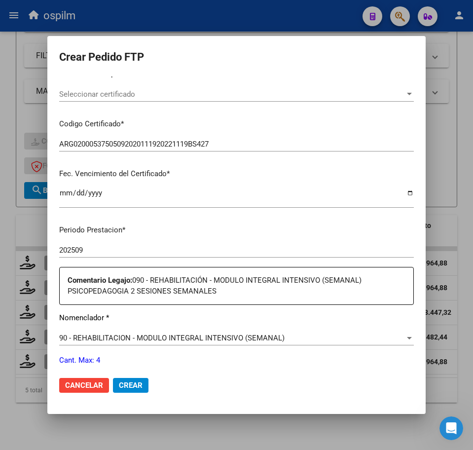
scroll to position [308, 0]
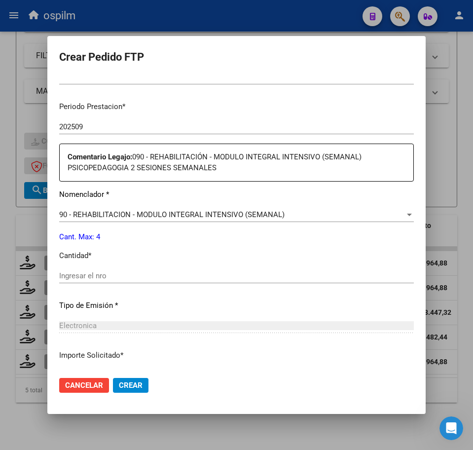
click at [94, 275] on input "Ingresar el nro" at bounding box center [236, 275] width 355 height 9
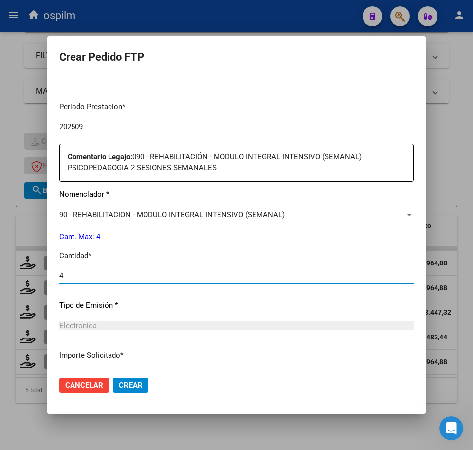
type input "4"
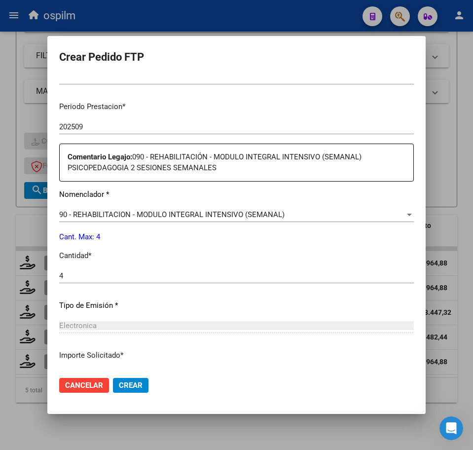
scroll to position [382, 0]
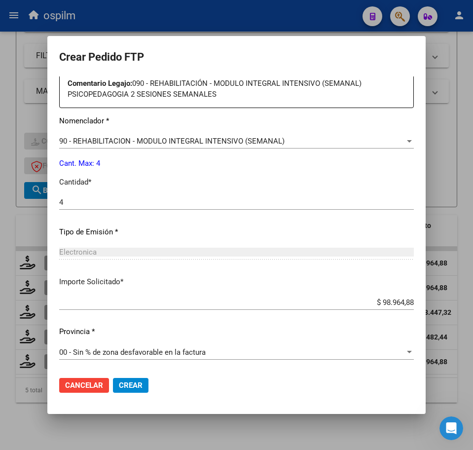
click at [129, 388] on span "Crear" at bounding box center [131, 385] width 24 height 9
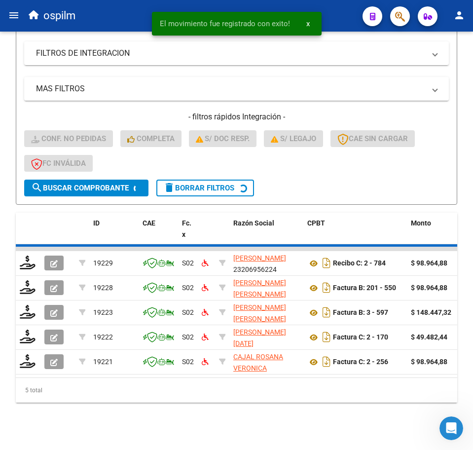
scroll to position [195, 0]
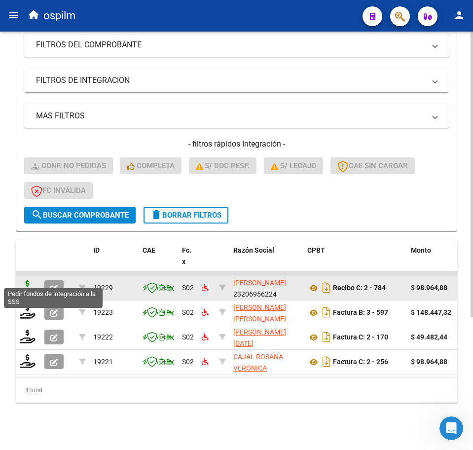
click at [28, 280] on icon at bounding box center [28, 287] width 16 height 14
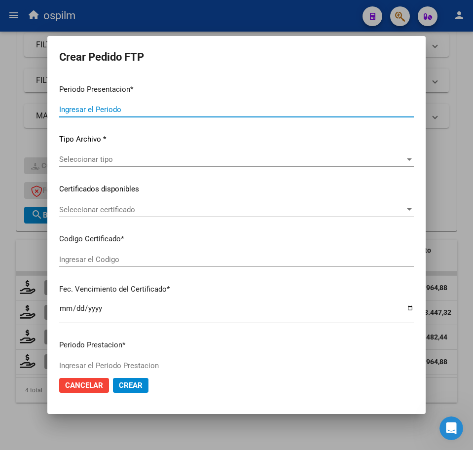
type input "202509"
type input "$ 98.964,88"
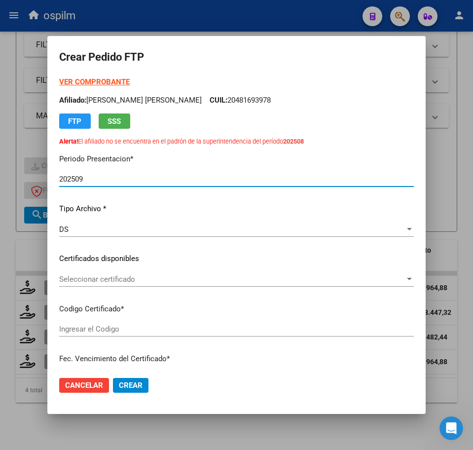
type input "ARG02000537505092020111920221119BS427"
type input "2023-08-18"
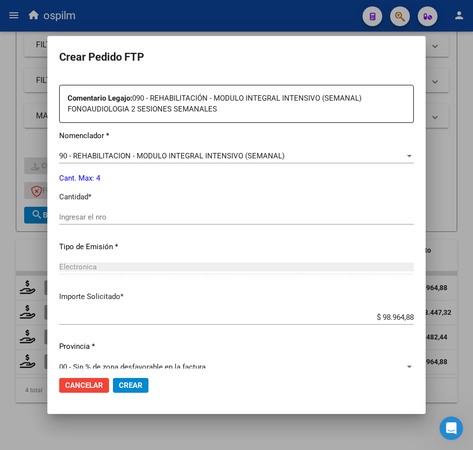
scroll to position [370, 0]
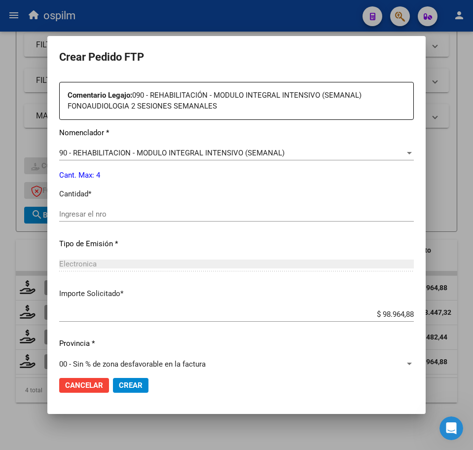
click at [90, 216] on input "Ingresar el nro" at bounding box center [236, 214] width 355 height 9
type input "4"
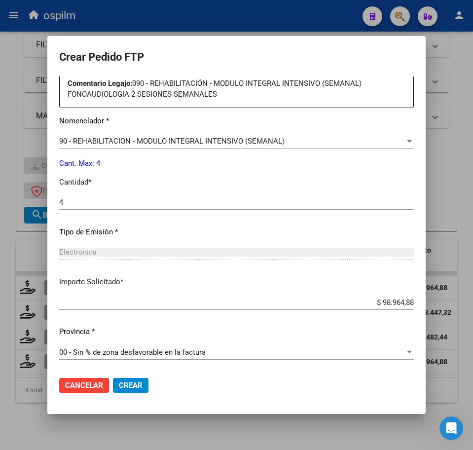
click at [136, 386] on span "Crear" at bounding box center [131, 385] width 24 height 9
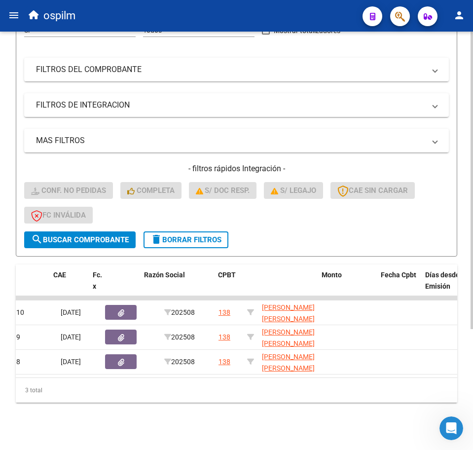
scroll to position [0, 0]
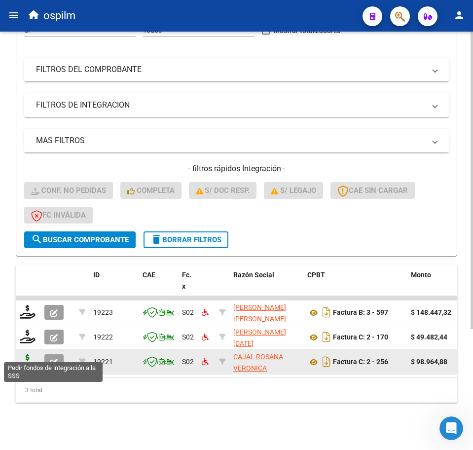
click at [31, 354] on icon at bounding box center [28, 361] width 16 height 14
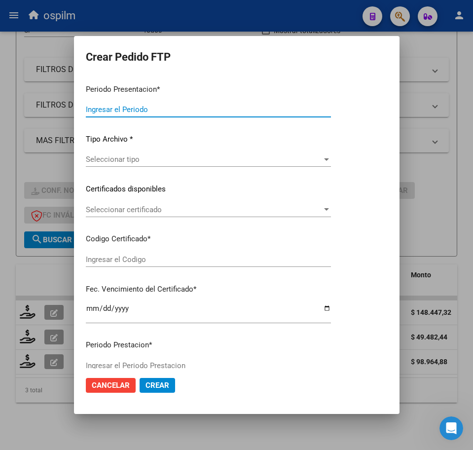
type input "202509"
type input "202508"
type input "$ 98.964,88"
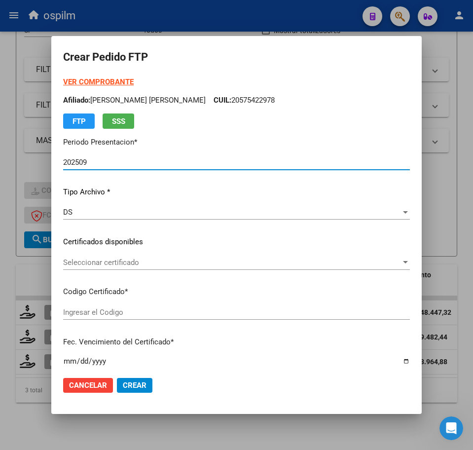
type input "ARG02000575422972023050320260503BS427"
type input "2026-05-03"
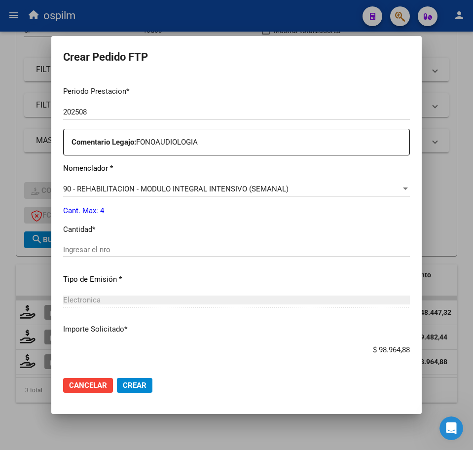
scroll to position [308, 0]
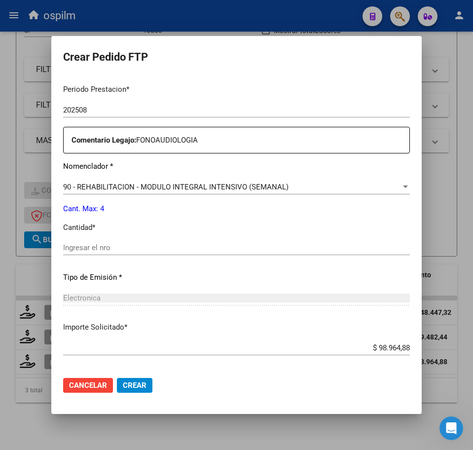
click at [107, 247] on input "Ingresar el nro" at bounding box center [236, 247] width 347 height 9
type input "4"
click at [124, 387] on span "Crear" at bounding box center [135, 385] width 24 height 9
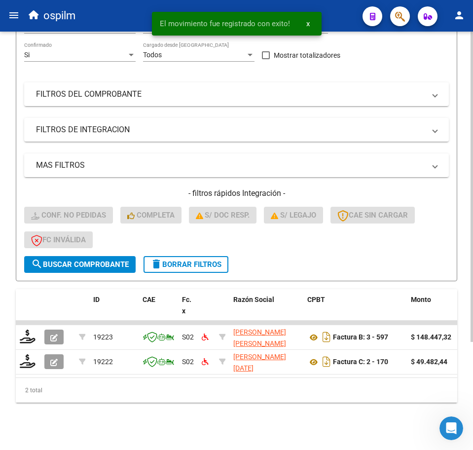
scroll to position [146, 0]
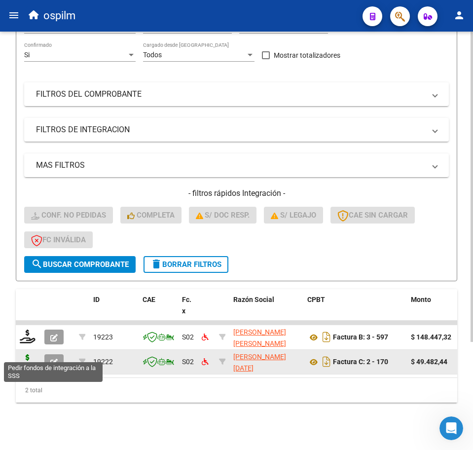
click at [28, 354] on icon at bounding box center [28, 361] width 16 height 14
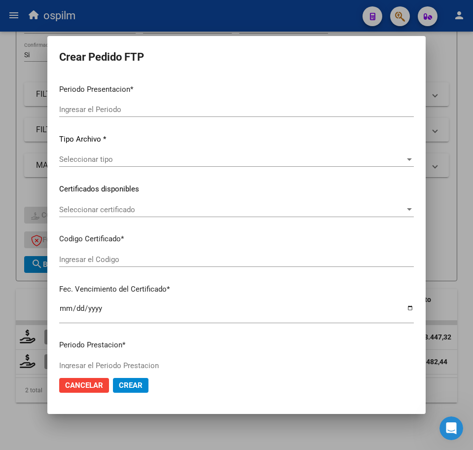
type input "202509"
type input "202508"
type input "$ 49.482,44"
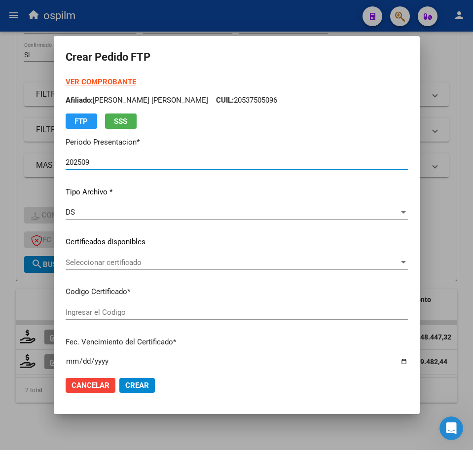
type input "ARG02000575422972023050320260503BS427"
type input "2026-05-03"
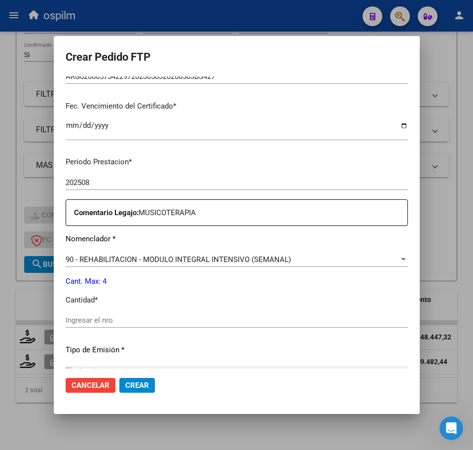
scroll to position [308, 0]
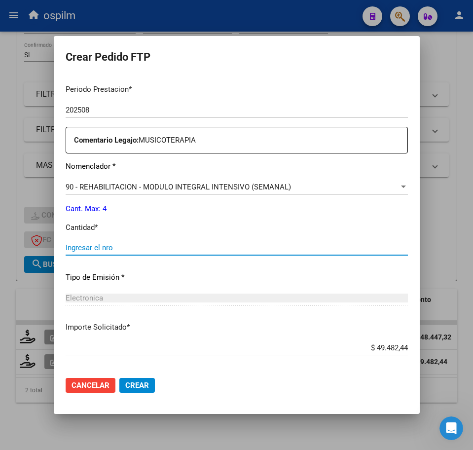
click at [97, 248] on input "Ingresar el nro" at bounding box center [237, 247] width 342 height 9
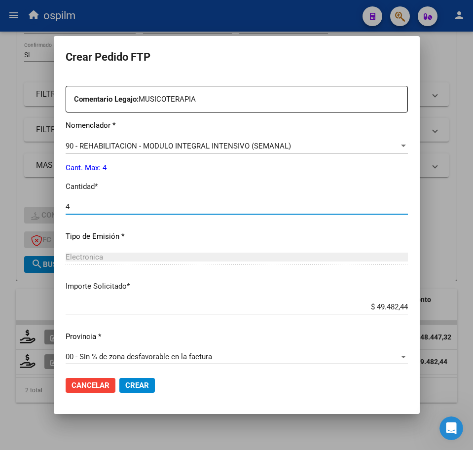
scroll to position [354, 0]
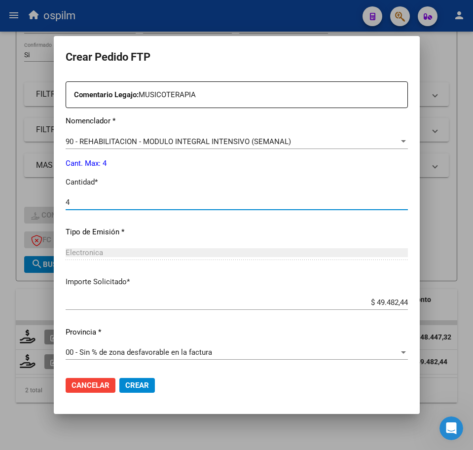
type input "4"
click at [129, 392] on button "Crear" at bounding box center [137, 385] width 36 height 15
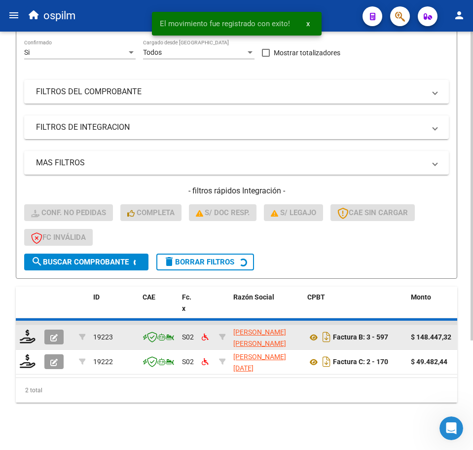
scroll to position [121, 0]
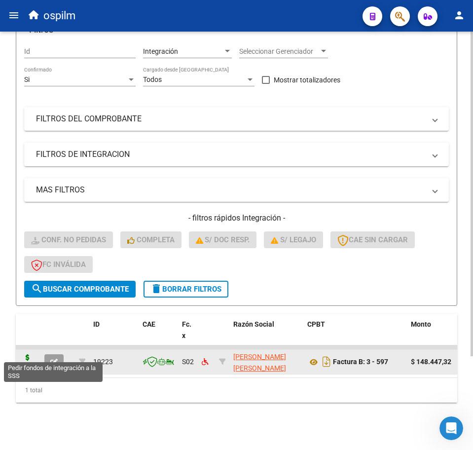
click at [28, 354] on icon at bounding box center [28, 361] width 16 height 14
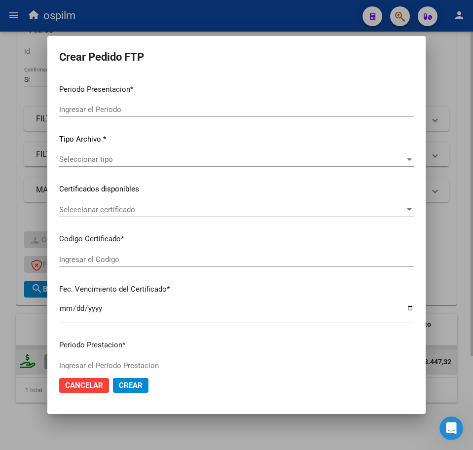
type input "202509"
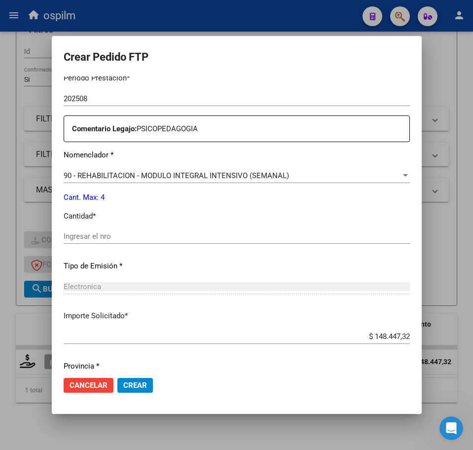
scroll to position [354, 0]
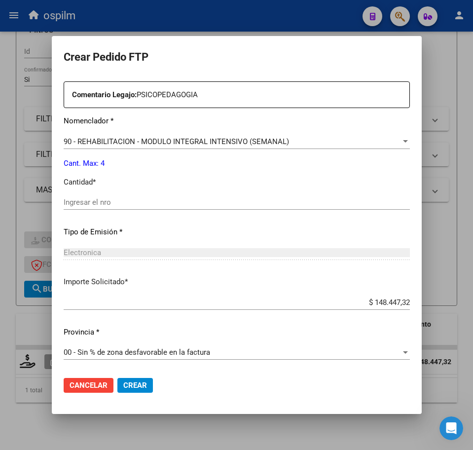
click at [100, 203] on input "Ingresar el nro" at bounding box center [237, 202] width 346 height 9
click at [125, 390] on button "Crear" at bounding box center [135, 385] width 36 height 15
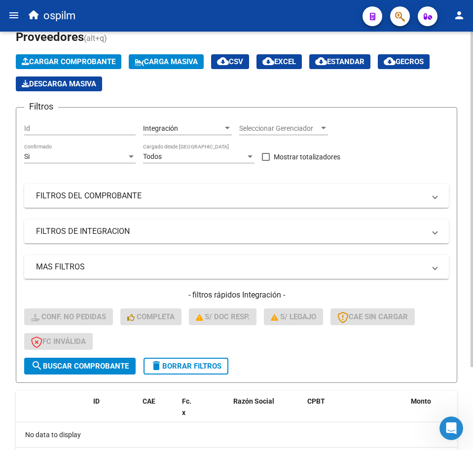
scroll to position [0, 0]
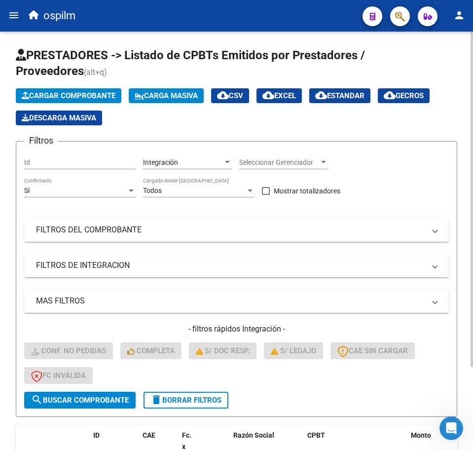
click at [182, 99] on span "Carga Masiva" at bounding box center [166, 95] width 63 height 9
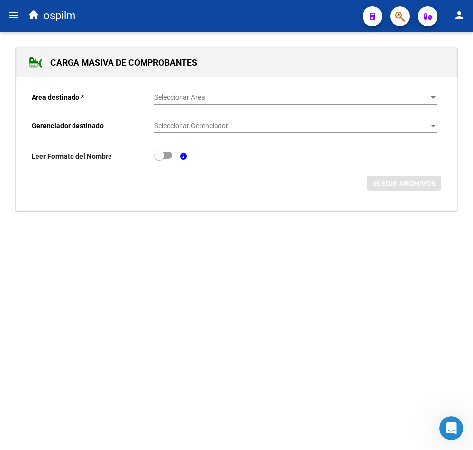
click at [179, 99] on span "Seleccionar Area" at bounding box center [291, 97] width 274 height 8
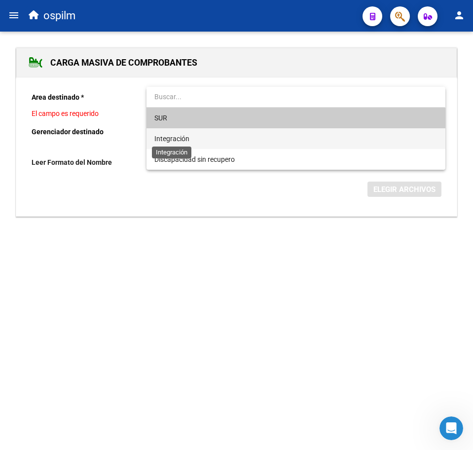
click at [187, 136] on span "Integración" at bounding box center [171, 139] width 35 height 8
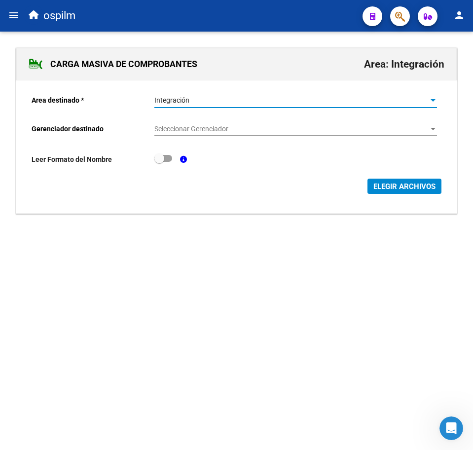
click at [182, 121] on div "Seleccionar Gerenciador Seleccionar Gerenciador" at bounding box center [295, 126] width 283 height 20
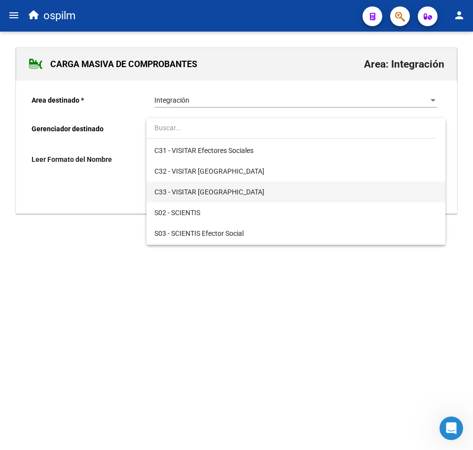
scroll to position [143, 0]
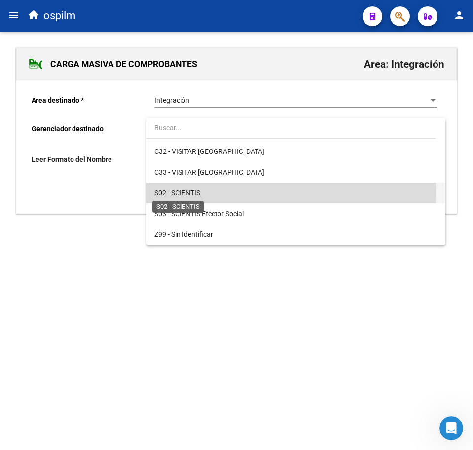
click at [189, 192] on span "S02 - SCIENTIS" at bounding box center [177, 193] width 46 height 8
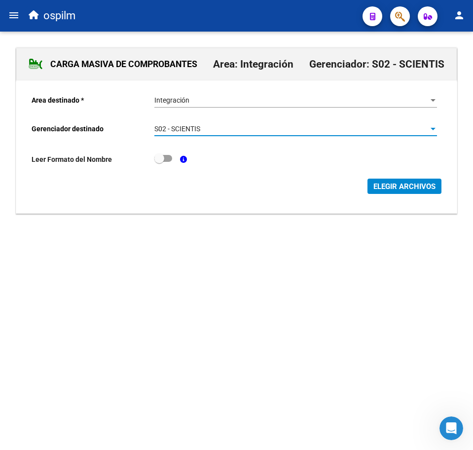
click at [410, 186] on span "ELEGIR ARCHIVOS" at bounding box center [405, 186] width 62 height 9
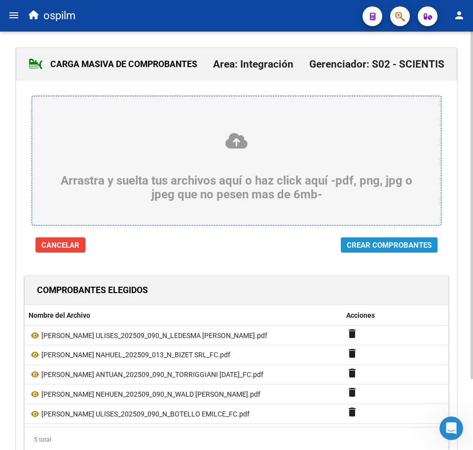
click at [387, 241] on span "Crear Comprobantes" at bounding box center [389, 245] width 85 height 9
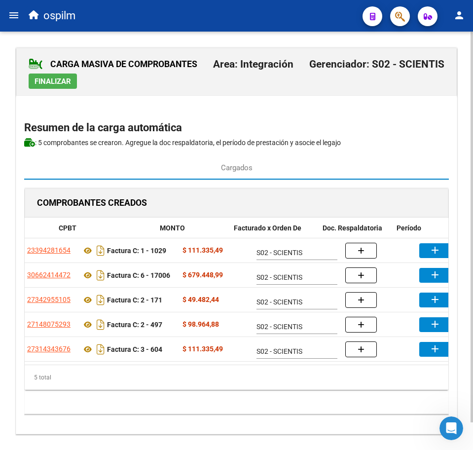
scroll to position [0, 207]
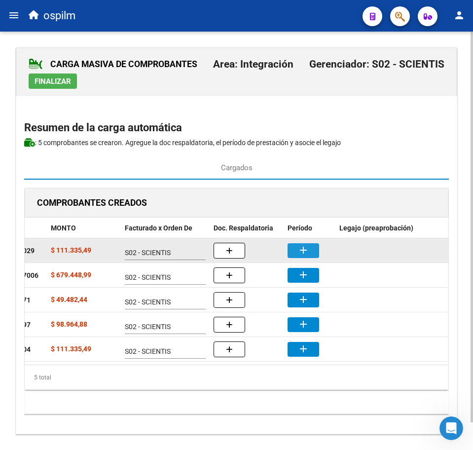
click at [310, 257] on button "add" at bounding box center [304, 250] width 32 height 15
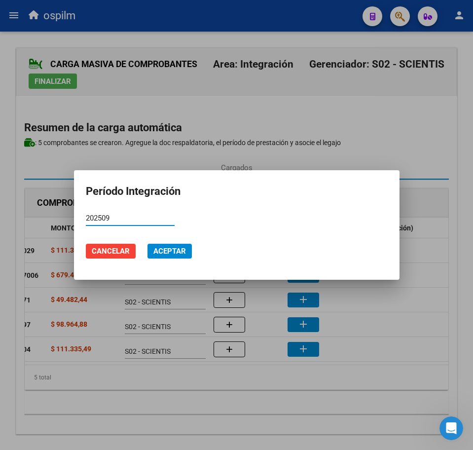
click at [183, 251] on span "Aceptar" at bounding box center [169, 251] width 33 height 9
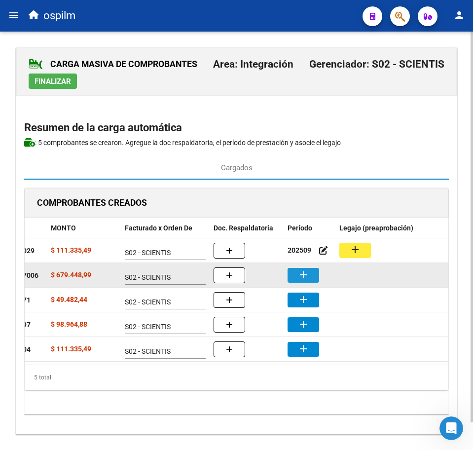
click at [310, 280] on button "add" at bounding box center [304, 275] width 32 height 15
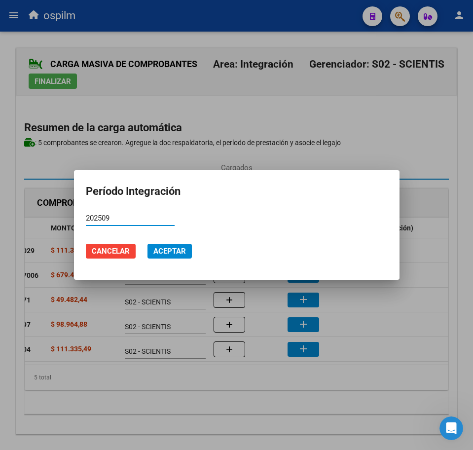
click at [180, 252] on span "Aceptar" at bounding box center [169, 251] width 33 height 9
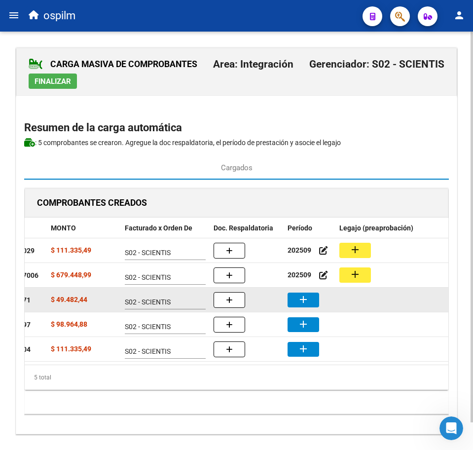
click at [302, 299] on mat-icon "add" at bounding box center [304, 300] width 12 height 12
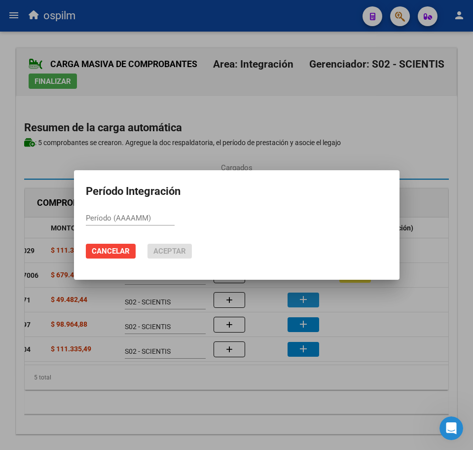
paste input "202509"
click at [166, 248] on span "Aceptar" at bounding box center [169, 251] width 33 height 9
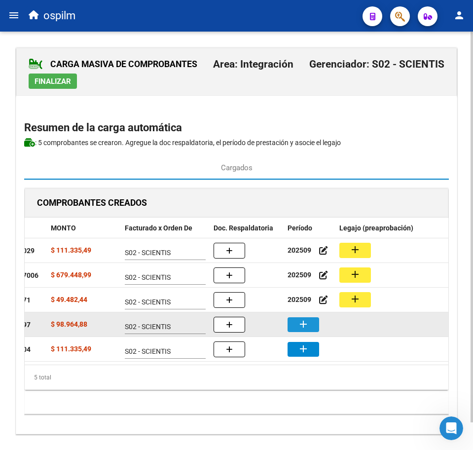
click at [302, 323] on mat-icon "add" at bounding box center [304, 324] width 12 height 12
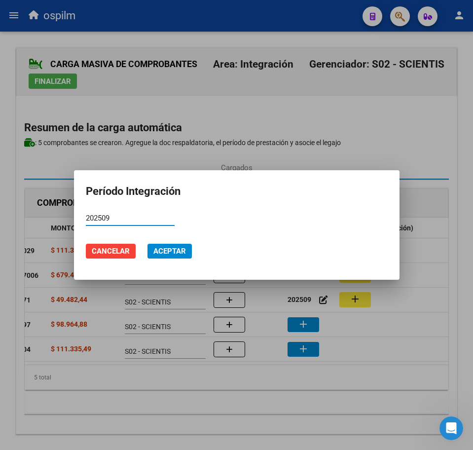
click at [160, 251] on span "Aceptar" at bounding box center [169, 251] width 33 height 9
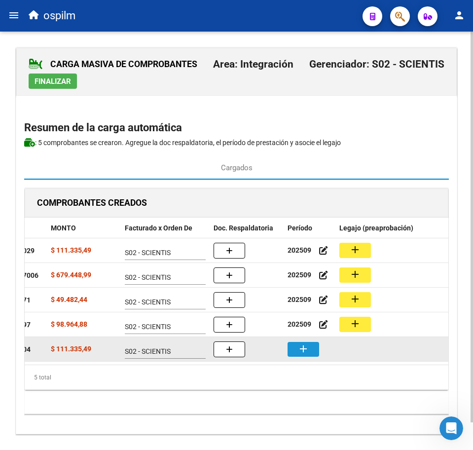
click at [306, 352] on mat-icon "add" at bounding box center [304, 349] width 12 height 12
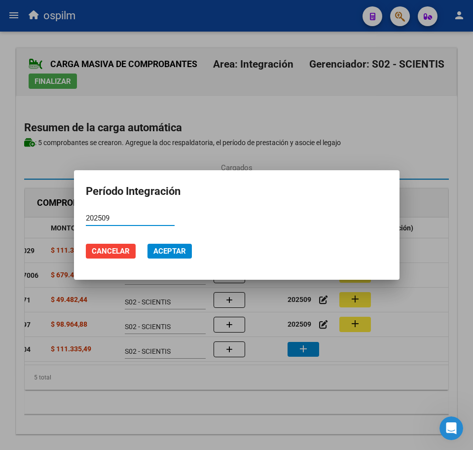
click at [176, 243] on mat-dialog-actions "Cancelar Aceptar" at bounding box center [237, 251] width 302 height 34
click at [176, 252] on span "Aceptar" at bounding box center [169, 251] width 33 height 9
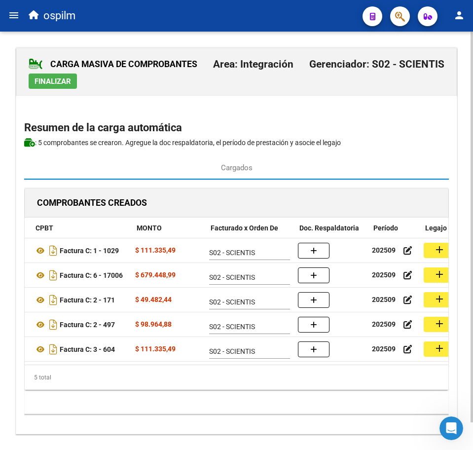
scroll to position [0, 121]
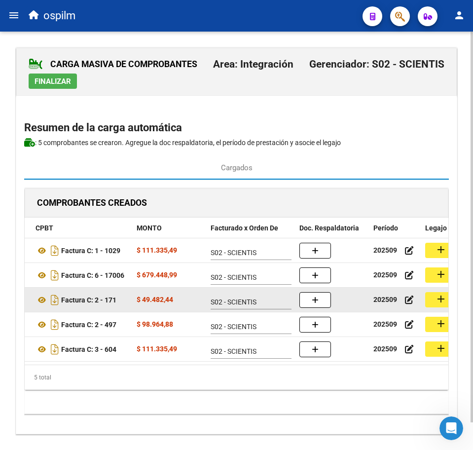
click at [440, 299] on mat-icon "add" at bounding box center [441, 299] width 12 height 12
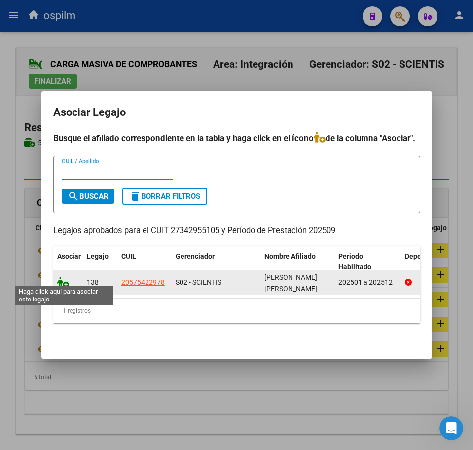
click at [62, 278] on icon at bounding box center [63, 282] width 12 height 11
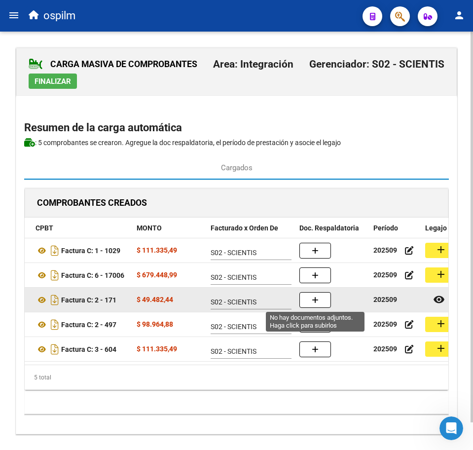
click at [319, 300] on button "button" at bounding box center [315, 300] width 32 height 16
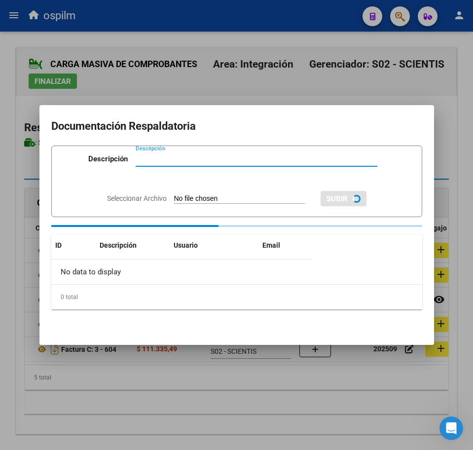
paste input "Planilla de asistencia"
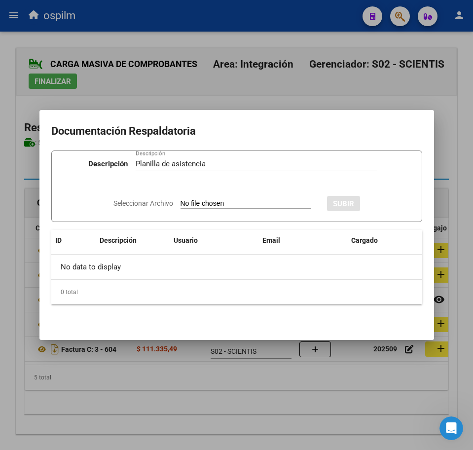
click at [237, 204] on input "Seleccionar Archivo" at bounding box center [246, 203] width 131 height 9
click at [379, 200] on span "SUBIR" at bounding box center [370, 203] width 21 height 9
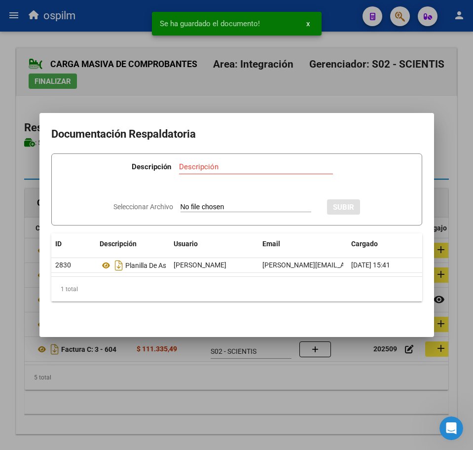
click at [240, 394] on div at bounding box center [236, 225] width 473 height 450
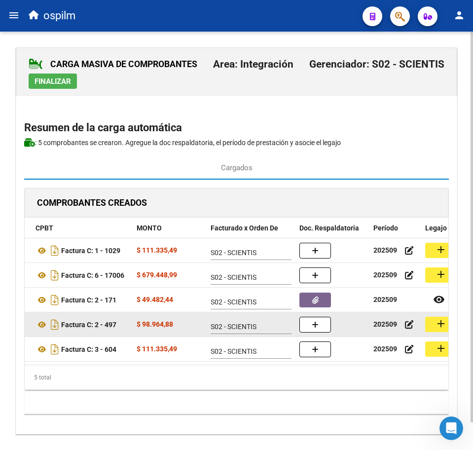
click at [432, 328] on button "add" at bounding box center [441, 324] width 32 height 15
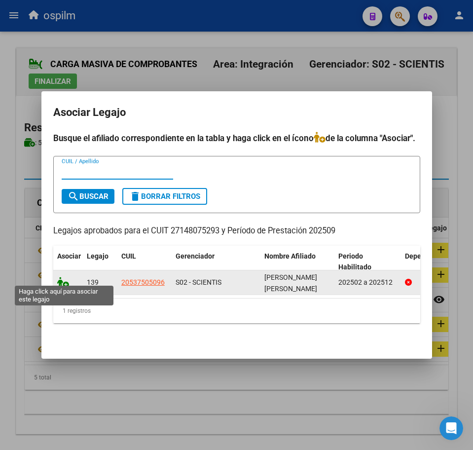
click at [61, 277] on icon at bounding box center [63, 282] width 12 height 11
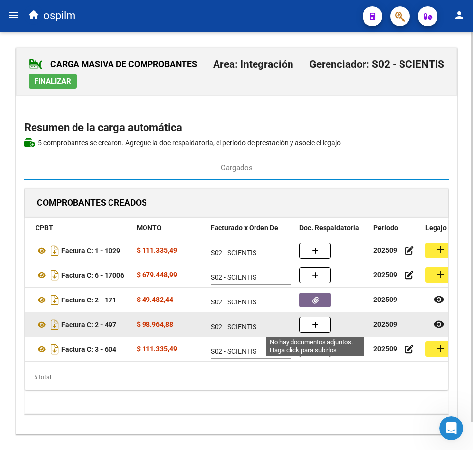
click at [323, 332] on button "button" at bounding box center [315, 325] width 32 height 16
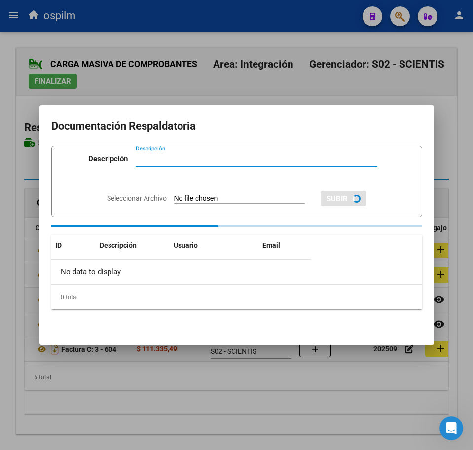
paste input "Planilla de asistencia"
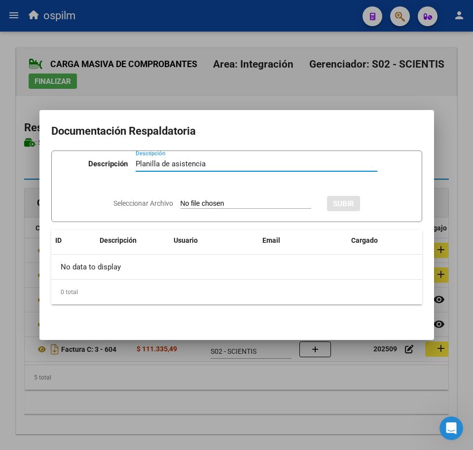
click at [217, 202] on input "Seleccionar Archivo" at bounding box center [246, 203] width 131 height 9
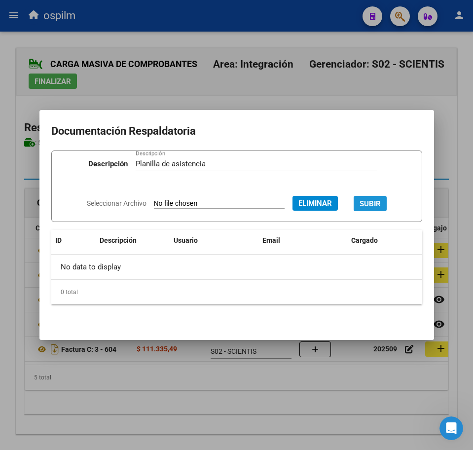
click at [387, 201] on button "SUBIR" at bounding box center [370, 203] width 33 height 15
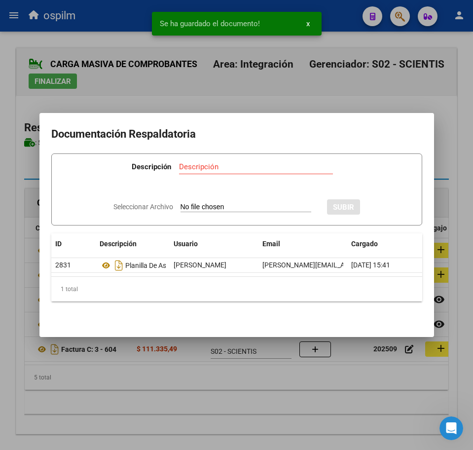
click at [153, 444] on div at bounding box center [236, 225] width 473 height 450
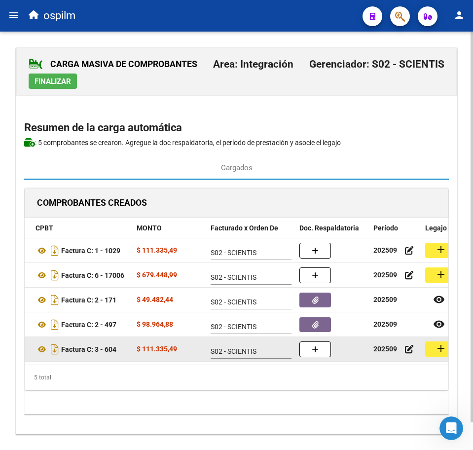
click at [439, 352] on mat-icon "add" at bounding box center [441, 348] width 12 height 12
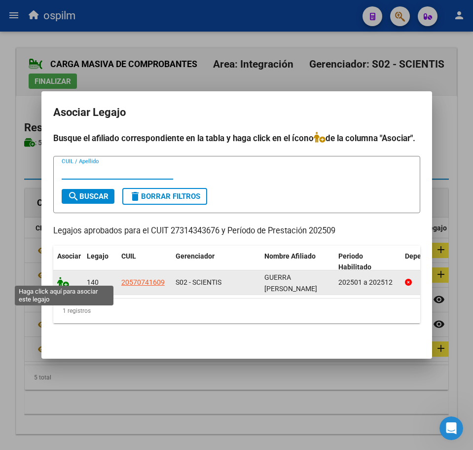
click at [61, 277] on icon at bounding box center [63, 282] width 12 height 11
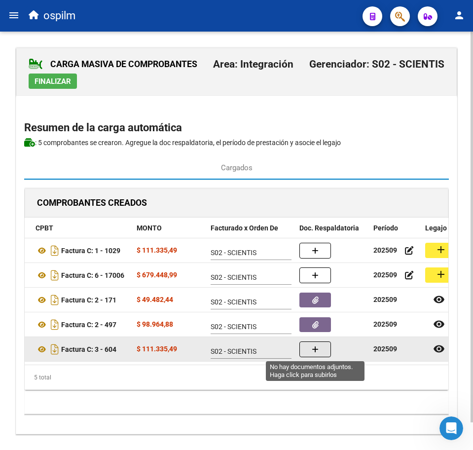
click at [326, 350] on button "button" at bounding box center [315, 349] width 32 height 16
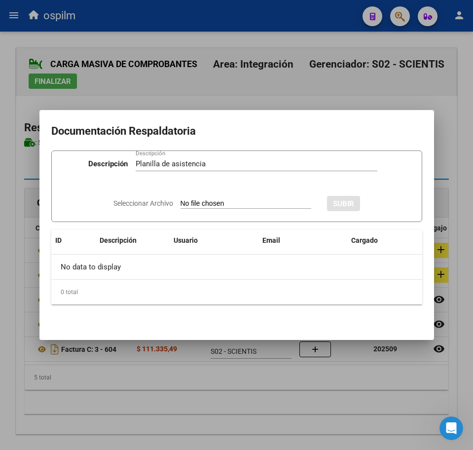
click at [190, 203] on input "Seleccionar Archivo" at bounding box center [246, 203] width 131 height 9
click at [380, 206] on span "SUBIR" at bounding box center [370, 203] width 21 height 9
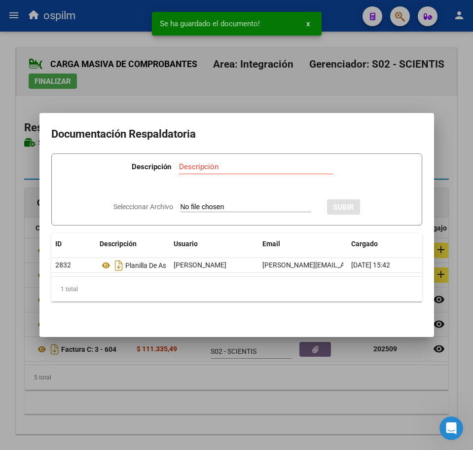
click at [175, 400] on div at bounding box center [236, 225] width 473 height 450
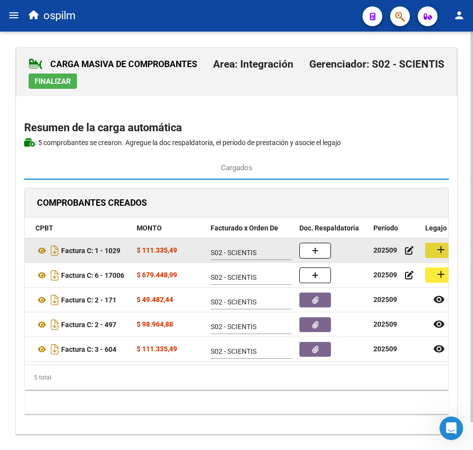
click at [435, 253] on button "add" at bounding box center [441, 250] width 32 height 15
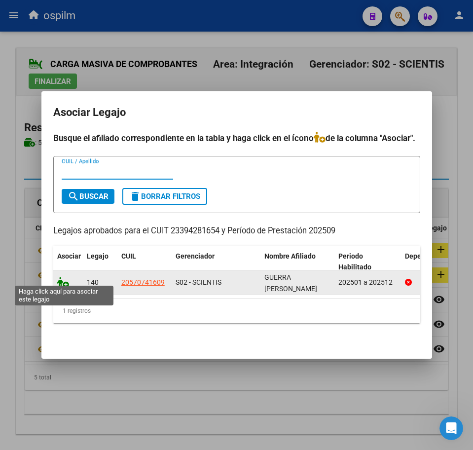
click at [59, 279] on icon at bounding box center [63, 282] width 12 height 11
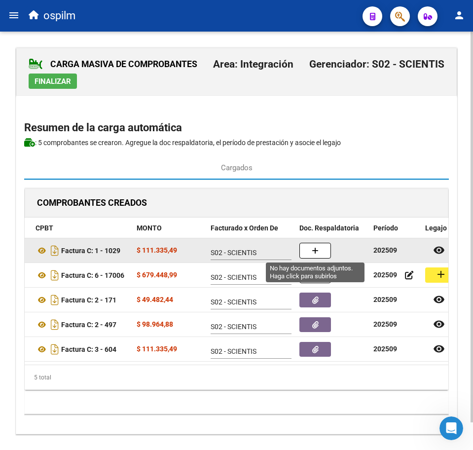
click at [318, 250] on button "button" at bounding box center [315, 251] width 32 height 16
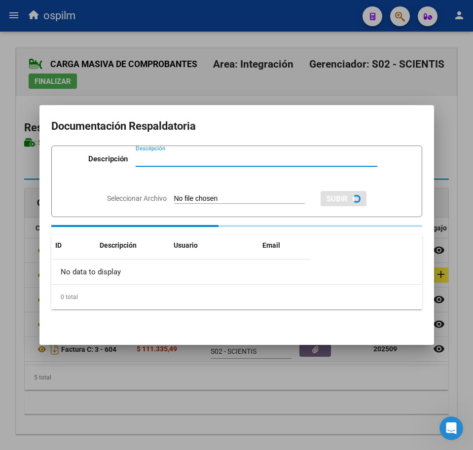
paste input "Planilla de asistencia"
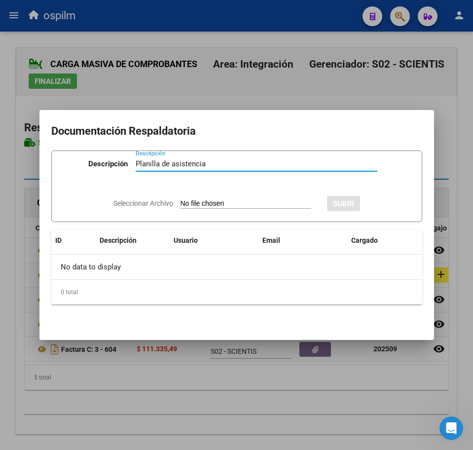
click at [184, 204] on input "Seleccionar Archivo" at bounding box center [246, 203] width 131 height 9
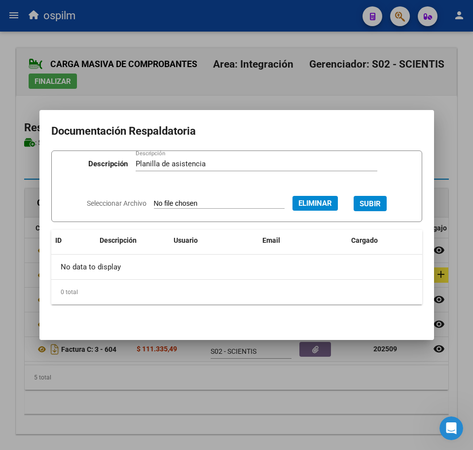
click at [365, 201] on button "SUBIR" at bounding box center [370, 203] width 33 height 15
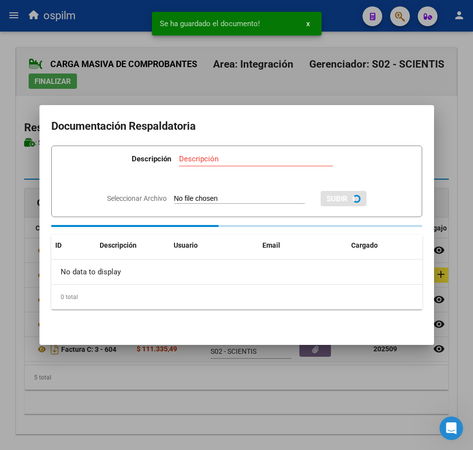
click at [197, 390] on div at bounding box center [236, 225] width 473 height 450
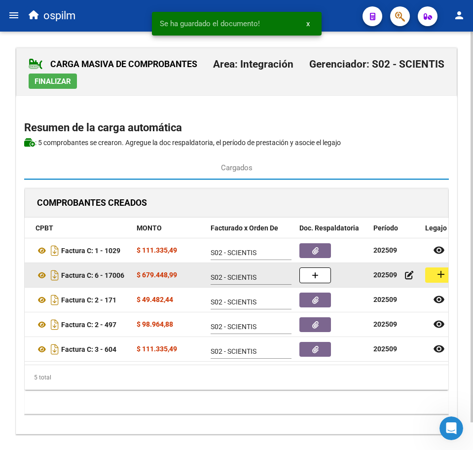
click at [434, 276] on button "add" at bounding box center [441, 274] width 32 height 15
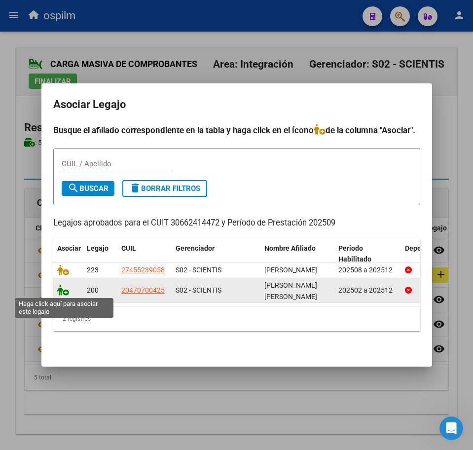
click at [62, 287] on icon at bounding box center [63, 290] width 12 height 11
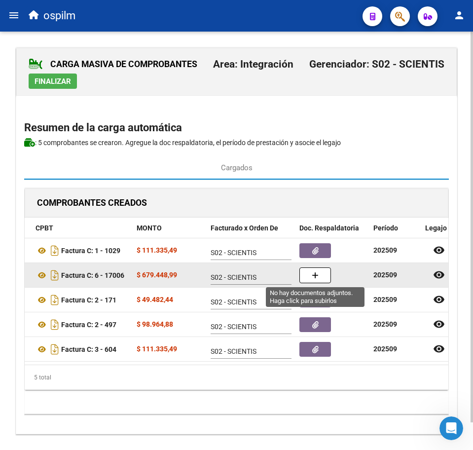
click at [321, 278] on button "button" at bounding box center [315, 275] width 32 height 16
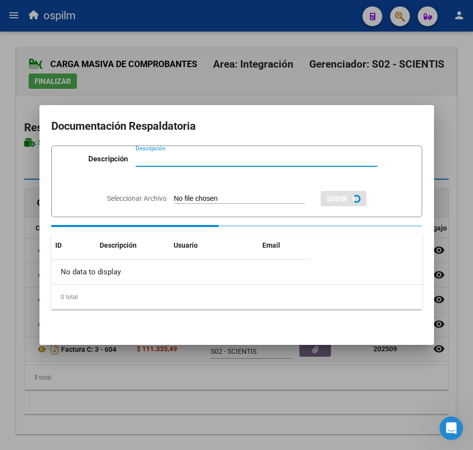
paste input "Planilla de asistencia"
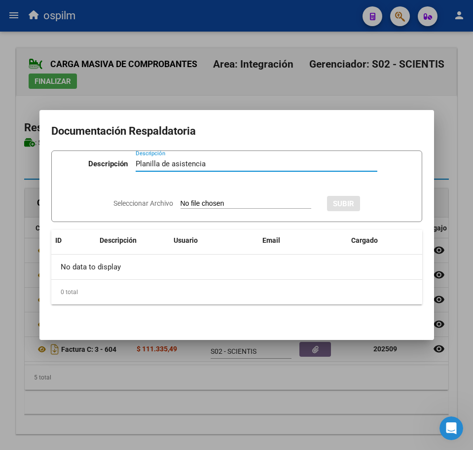
click at [235, 206] on input "Seleccionar Archivo" at bounding box center [246, 203] width 131 height 9
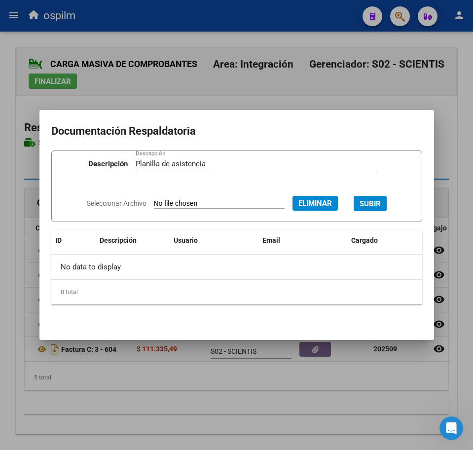
click at [380, 197] on button "SUBIR" at bounding box center [370, 203] width 33 height 15
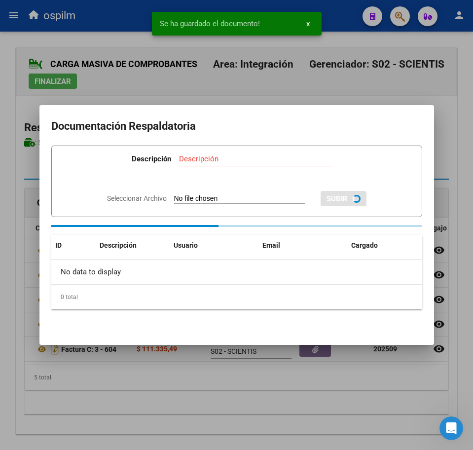
click at [244, 400] on div at bounding box center [236, 225] width 473 height 450
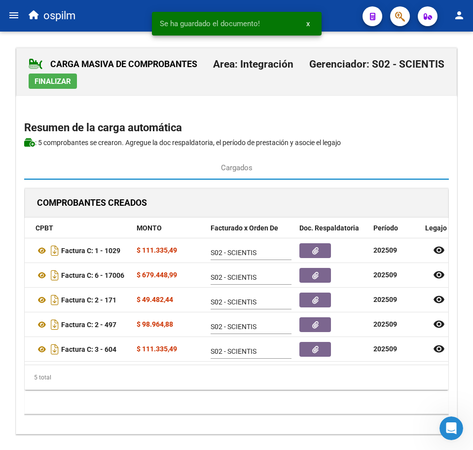
click at [59, 86] on button "Finalizar" at bounding box center [53, 81] width 48 height 15
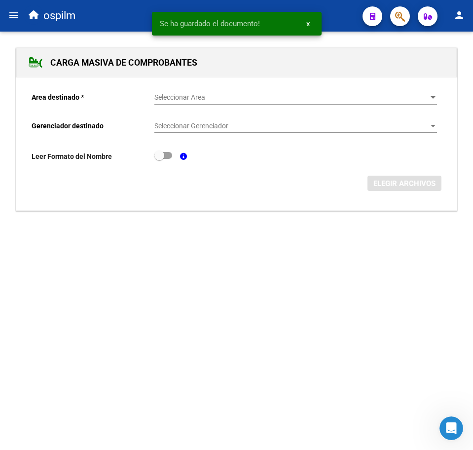
click at [12, 16] on mat-icon "menu" at bounding box center [14, 15] width 12 height 12
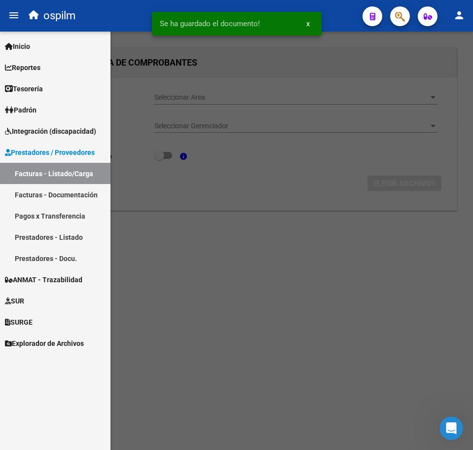
click at [64, 174] on link "Facturas - Listado/Carga" at bounding box center [55, 173] width 111 height 21
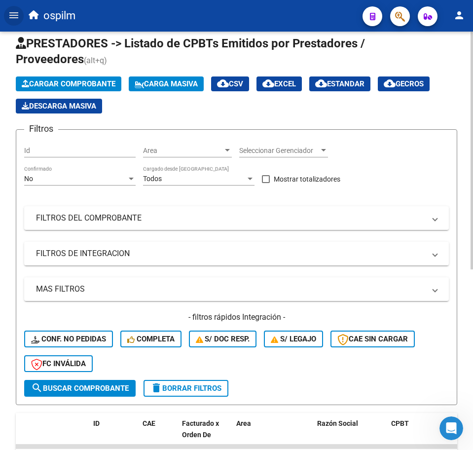
scroll to position [10, 0]
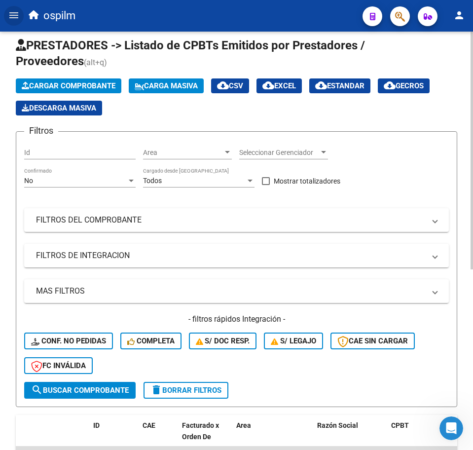
click at [172, 83] on span "Carga Masiva" at bounding box center [166, 85] width 63 height 9
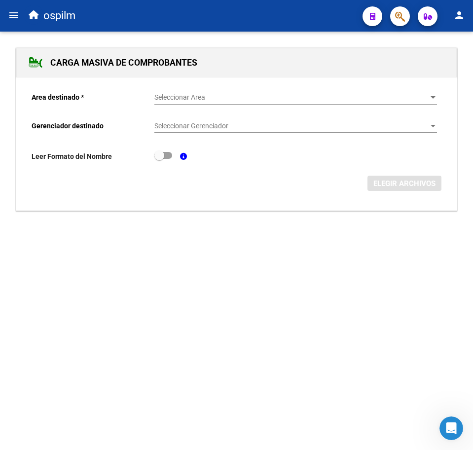
click at [158, 103] on div "Seleccionar Area Seleccionar Area" at bounding box center [295, 95] width 283 height 20
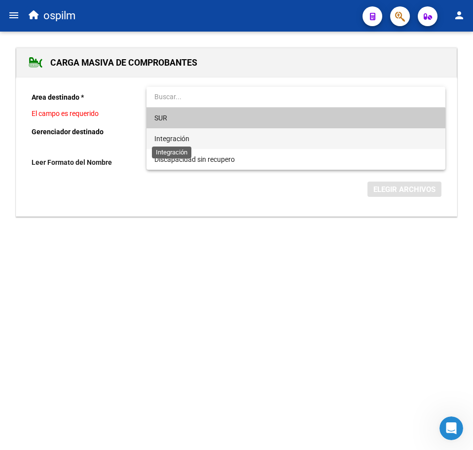
click at [163, 139] on span "Integración" at bounding box center [171, 139] width 35 height 8
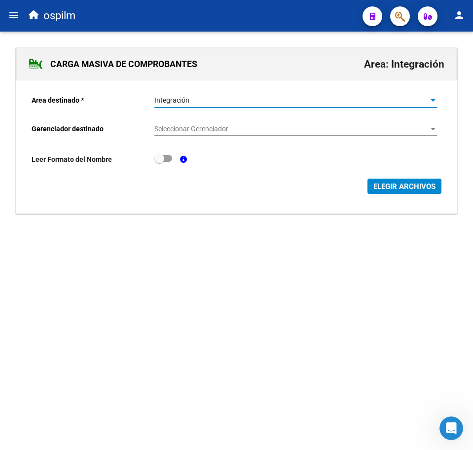
click at [175, 124] on div "Seleccionar Gerenciador Seleccionar Gerenciador" at bounding box center [295, 126] width 283 height 20
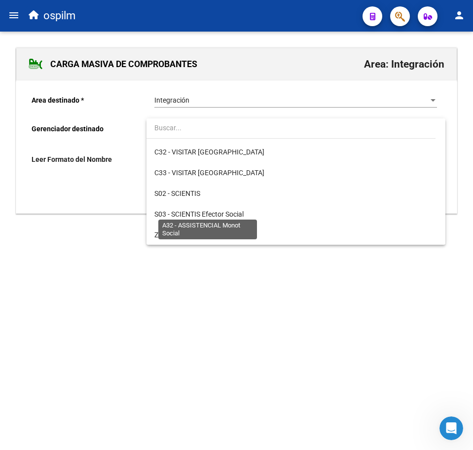
scroll to position [143, 0]
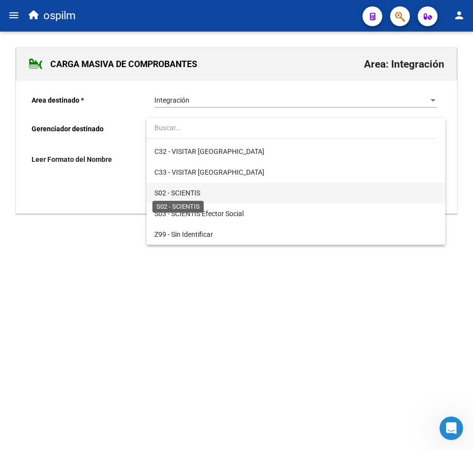
click at [193, 192] on span "S02 - SCIENTIS" at bounding box center [177, 193] width 46 height 8
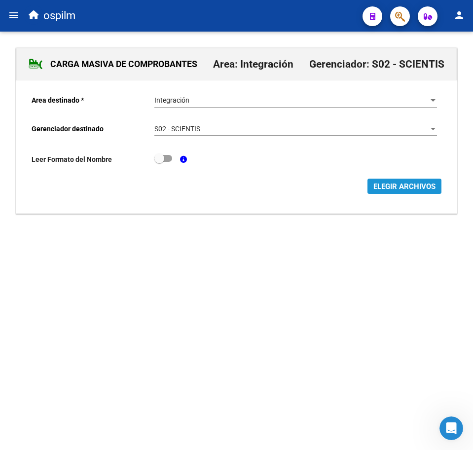
click at [416, 189] on span "ELEGIR ARCHIVOS" at bounding box center [405, 186] width 62 height 9
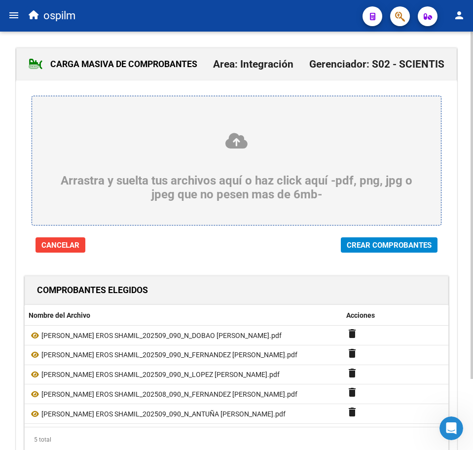
click at [369, 241] on span "Crear Comprobantes" at bounding box center [389, 244] width 85 height 9
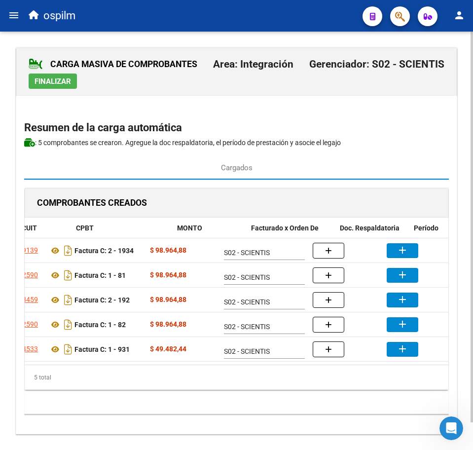
scroll to position [0, 114]
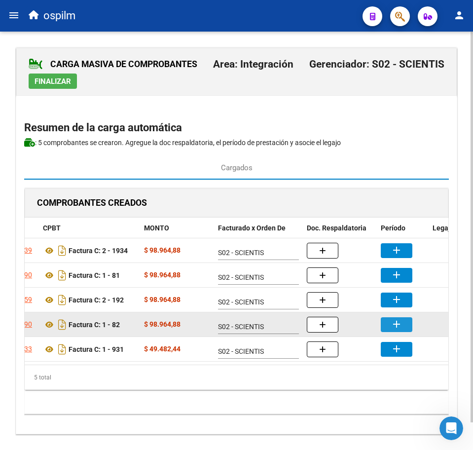
click at [399, 326] on mat-icon "add" at bounding box center [397, 324] width 12 height 12
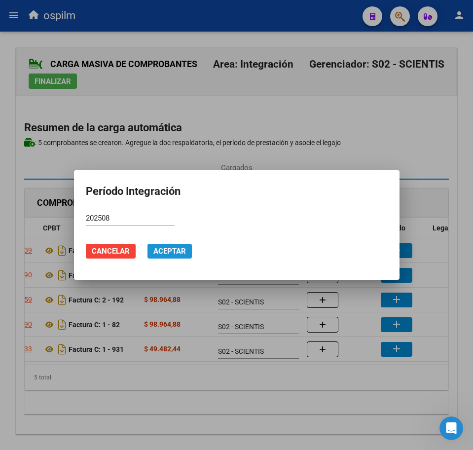
click at [176, 251] on span "Aceptar" at bounding box center [169, 251] width 33 height 9
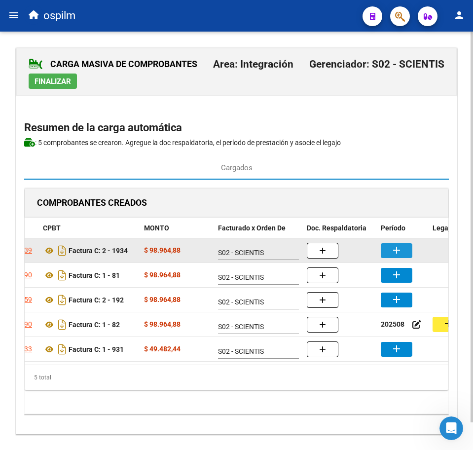
click at [393, 248] on mat-icon "add" at bounding box center [397, 250] width 12 height 12
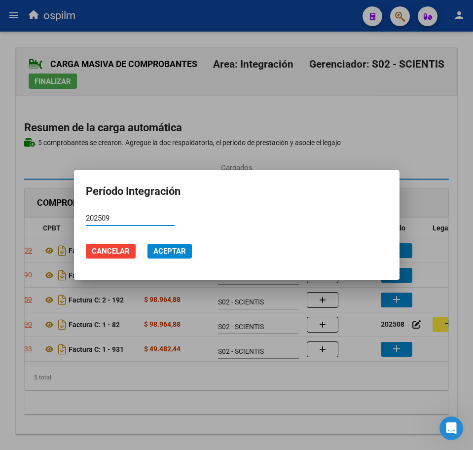
click at [169, 248] on span "Aceptar" at bounding box center [169, 251] width 33 height 9
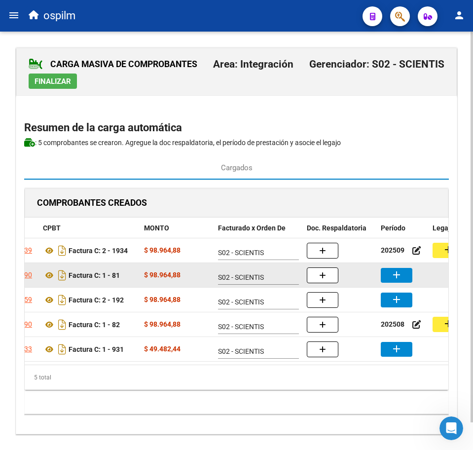
click at [399, 284] on datatable-body-cell "add" at bounding box center [403, 275] width 52 height 24
click at [398, 276] on mat-icon "add" at bounding box center [397, 275] width 12 height 12
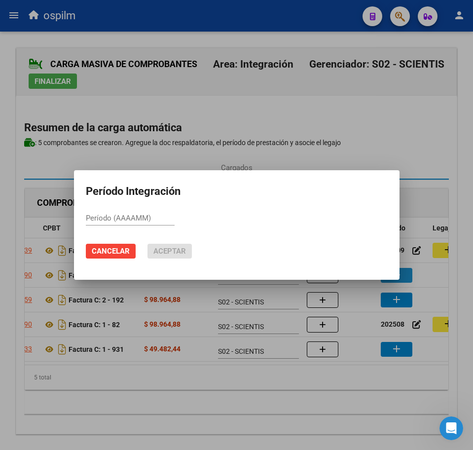
paste input "202509"
click at [174, 247] on span "Aceptar" at bounding box center [169, 251] width 33 height 9
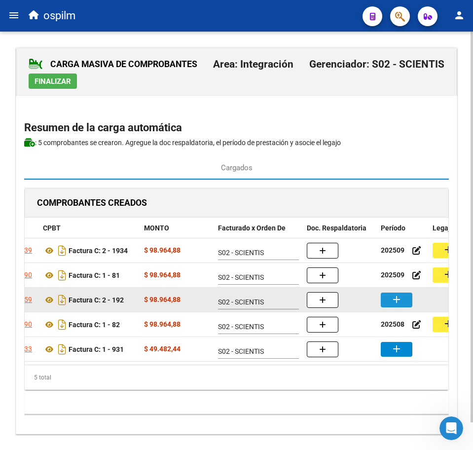
click at [385, 297] on button "add" at bounding box center [397, 300] width 32 height 15
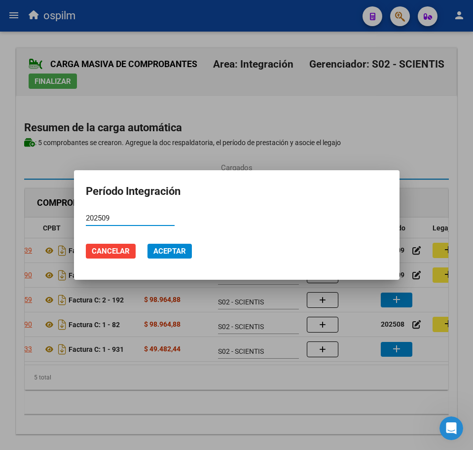
click at [171, 253] on span "Aceptar" at bounding box center [169, 251] width 33 height 9
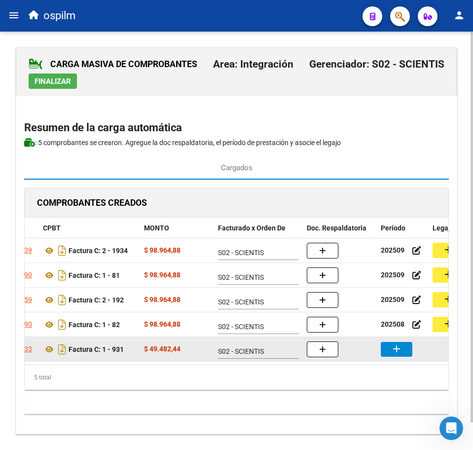
click at [412, 346] on div "add" at bounding box center [403, 349] width 44 height 15
click at [406, 348] on button "add" at bounding box center [397, 349] width 32 height 15
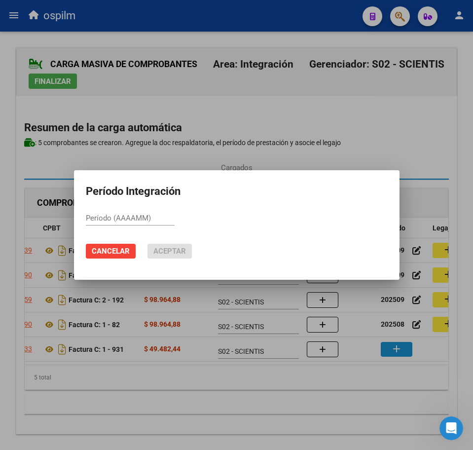
paste input "202509"
click at [180, 253] on span "Aceptar" at bounding box center [169, 251] width 33 height 9
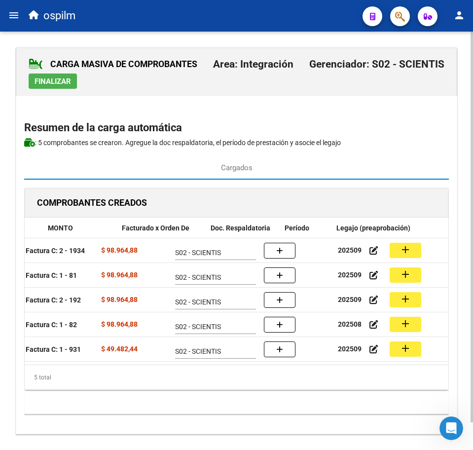
scroll to position [0, 225]
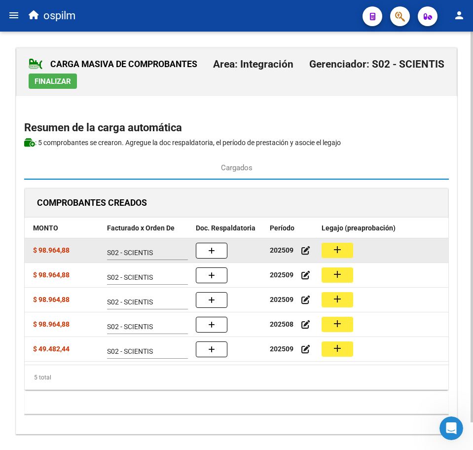
click at [338, 252] on mat-icon "add" at bounding box center [338, 250] width 12 height 12
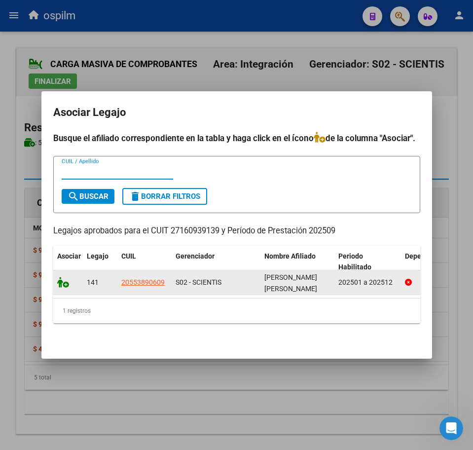
click at [62, 280] on icon at bounding box center [63, 282] width 12 height 11
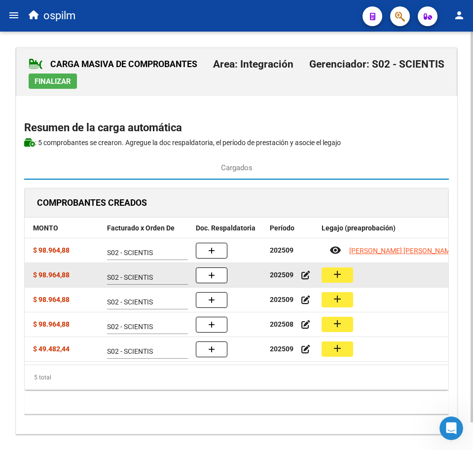
click at [336, 281] on button "add" at bounding box center [338, 274] width 32 height 15
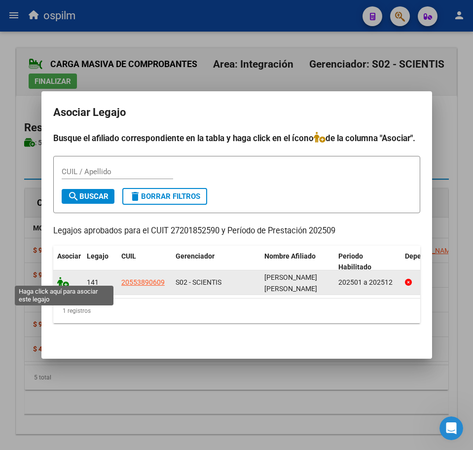
click at [63, 278] on icon at bounding box center [63, 282] width 12 height 11
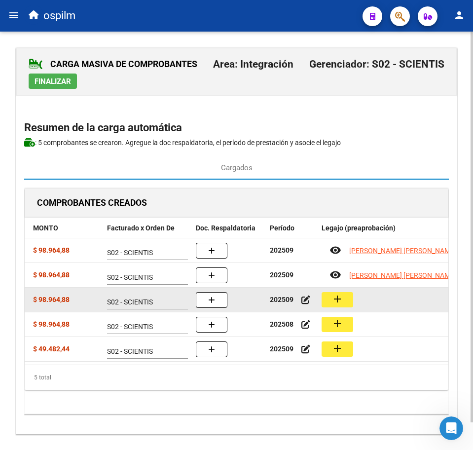
click at [352, 298] on button "add" at bounding box center [338, 299] width 32 height 15
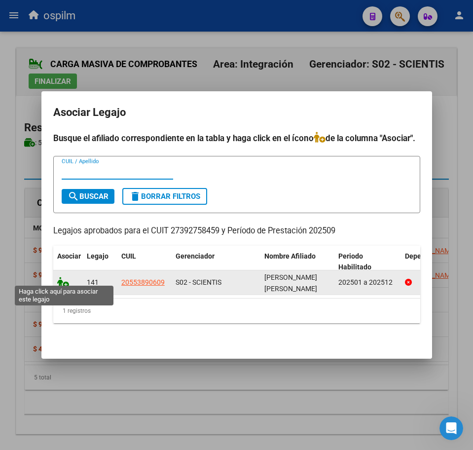
click at [61, 280] on icon at bounding box center [63, 282] width 12 height 11
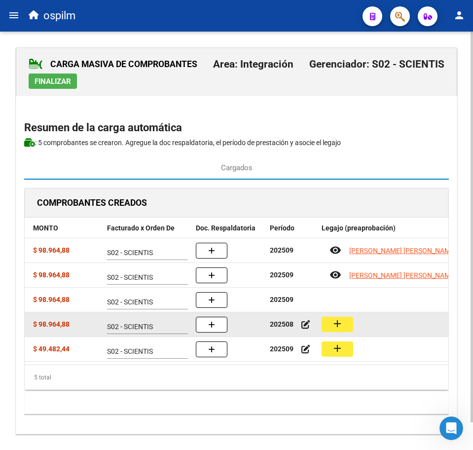
click at [339, 328] on mat-icon "add" at bounding box center [338, 324] width 12 height 12
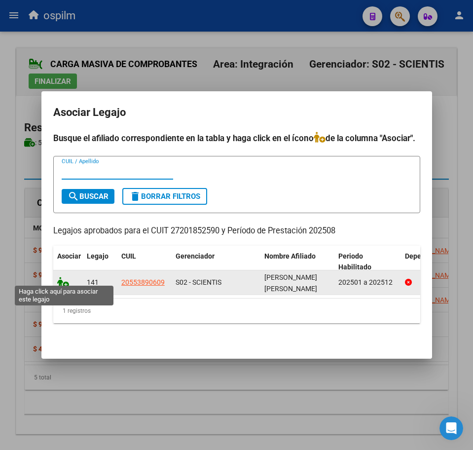
click at [62, 277] on icon at bounding box center [63, 282] width 12 height 11
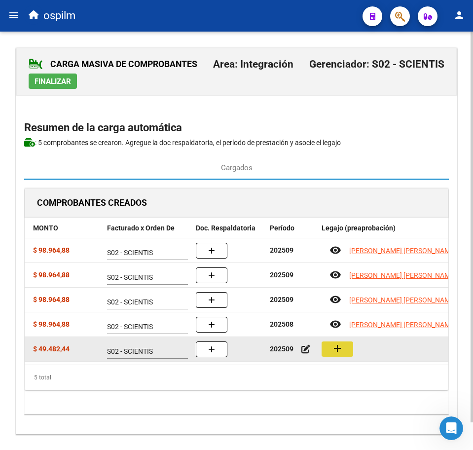
click at [347, 352] on button "add" at bounding box center [338, 348] width 32 height 15
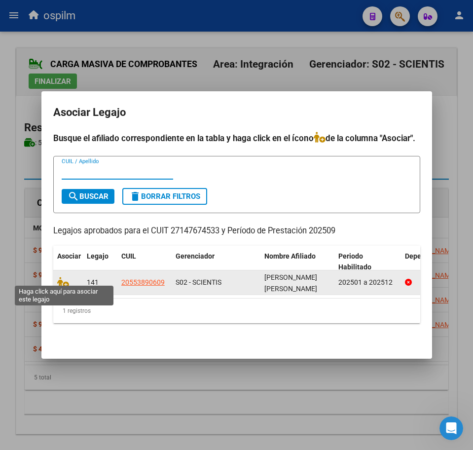
click at [64, 283] on div at bounding box center [68, 282] width 22 height 11
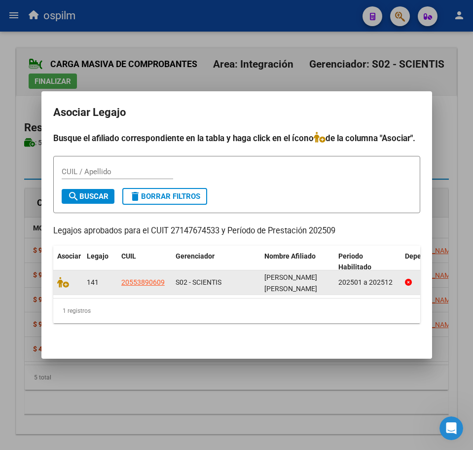
click at [55, 279] on datatable-body-cell at bounding box center [68, 282] width 30 height 24
click at [63, 279] on icon at bounding box center [63, 282] width 12 height 11
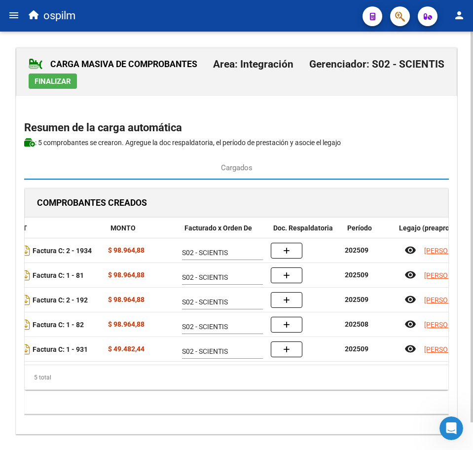
scroll to position [0, 142]
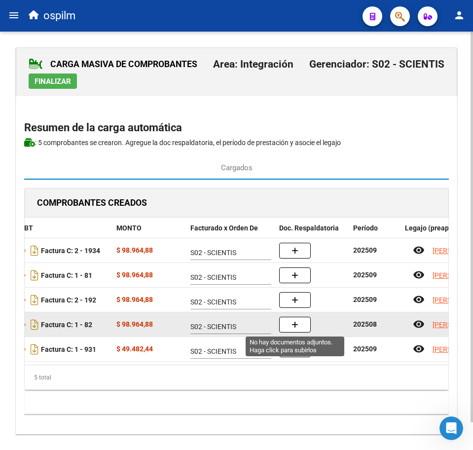
click at [296, 328] on icon "button" at bounding box center [295, 324] width 7 height 7
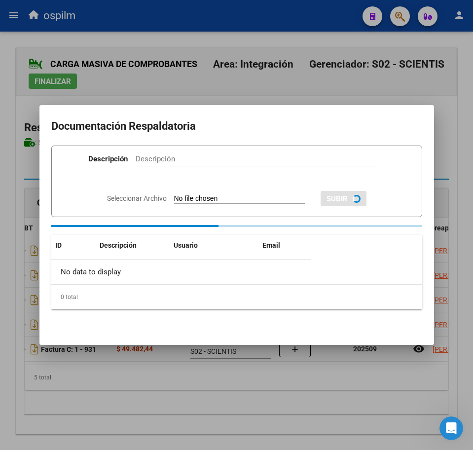
paste input "Planilla de asistencia"
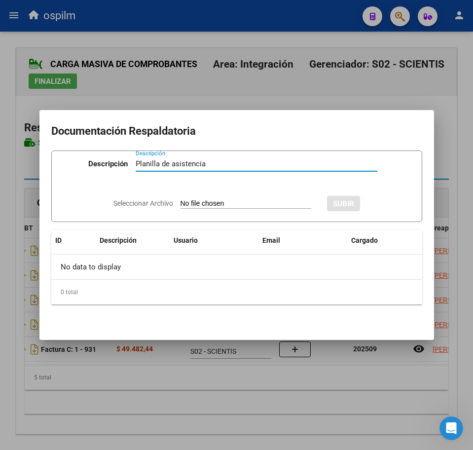
click at [188, 201] on input "Seleccionar Archivo" at bounding box center [246, 203] width 131 height 9
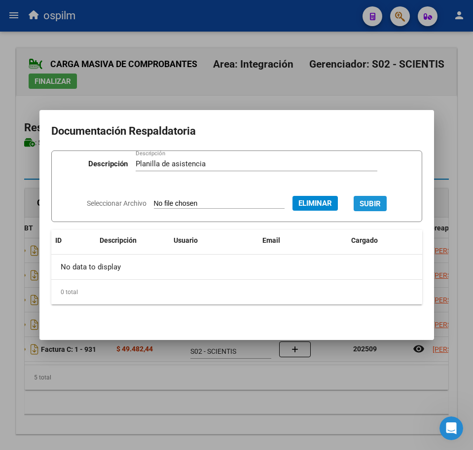
click at [377, 200] on span "SUBIR" at bounding box center [370, 203] width 21 height 9
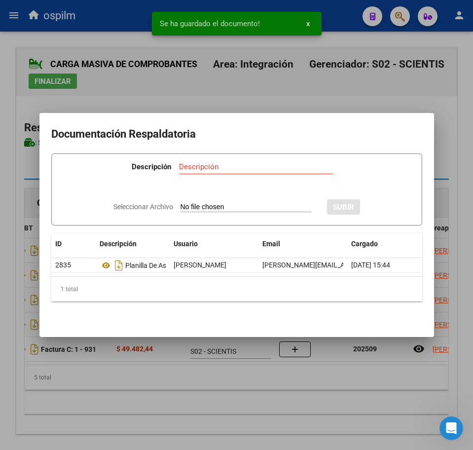
click at [185, 416] on div at bounding box center [236, 225] width 473 height 450
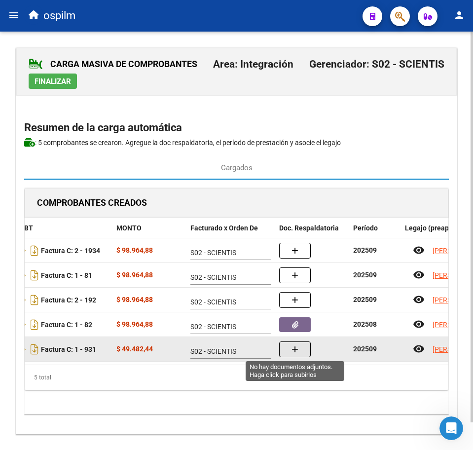
click at [296, 356] on button "button" at bounding box center [295, 349] width 32 height 16
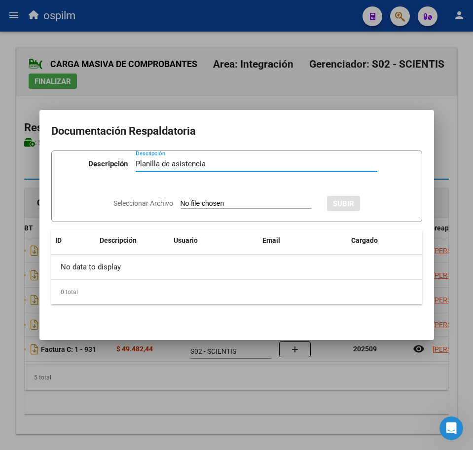
click at [207, 203] on input "Seleccionar Archivo" at bounding box center [246, 203] width 131 height 9
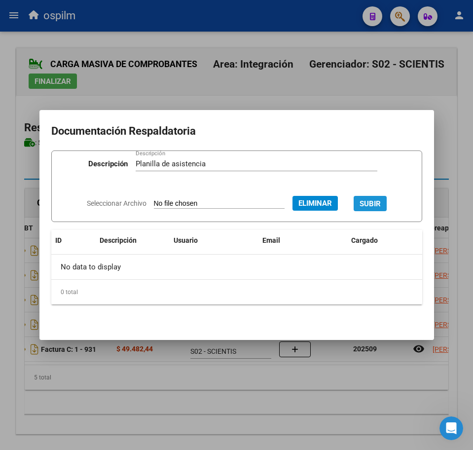
click at [372, 199] on span "SUBIR" at bounding box center [370, 203] width 21 height 9
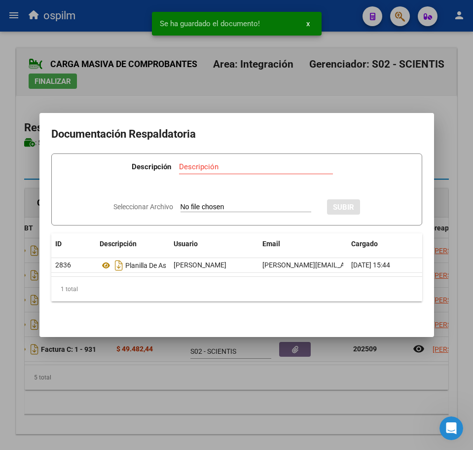
click at [197, 386] on div at bounding box center [236, 225] width 473 height 450
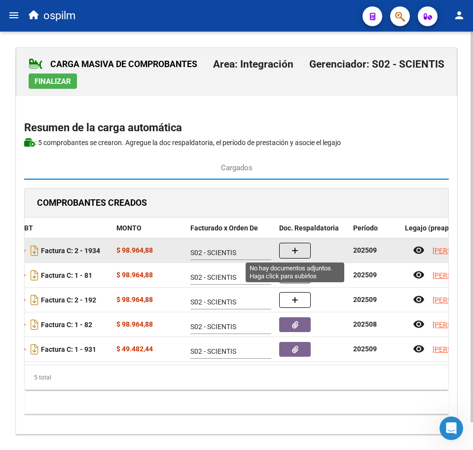
click at [303, 248] on button "button" at bounding box center [295, 251] width 32 height 16
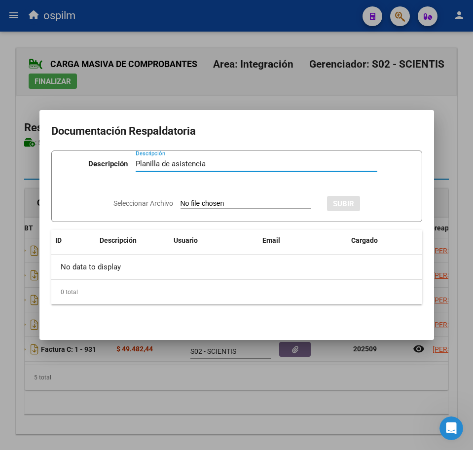
click at [200, 203] on input "Seleccionar Archivo" at bounding box center [246, 203] width 131 height 9
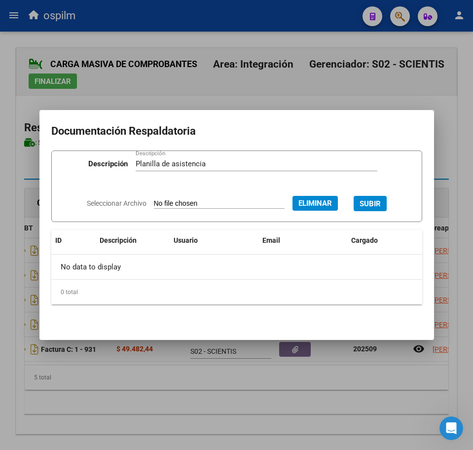
click at [381, 200] on span "SUBIR" at bounding box center [370, 203] width 21 height 9
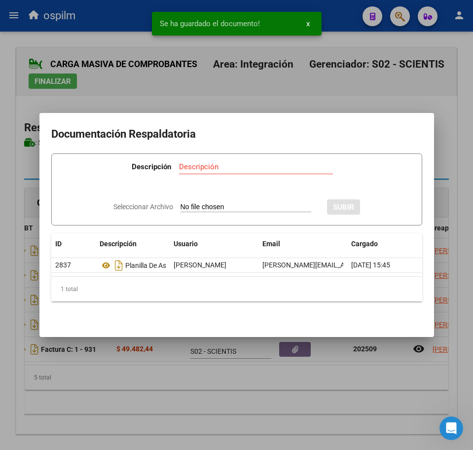
click at [203, 409] on div at bounding box center [236, 225] width 473 height 450
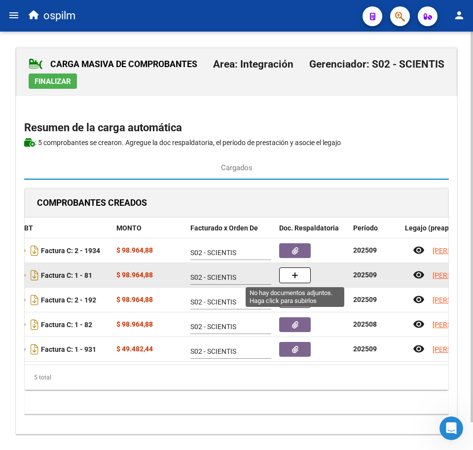
click at [294, 280] on button "button" at bounding box center [295, 275] width 32 height 16
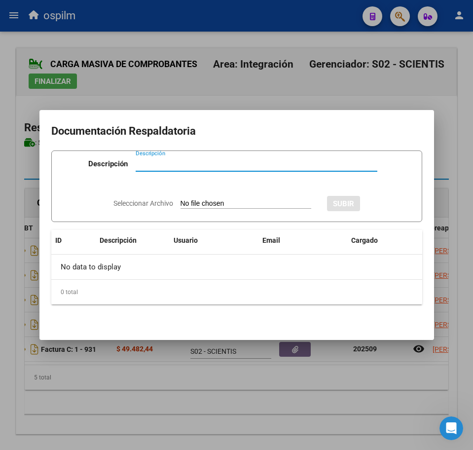
paste input "Planilla de asistencia"
click at [181, 205] on input "Seleccionar Archivo" at bounding box center [246, 203] width 131 height 9
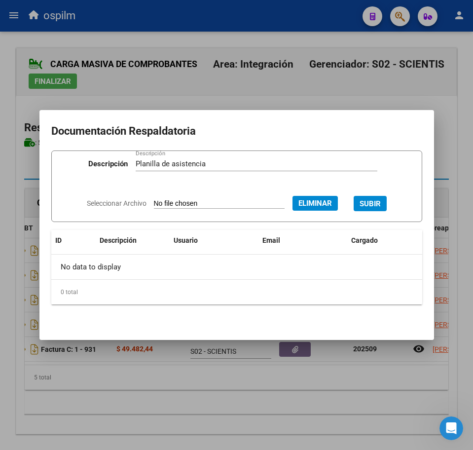
click at [374, 203] on span "SUBIR" at bounding box center [370, 203] width 21 height 9
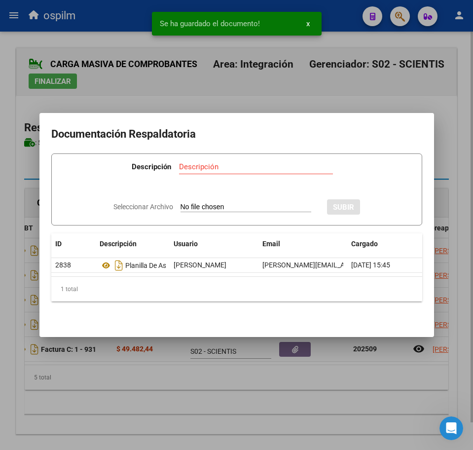
click at [142, 394] on div at bounding box center [236, 225] width 473 height 450
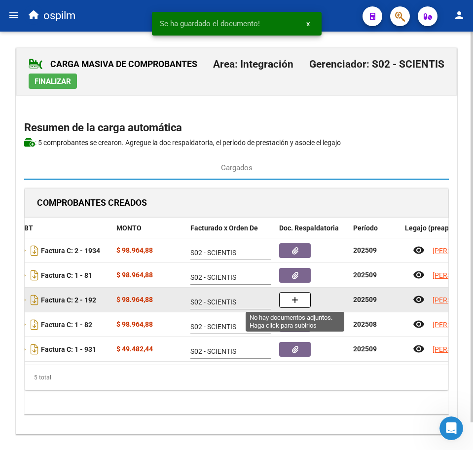
click at [299, 303] on button "button" at bounding box center [295, 300] width 32 height 16
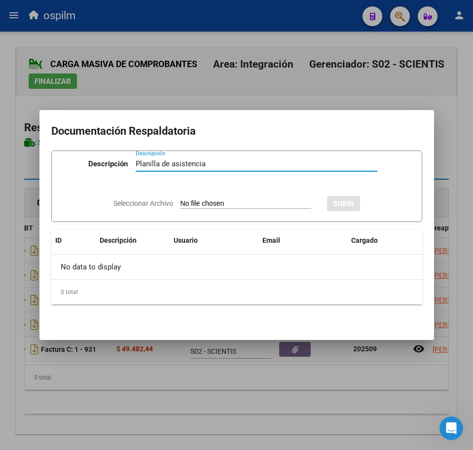
click at [219, 203] on input "Seleccionar Archivo" at bounding box center [246, 203] width 131 height 9
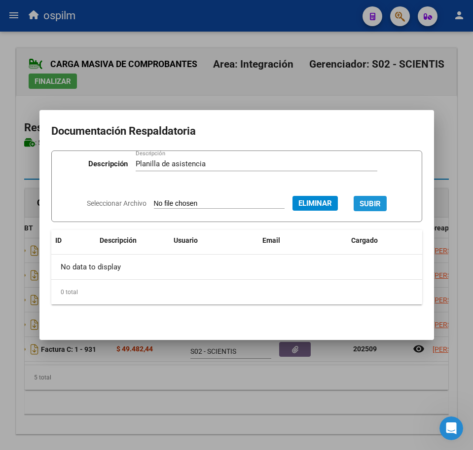
click at [380, 203] on span "SUBIR" at bounding box center [370, 203] width 21 height 9
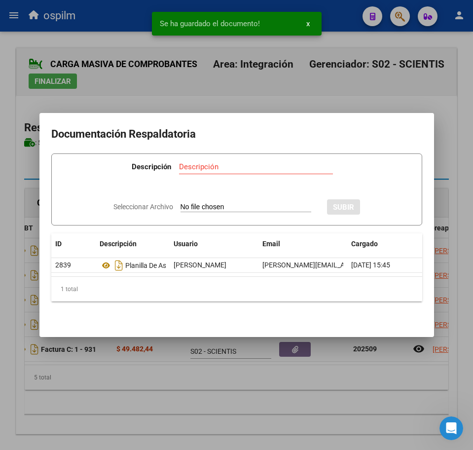
click at [243, 382] on div at bounding box center [236, 225] width 473 height 450
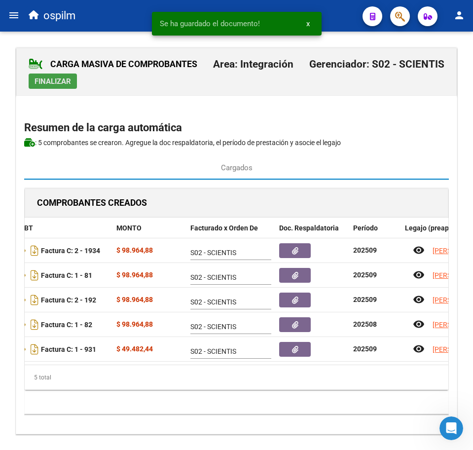
click at [39, 83] on span "Finalizar" at bounding box center [53, 81] width 37 height 9
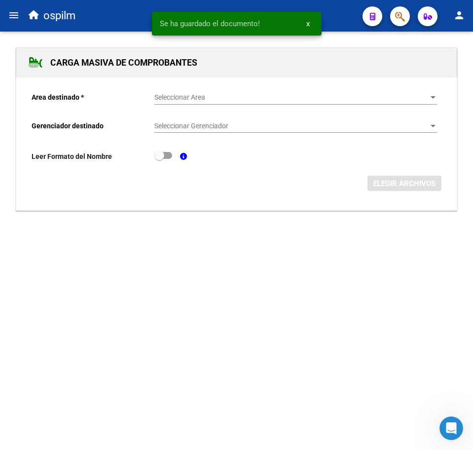
click at [13, 13] on mat-icon "menu" at bounding box center [14, 15] width 12 height 12
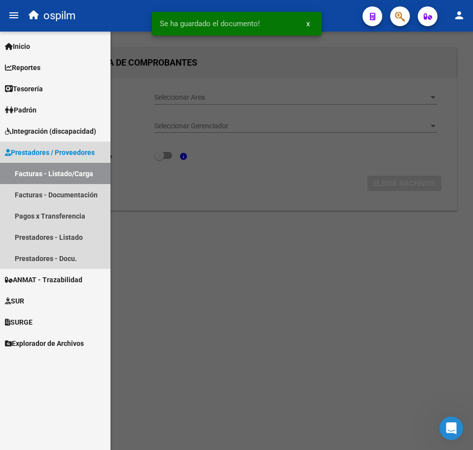
click at [37, 175] on link "Facturas - Listado/Carga" at bounding box center [55, 173] width 111 height 21
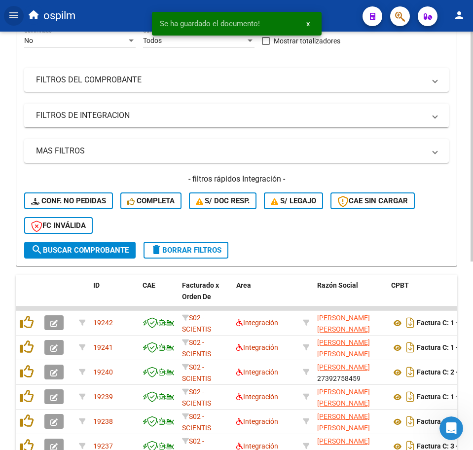
scroll to position [308, 0]
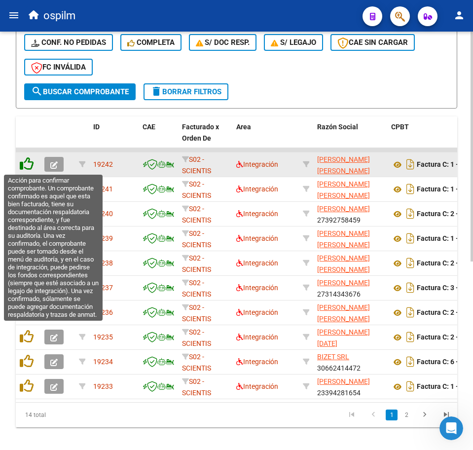
click at [23, 169] on icon at bounding box center [27, 164] width 14 height 14
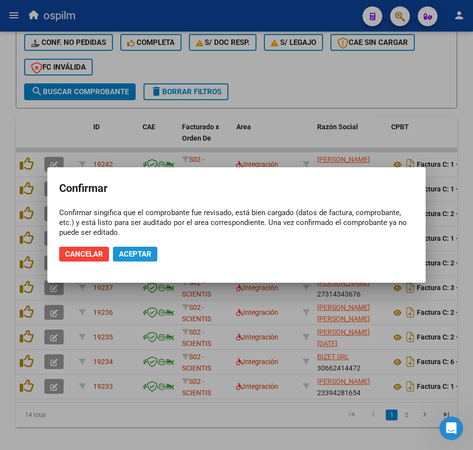
click at [125, 257] on span "Aceptar" at bounding box center [135, 254] width 33 height 9
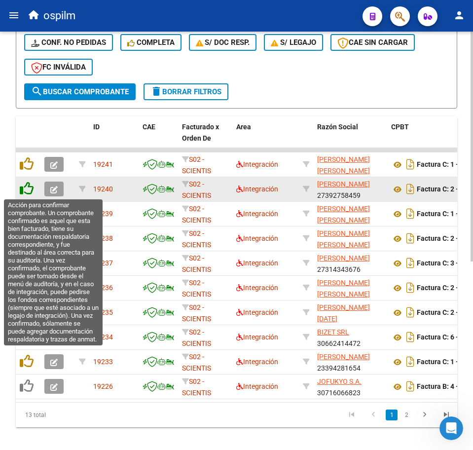
click at [30, 188] on icon at bounding box center [27, 189] width 14 height 14
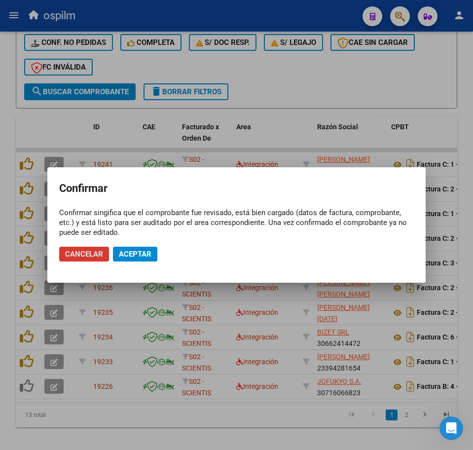
click at [137, 251] on span "Aceptar" at bounding box center [135, 254] width 33 height 9
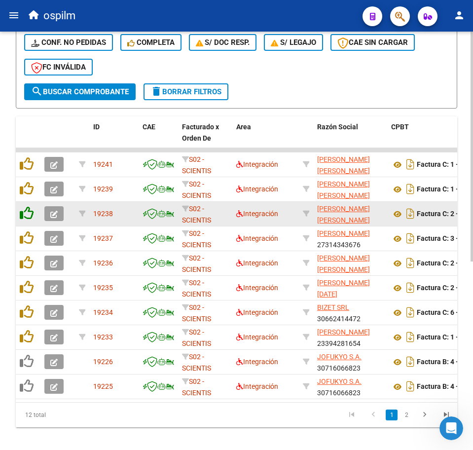
click at [32, 213] on icon at bounding box center [27, 213] width 14 height 14
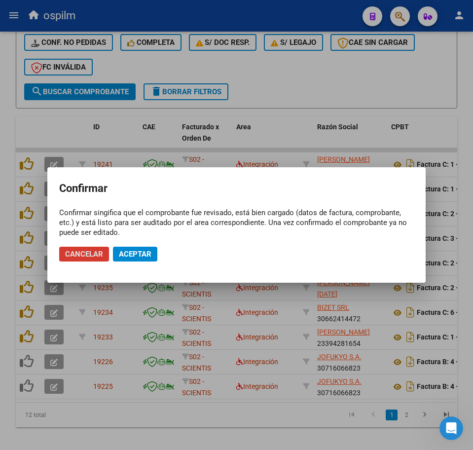
click at [133, 258] on button "Aceptar" at bounding box center [135, 254] width 44 height 15
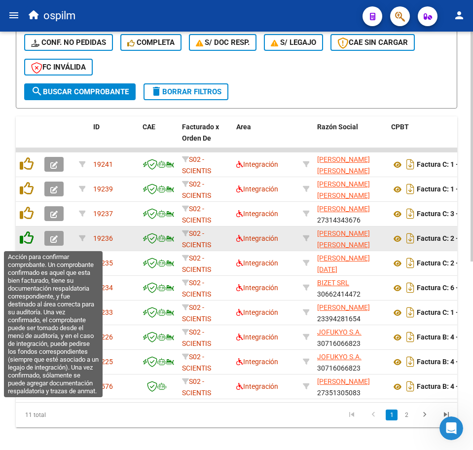
click at [25, 237] on icon at bounding box center [27, 238] width 14 height 14
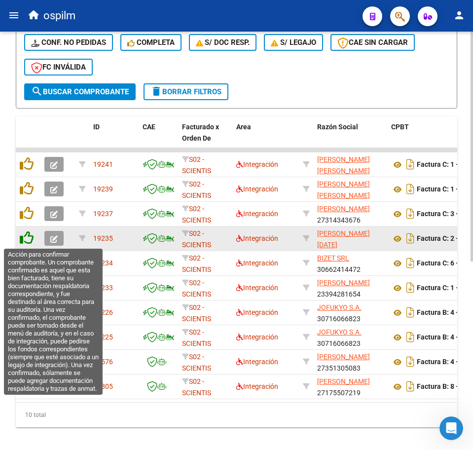
click at [30, 236] on icon at bounding box center [27, 238] width 14 height 14
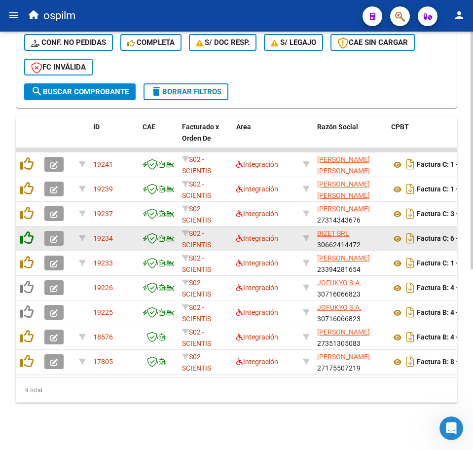
click at [25, 232] on icon at bounding box center [27, 238] width 14 height 14
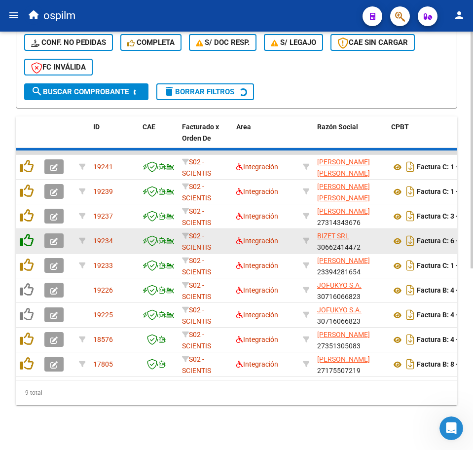
click at [25, 223] on icon at bounding box center [27, 216] width 14 height 14
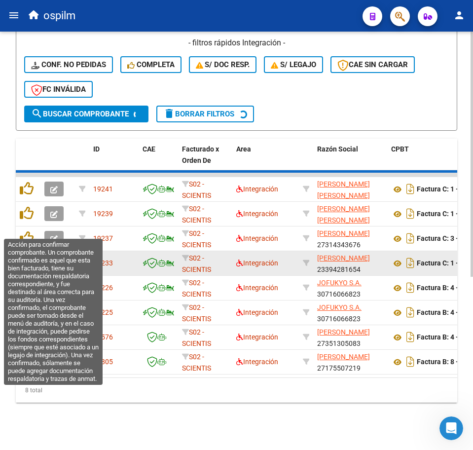
click at [25, 220] on icon at bounding box center [27, 213] width 14 height 14
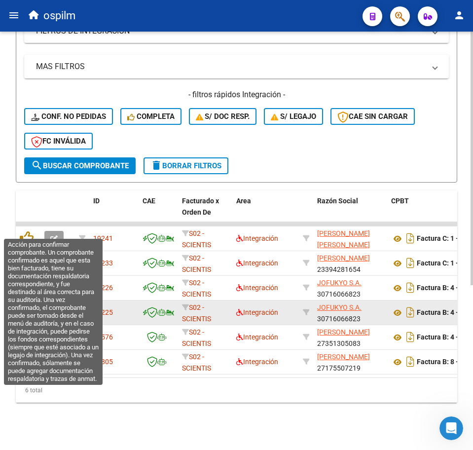
click at [25, 232] on icon at bounding box center [27, 238] width 14 height 14
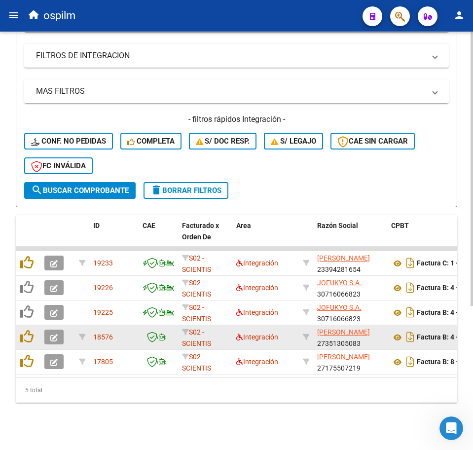
scroll to position [220, 0]
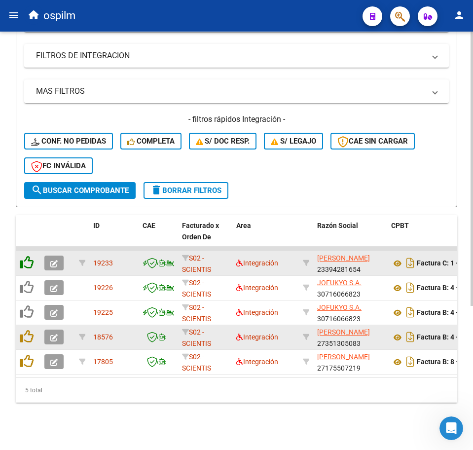
click at [27, 259] on icon at bounding box center [27, 263] width 14 height 14
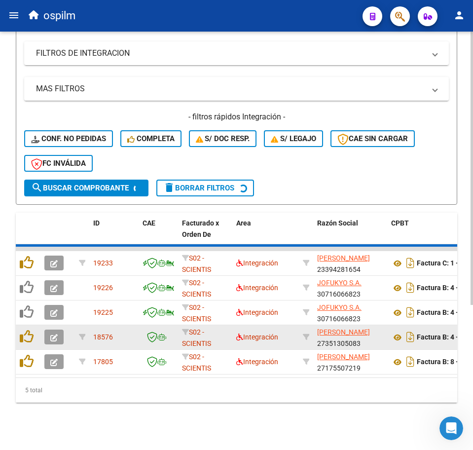
scroll to position [195, 0]
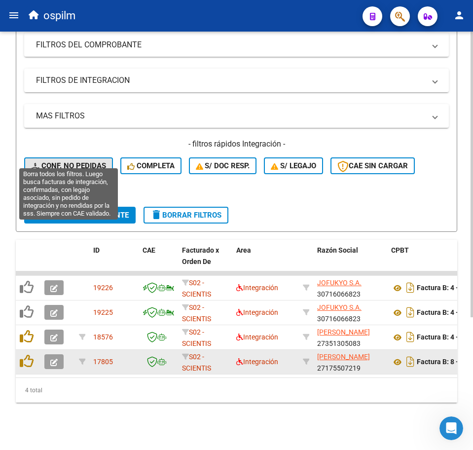
click at [69, 161] on span "Conf. no pedidas" at bounding box center [68, 165] width 75 height 9
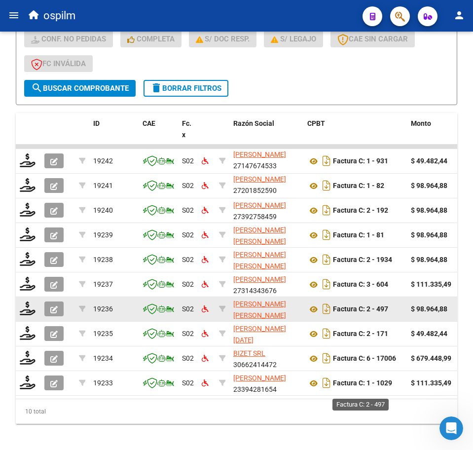
scroll to position [343, 0]
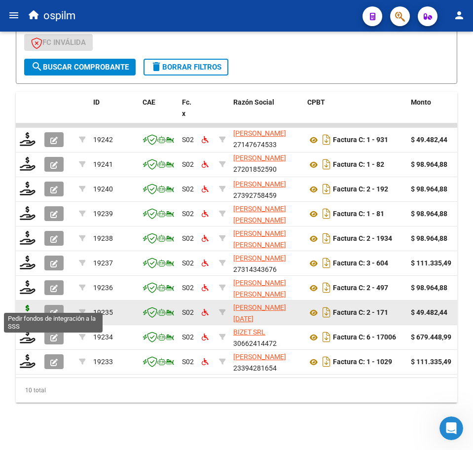
click at [31, 305] on icon at bounding box center [28, 312] width 16 height 14
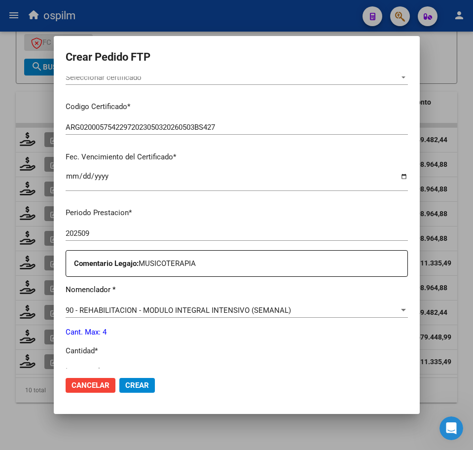
scroll to position [354, 0]
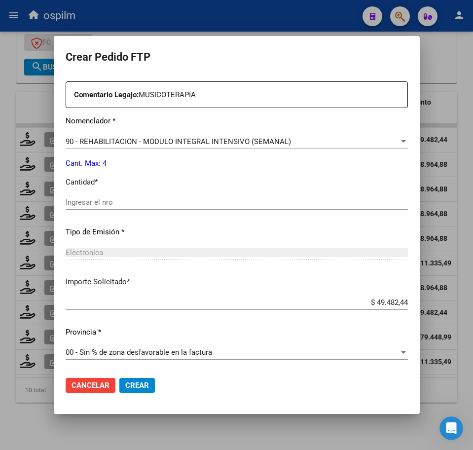
click at [112, 202] on input "Ingresar el nro" at bounding box center [237, 202] width 342 height 9
click at [129, 388] on span "Crear" at bounding box center [137, 385] width 24 height 9
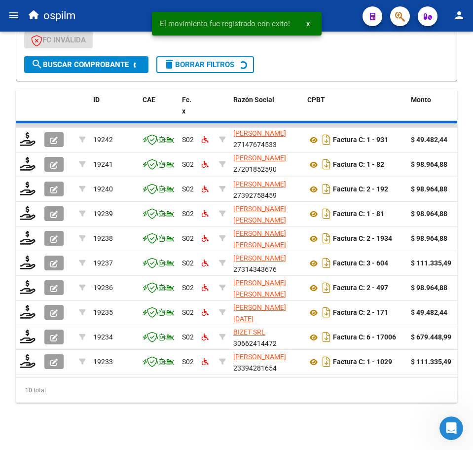
scroll to position [318, 0]
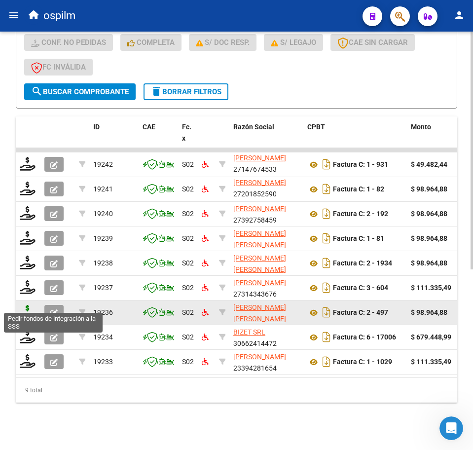
click at [27, 306] on icon at bounding box center [28, 312] width 16 height 14
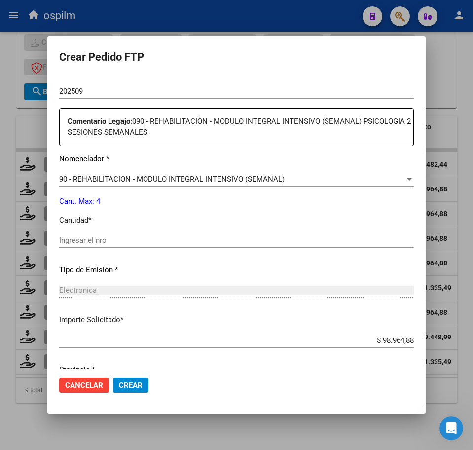
scroll to position [370, 0]
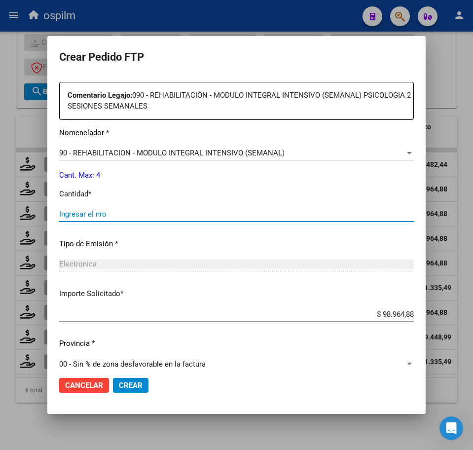
click at [111, 216] on input "Ingresar el nro" at bounding box center [236, 214] width 355 height 9
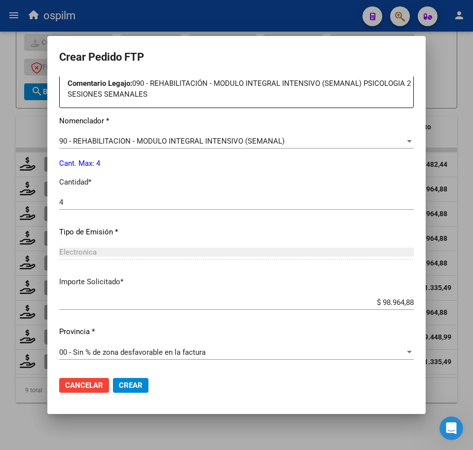
click at [127, 384] on span "Crear" at bounding box center [131, 385] width 24 height 9
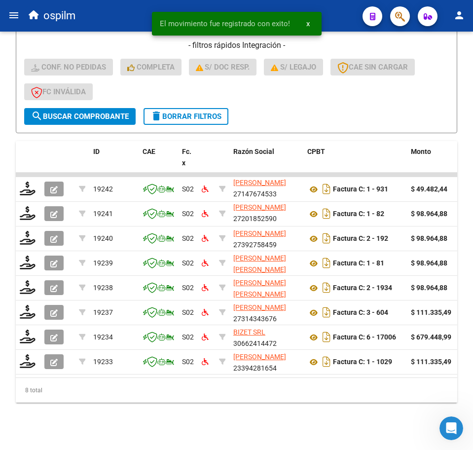
scroll to position [294, 0]
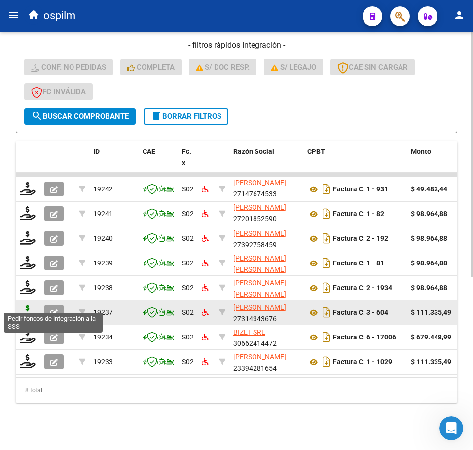
click at [28, 305] on icon at bounding box center [28, 312] width 16 height 14
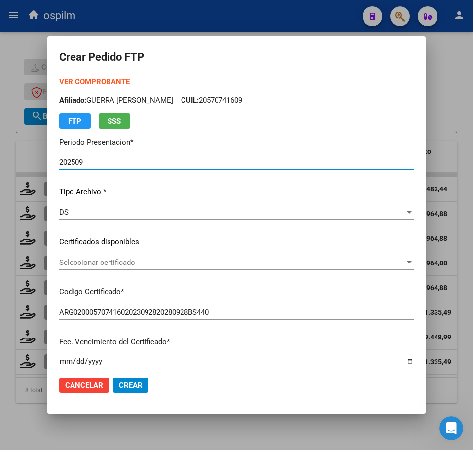
scroll to position [247, 0]
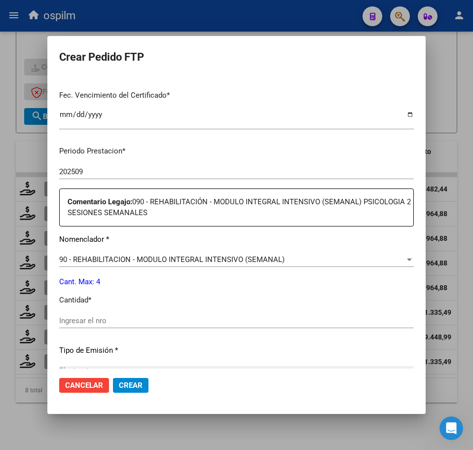
click at [108, 313] on div "Ingresar el nro" at bounding box center [236, 320] width 355 height 15
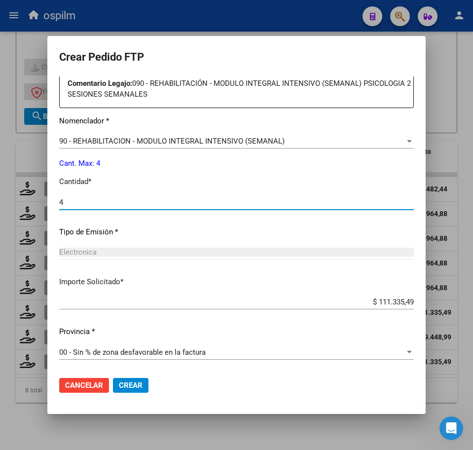
click at [134, 389] on span "Crear" at bounding box center [131, 385] width 24 height 9
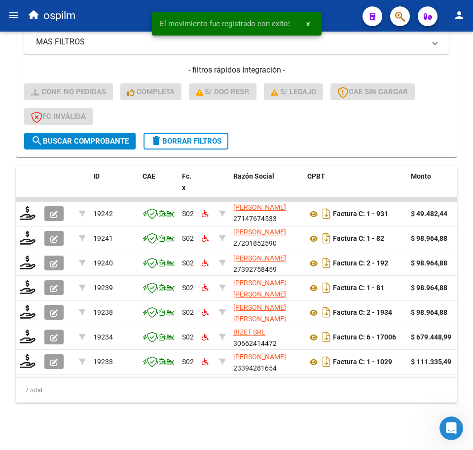
scroll to position [269, 0]
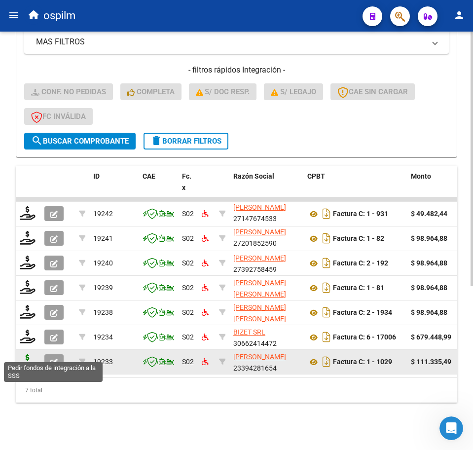
click at [28, 356] on icon at bounding box center [28, 361] width 16 height 14
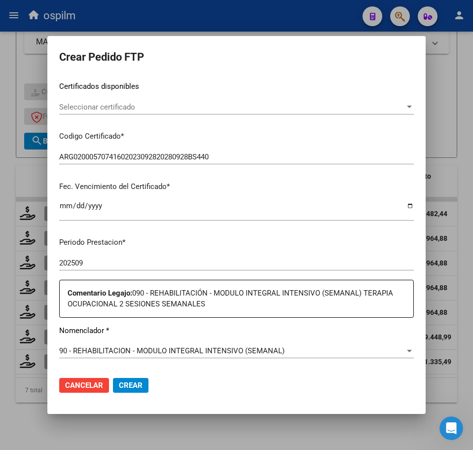
scroll to position [185, 0]
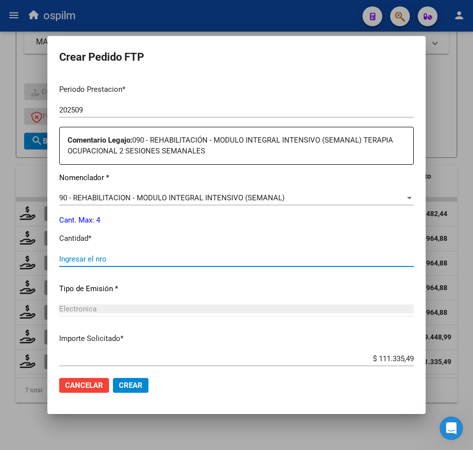
click at [124, 255] on input "Ingresar el nro" at bounding box center [236, 259] width 355 height 9
type input "4"
click at [131, 389] on span "Crear" at bounding box center [131, 385] width 24 height 9
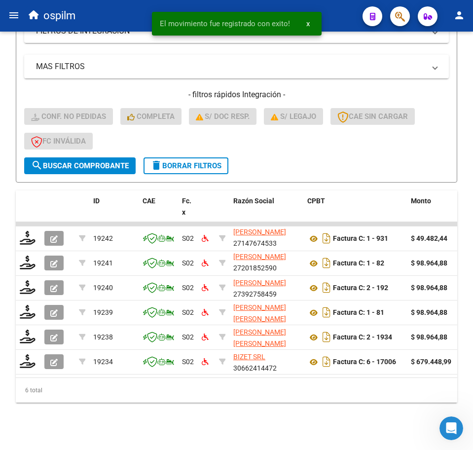
scroll to position [244, 0]
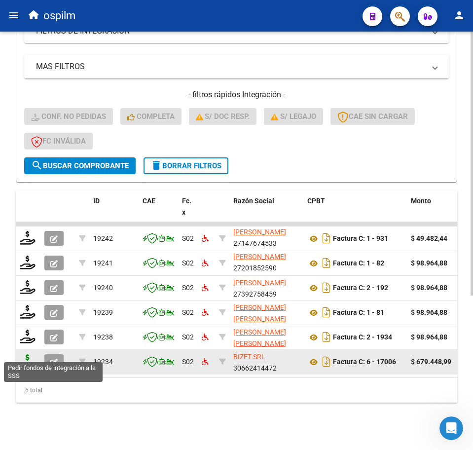
click at [28, 354] on icon at bounding box center [28, 361] width 16 height 14
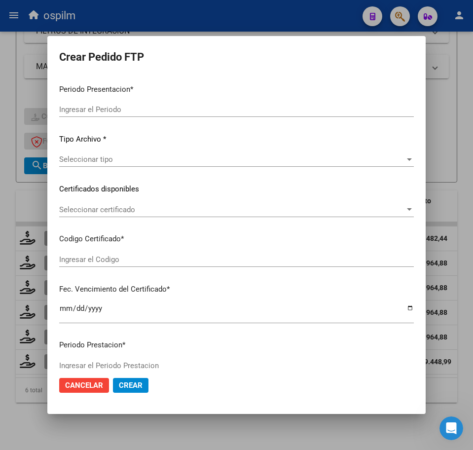
type input "202509"
type input "$ 679.448,99"
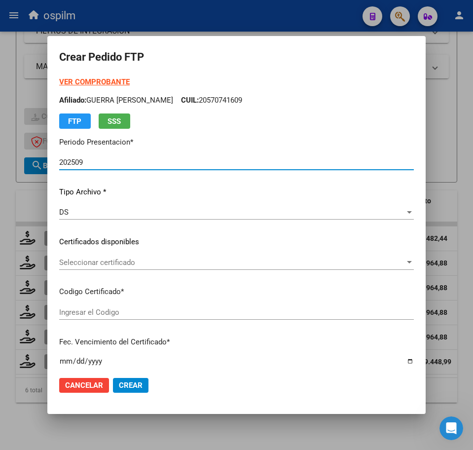
type input "ARG02000470700422016033020210330BS311"
type input "[DATE]"
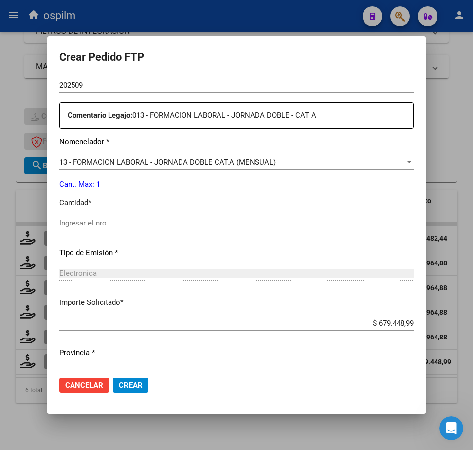
scroll to position [354, 0]
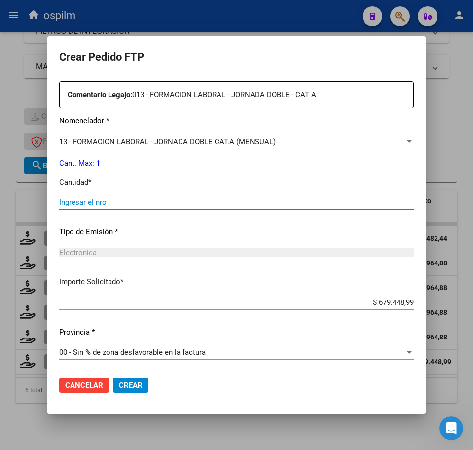
click at [106, 202] on input "Ingresar el nro" at bounding box center [236, 202] width 355 height 9
type input "1"
click at [147, 387] on button "Crear" at bounding box center [131, 385] width 36 height 15
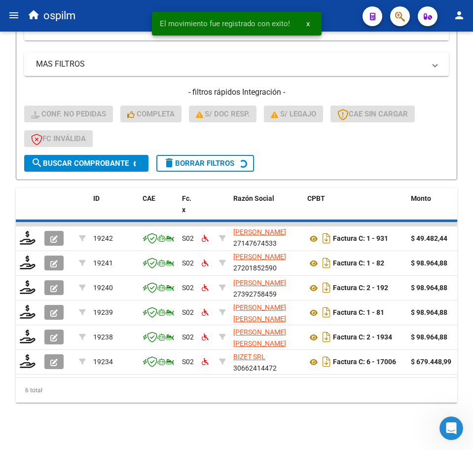
scroll to position [220, 0]
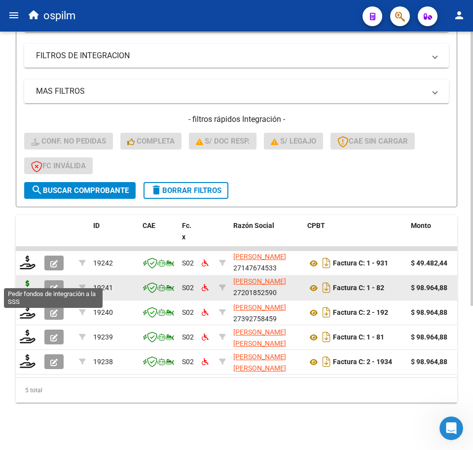
click at [28, 280] on icon at bounding box center [28, 287] width 16 height 14
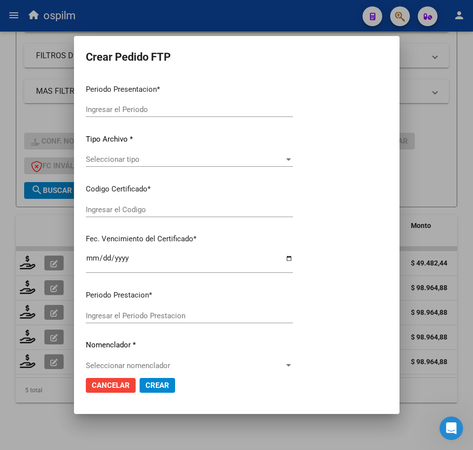
type input "202509"
type input "202508"
type input "$ 98.964,88"
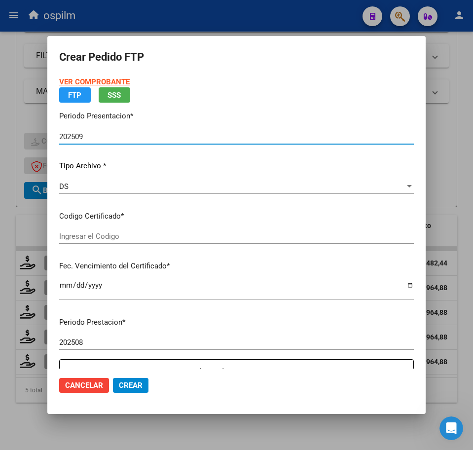
type input "ARG02000553890602020110420251104BS413"
type input "[DATE]"
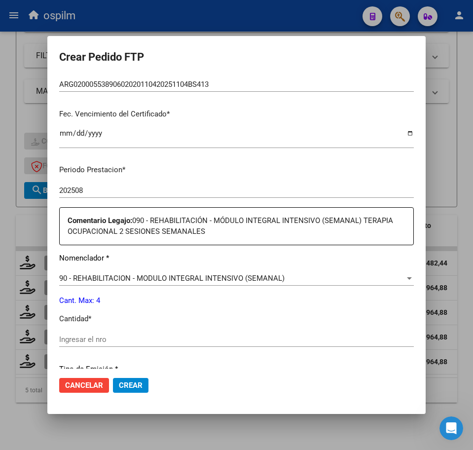
scroll to position [247, 0]
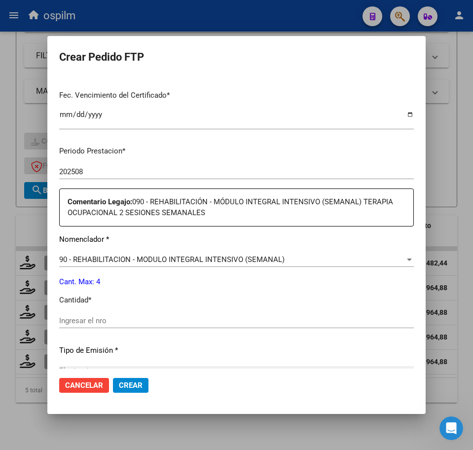
click at [129, 320] on input "Ingresar el nro" at bounding box center [236, 320] width 355 height 9
type input "4"
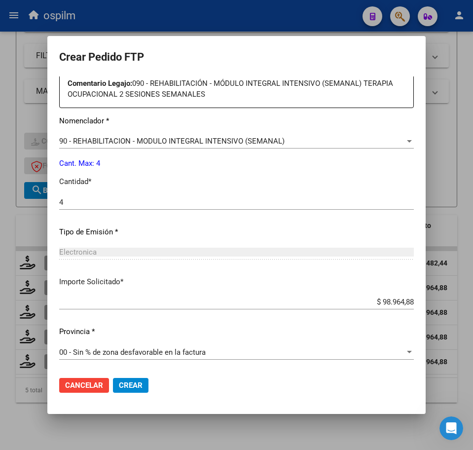
click at [137, 379] on button "Crear" at bounding box center [131, 385] width 36 height 15
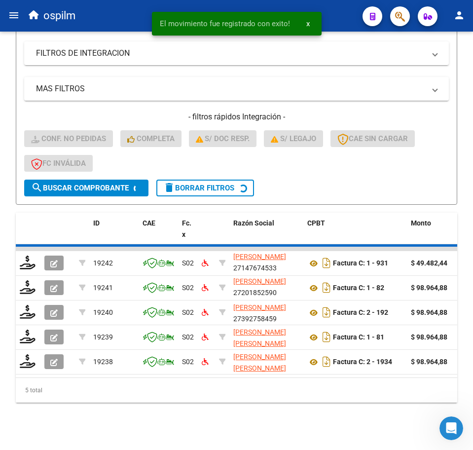
scroll to position [195, 0]
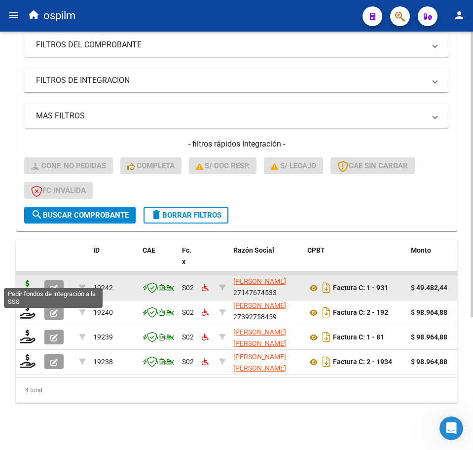
click at [24, 280] on icon at bounding box center [28, 287] width 16 height 14
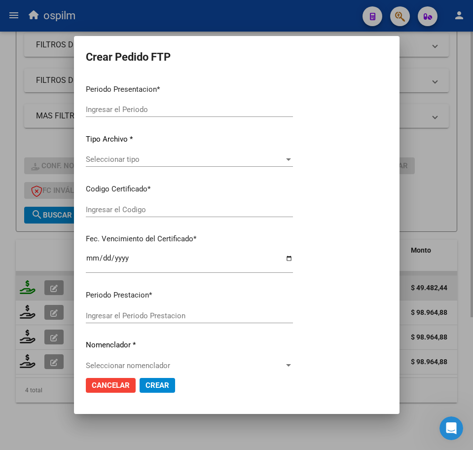
type input "202509"
type input "$ 49.482,44"
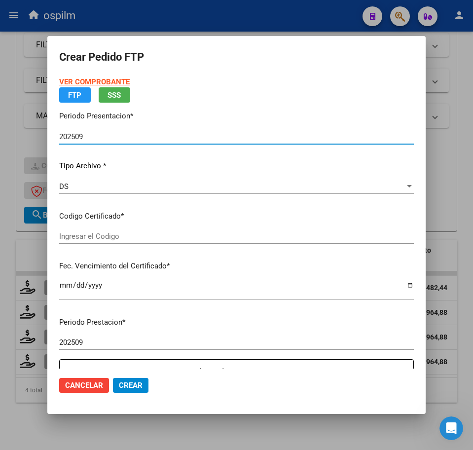
type input "ARG02000553890602020110420251104BS413"
type input "[DATE]"
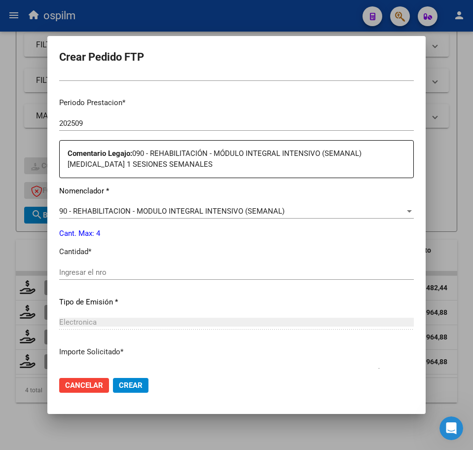
scroll to position [308, 0]
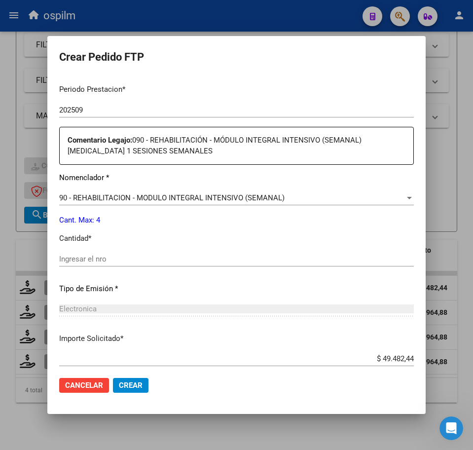
click at [121, 263] on div "Ingresar el nro" at bounding box center [236, 259] width 355 height 15
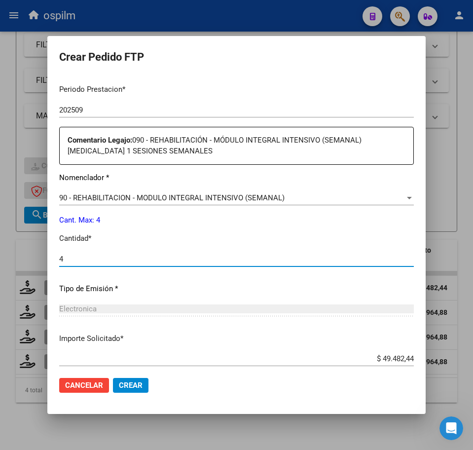
type input "4"
click at [119, 386] on span "Crear" at bounding box center [131, 385] width 24 height 9
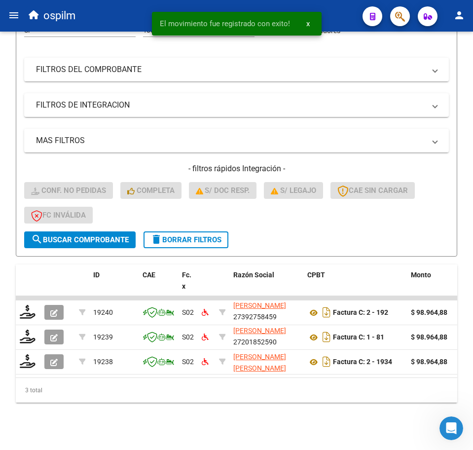
scroll to position [170, 0]
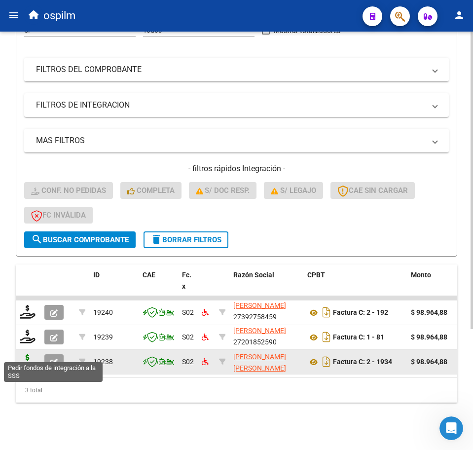
click at [29, 355] on icon at bounding box center [28, 361] width 16 height 14
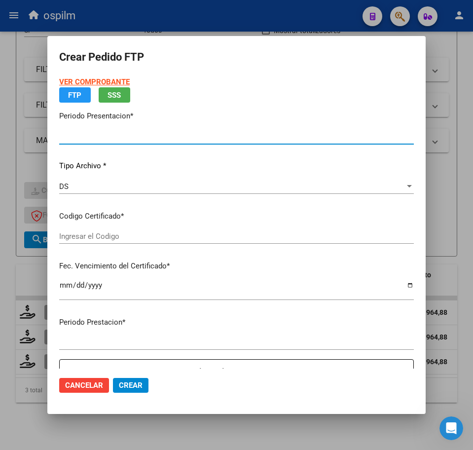
type input "202509"
type input "$ 98.964,88"
type input "ARG02000553890602020110420251104BS413"
type input "[DATE]"
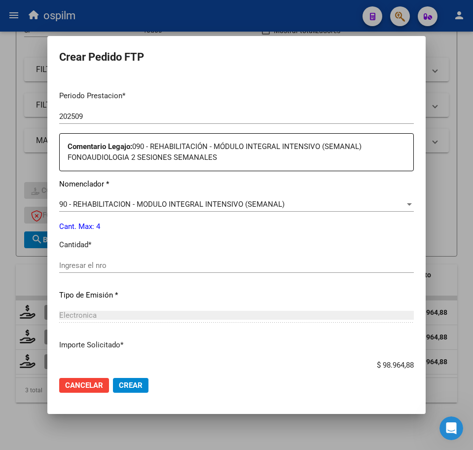
scroll to position [308, 0]
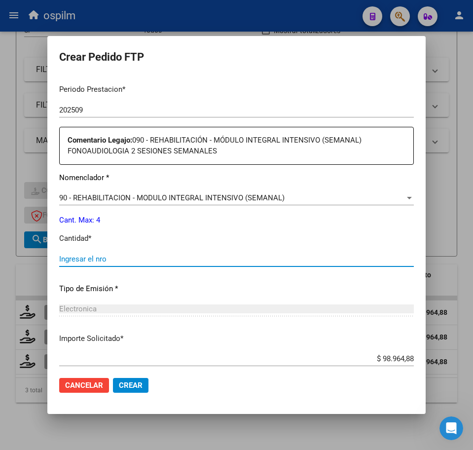
click at [98, 257] on input "Ingresar el nro" at bounding box center [236, 259] width 355 height 9
type input "4"
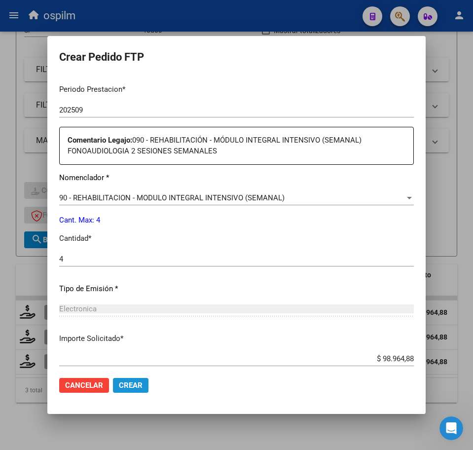
click at [129, 385] on span "Crear" at bounding box center [131, 385] width 24 height 9
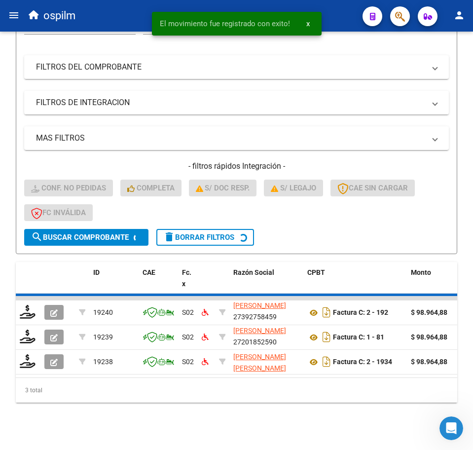
scroll to position [146, 0]
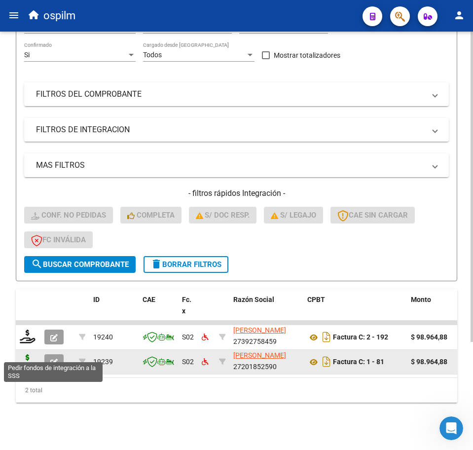
click at [32, 354] on icon at bounding box center [28, 361] width 16 height 14
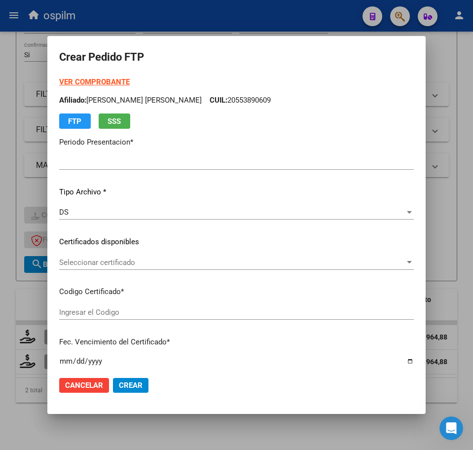
type input "202509"
type input "$ 98.964,88"
type input "ARG02000553890602020110420251104BS413"
type input "[DATE]"
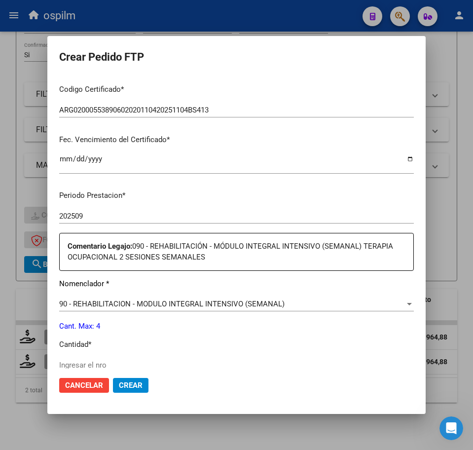
scroll to position [247, 0]
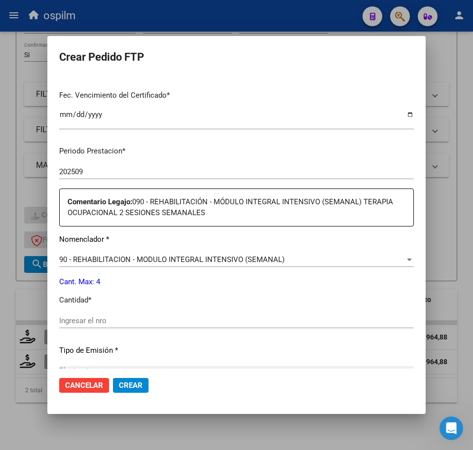
click at [109, 322] on input "Ingresar el nro" at bounding box center [236, 320] width 355 height 9
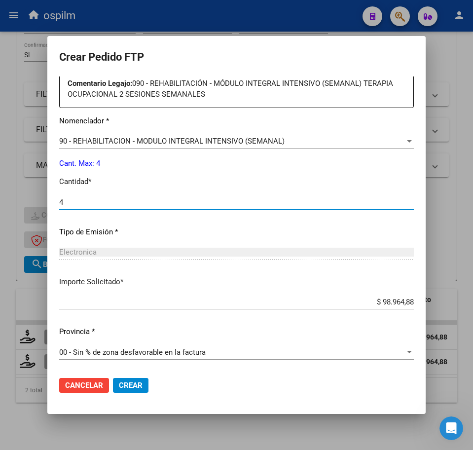
type input "4"
click at [123, 384] on span "Crear" at bounding box center [131, 385] width 24 height 9
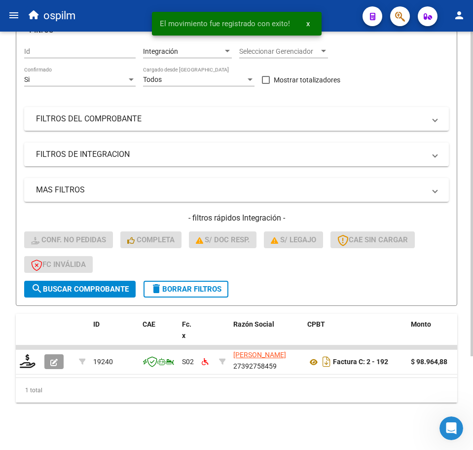
scroll to position [121, 0]
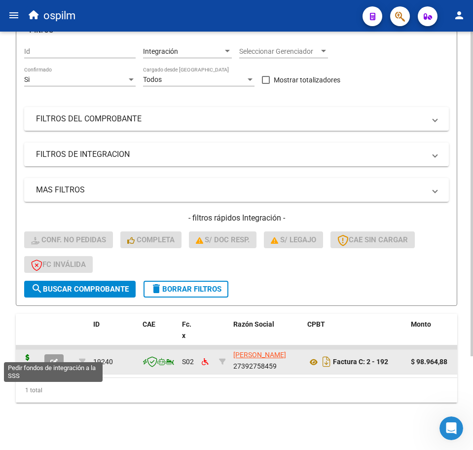
click at [21, 354] on icon at bounding box center [28, 361] width 16 height 14
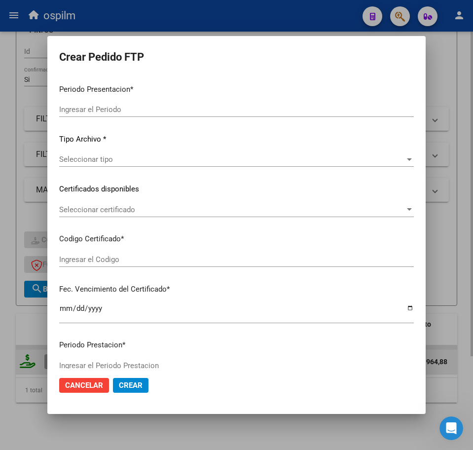
type input "202509"
type input "$ 98.964,88"
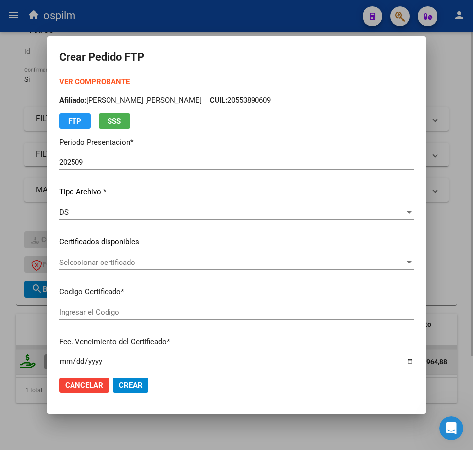
type input "ARG02000553890602020110420251104BS413"
type input "[DATE]"
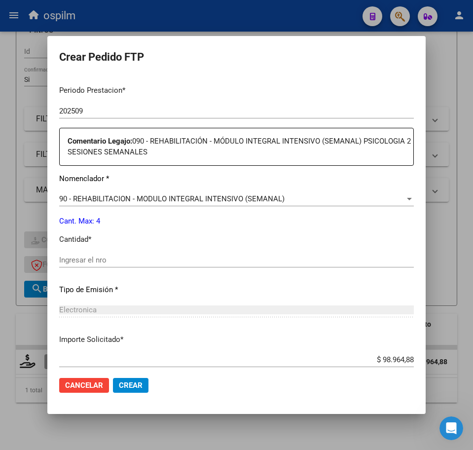
scroll to position [308, 0]
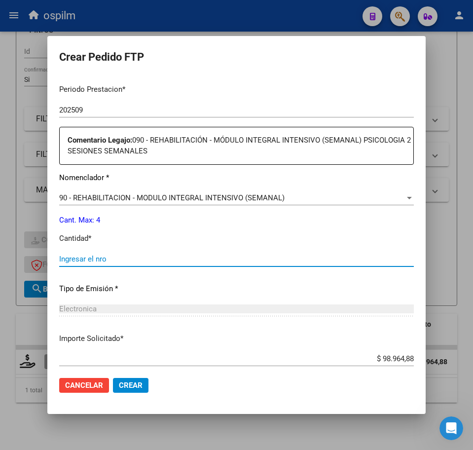
click at [115, 255] on input "Ingresar el nro" at bounding box center [236, 259] width 355 height 9
type input "4"
click at [139, 389] on span "Crear" at bounding box center [131, 385] width 24 height 9
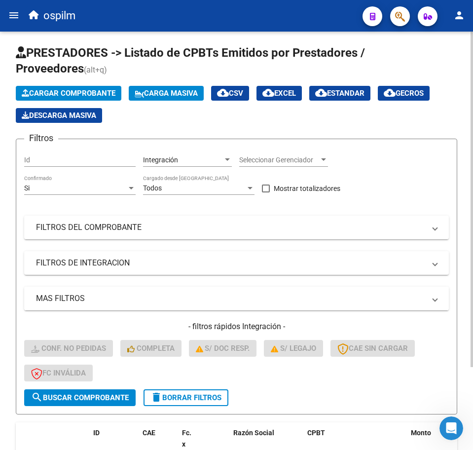
scroll to position [0, 0]
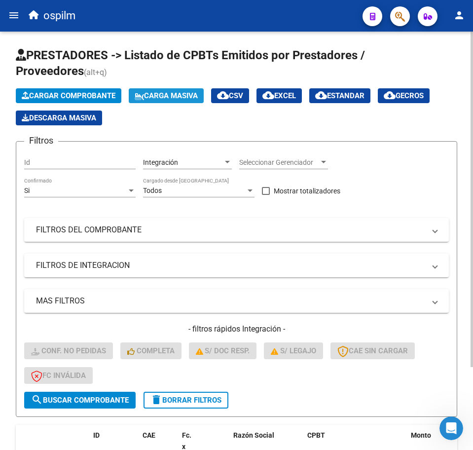
click at [173, 99] on span "Carga Masiva" at bounding box center [166, 95] width 63 height 9
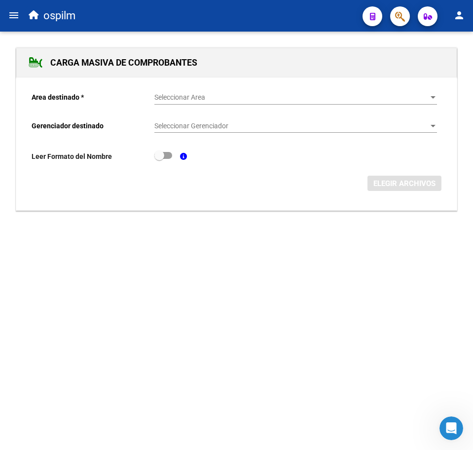
click at [185, 92] on div "Seleccionar Area Seleccionar Area" at bounding box center [295, 95] width 283 height 20
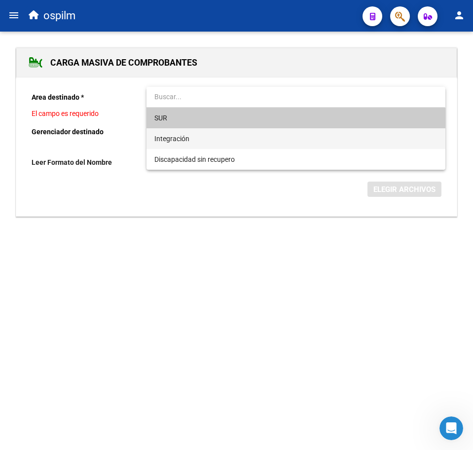
click at [184, 146] on span "Integración" at bounding box center [295, 138] width 283 height 21
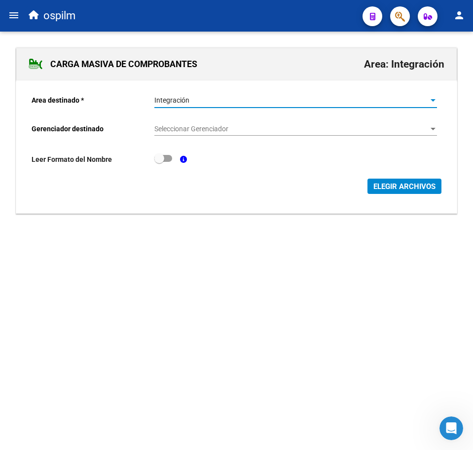
click at [184, 125] on span "Seleccionar Gerenciador" at bounding box center [291, 129] width 274 height 8
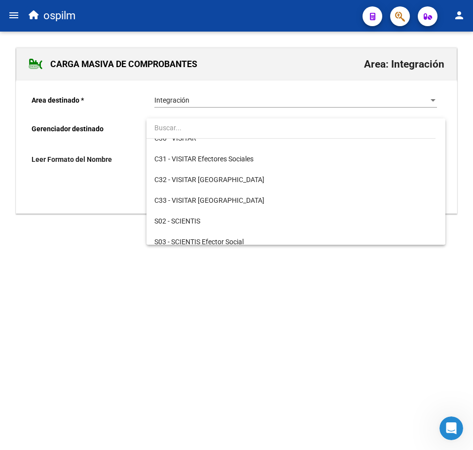
scroll to position [143, 0]
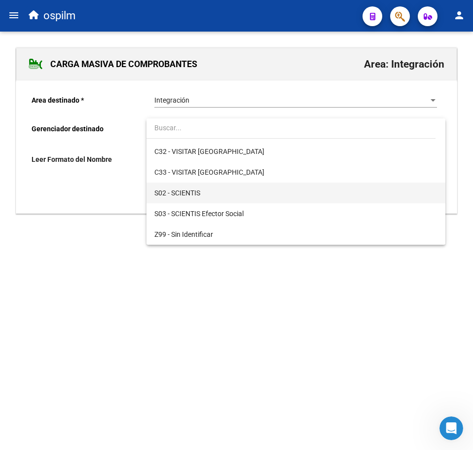
click at [207, 187] on span "S02 - SCIENTIS" at bounding box center [295, 193] width 283 height 21
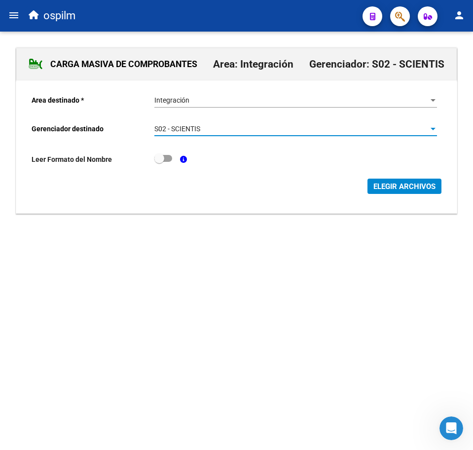
click at [392, 187] on span "ELEGIR ARCHIVOS" at bounding box center [405, 186] width 62 height 9
